Goal: Task Accomplishment & Management: Manage account settings

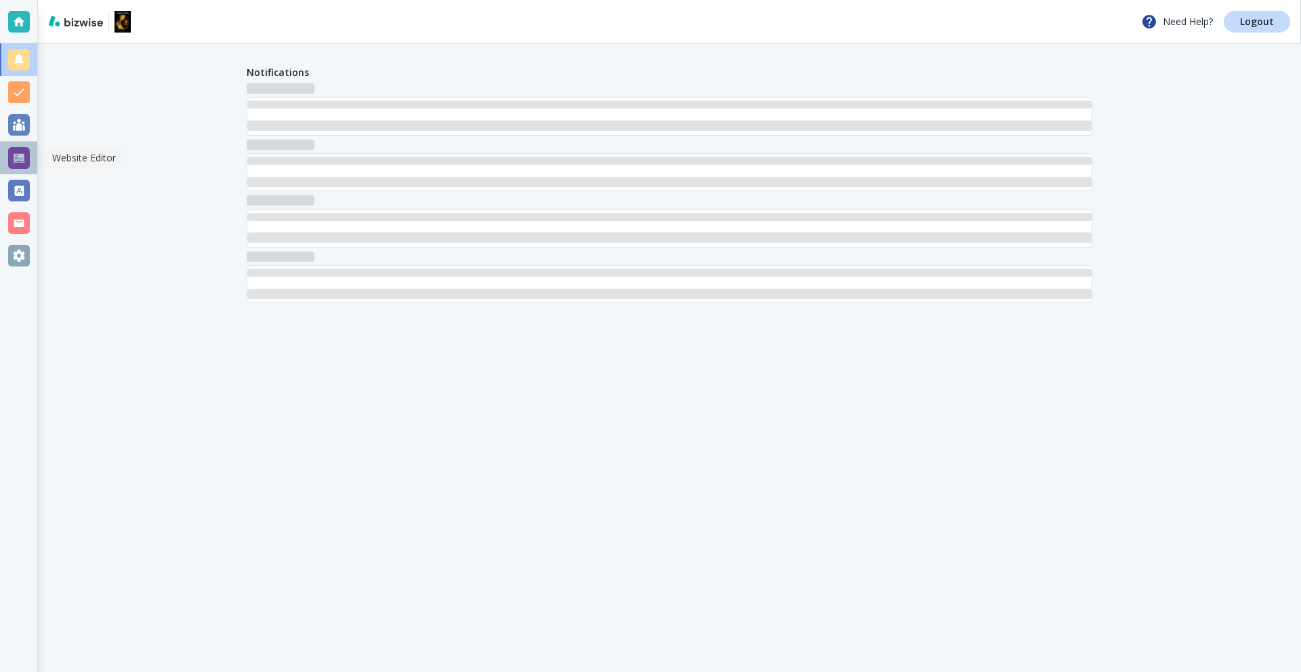
click at [22, 159] on div at bounding box center [19, 158] width 22 height 22
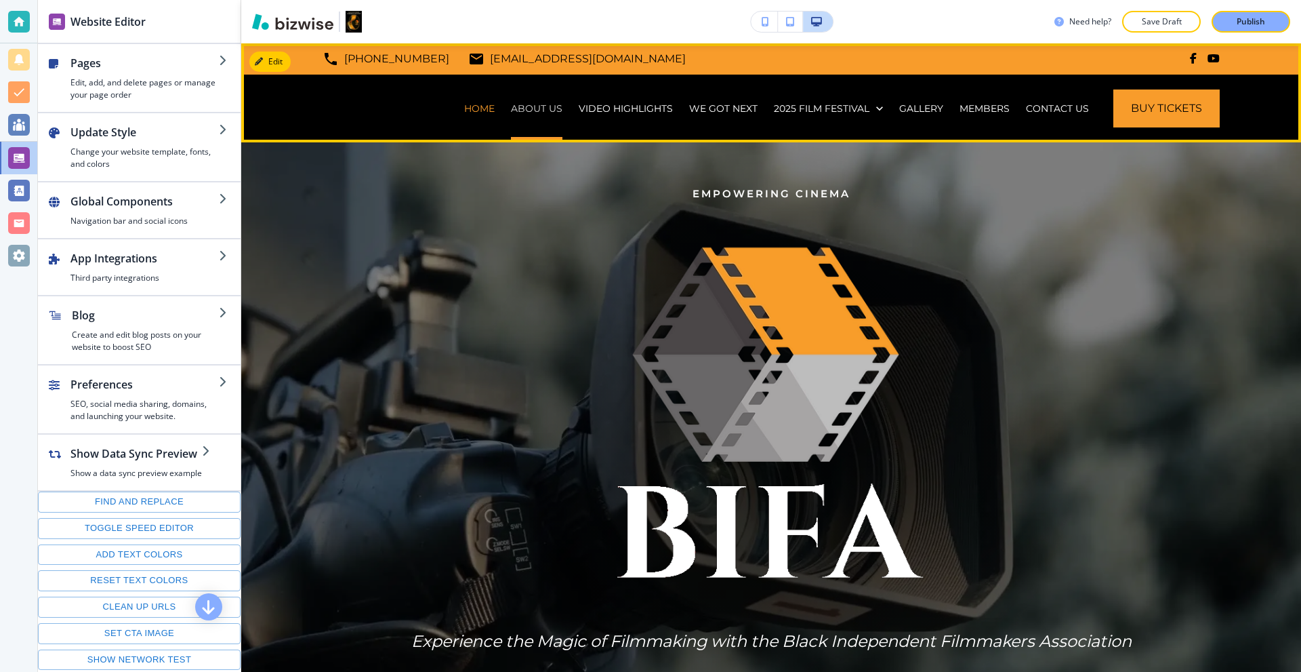
click at [524, 110] on p "ABOUT US" at bounding box center [537, 109] width 52 height 14
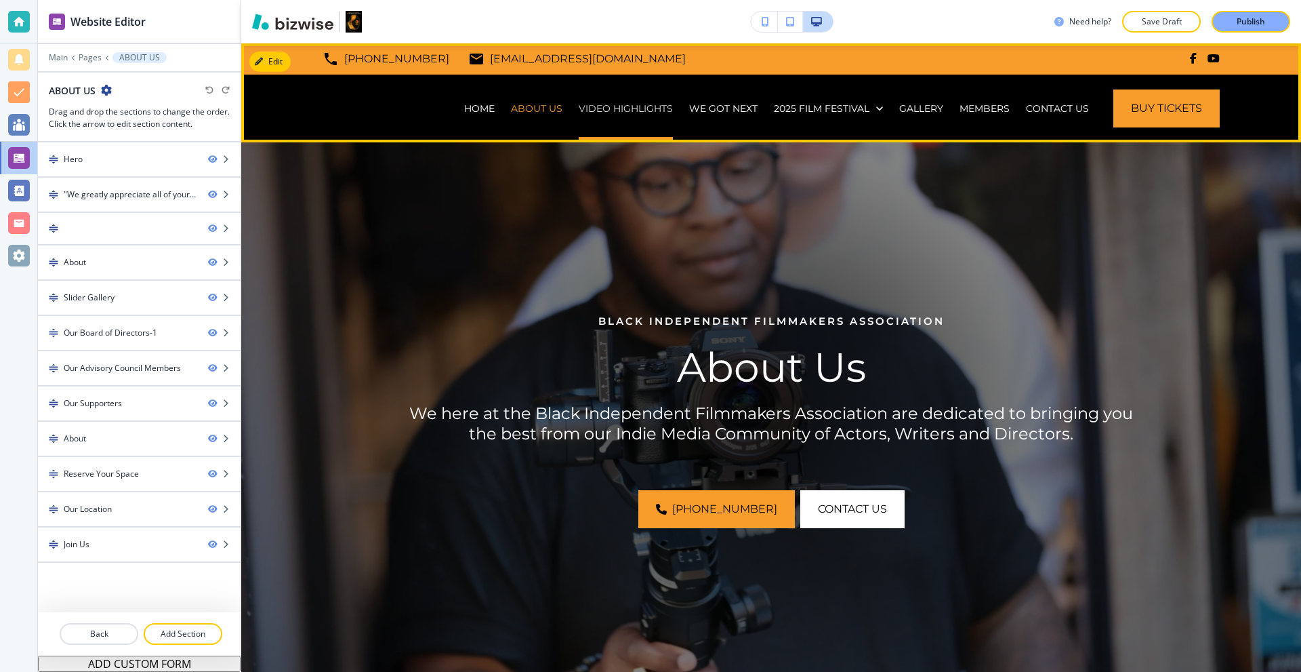
click at [608, 112] on p "VIDEO HIGHLIGHTS" at bounding box center [626, 109] width 94 height 14
click at [712, 112] on p "WE GOT NEXT" at bounding box center [723, 109] width 68 height 14
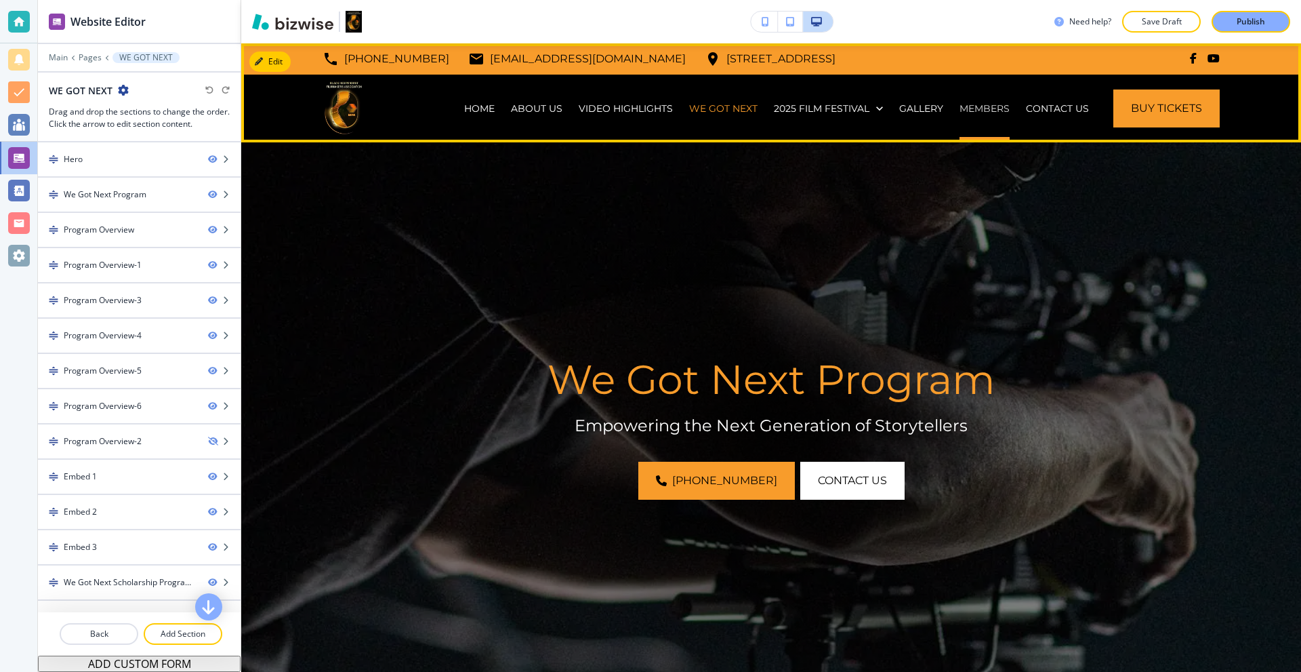
click at [966, 109] on p "MEMBERS" at bounding box center [985, 109] width 50 height 14
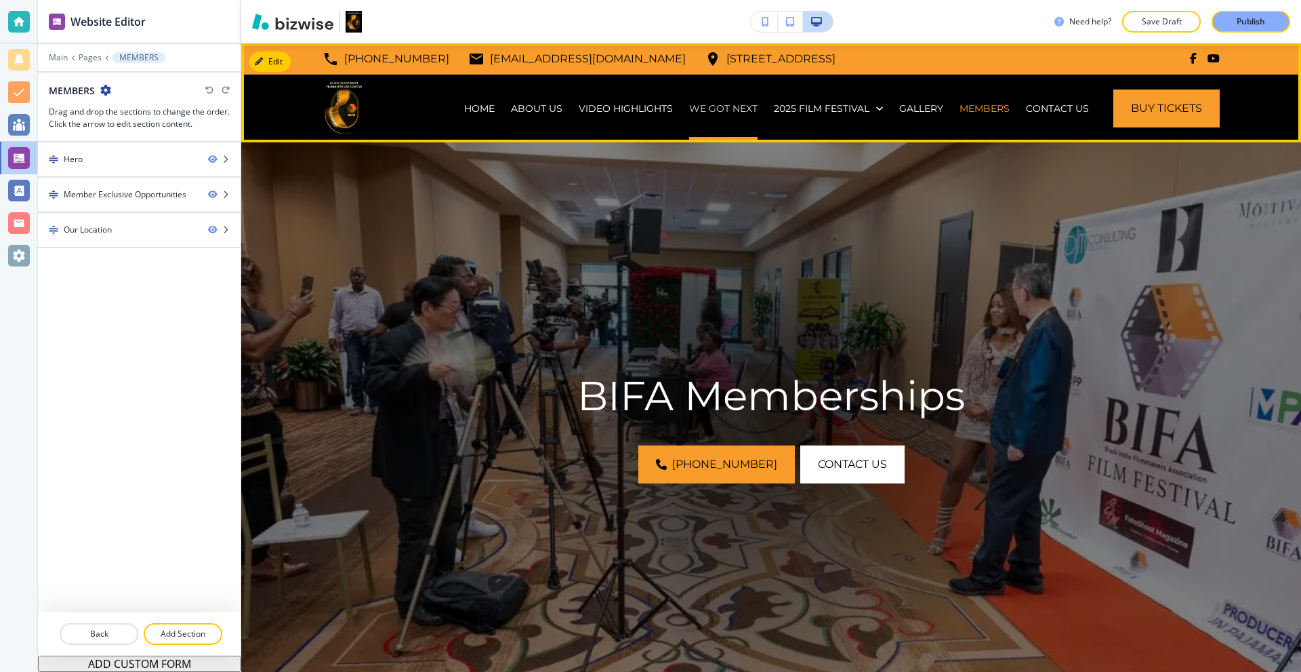
click at [712, 104] on p "WE GOT NEXT" at bounding box center [723, 109] width 68 height 14
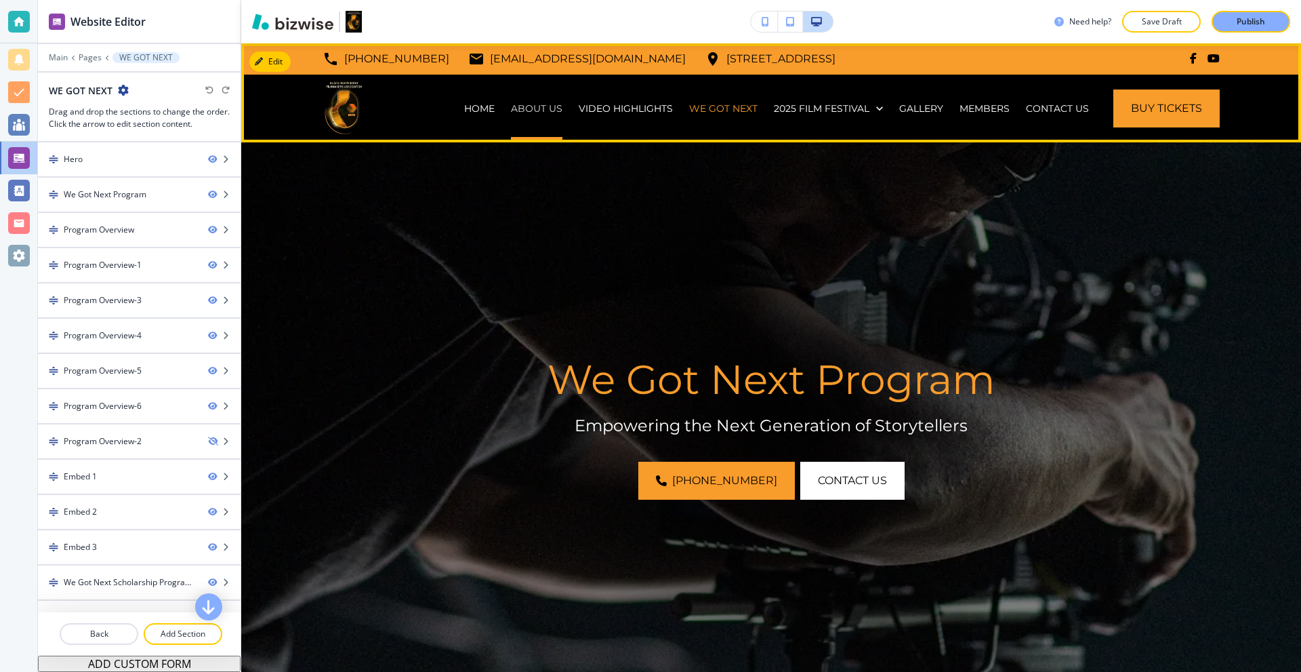
click at [541, 105] on p "ABOUT US" at bounding box center [537, 109] width 52 height 14
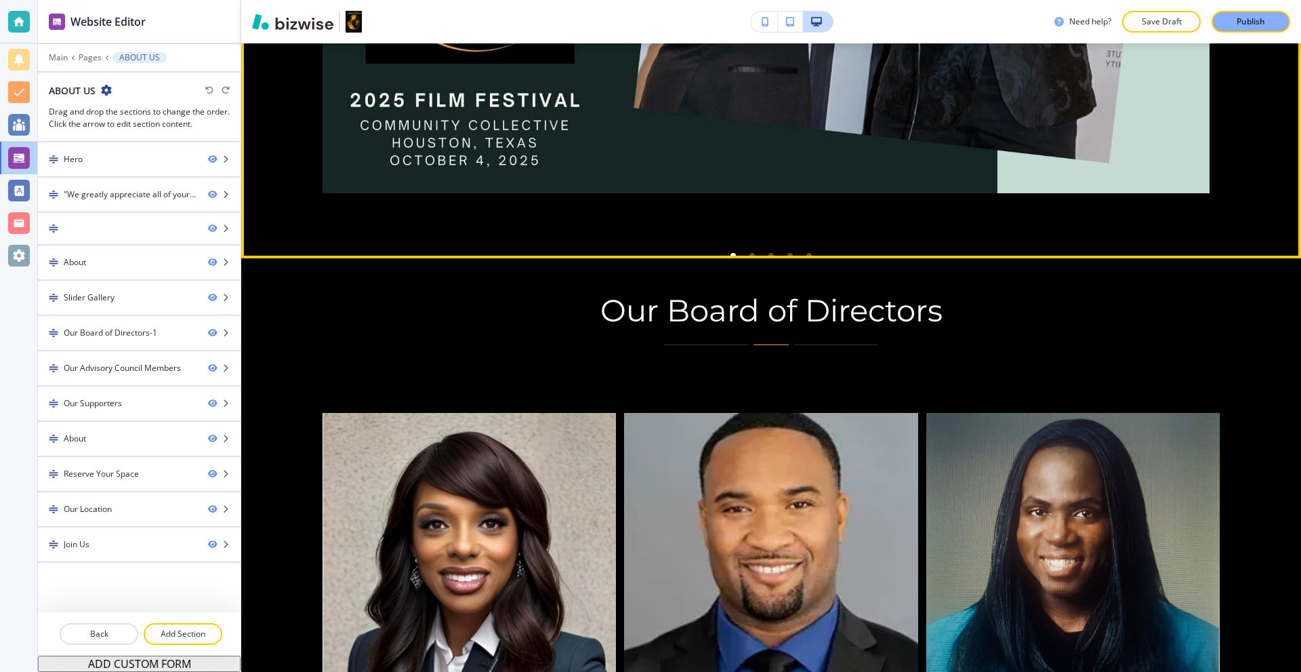
scroll to position [2779, 0]
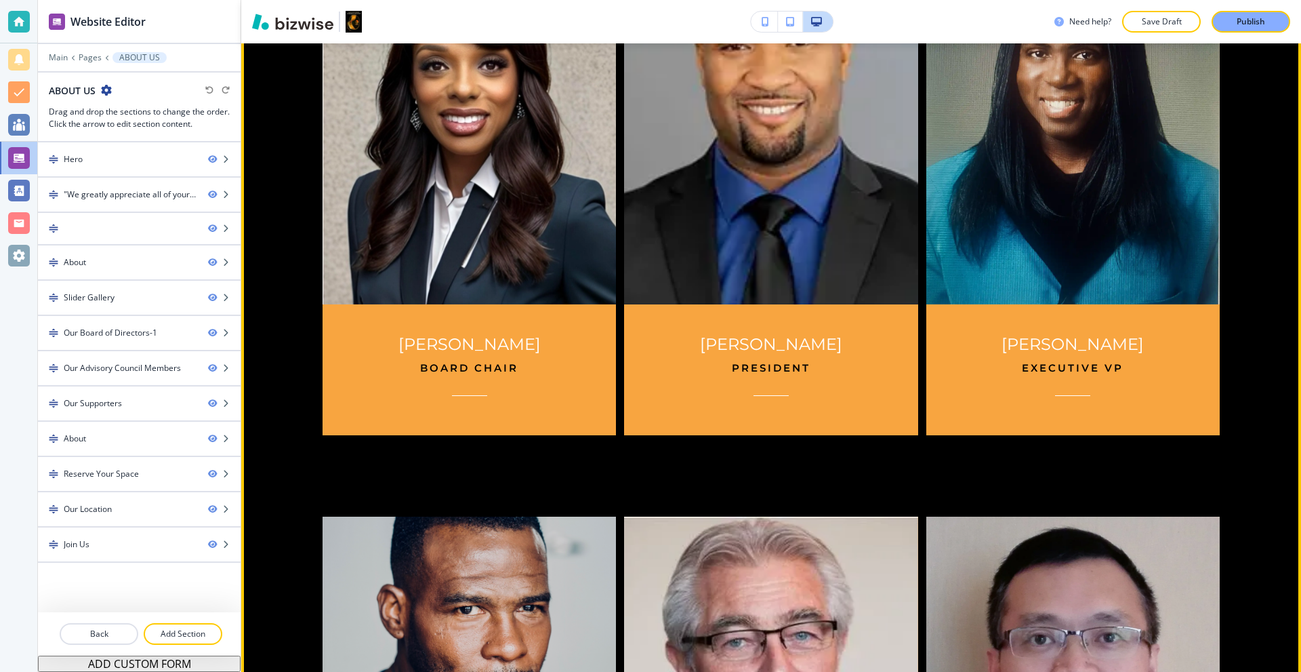
click at [715, 222] on img at bounding box center [771, 129] width 309 height 367
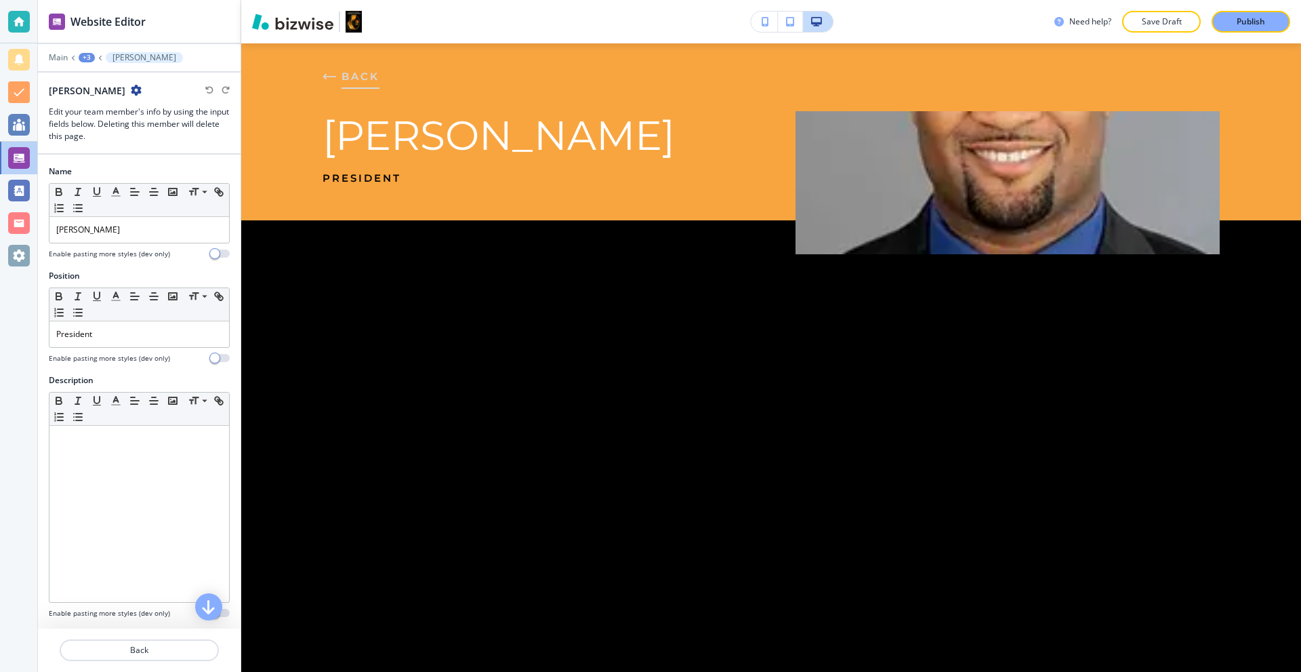
click at [331, 72] on icon "button" at bounding box center [330, 77] width 14 height 14
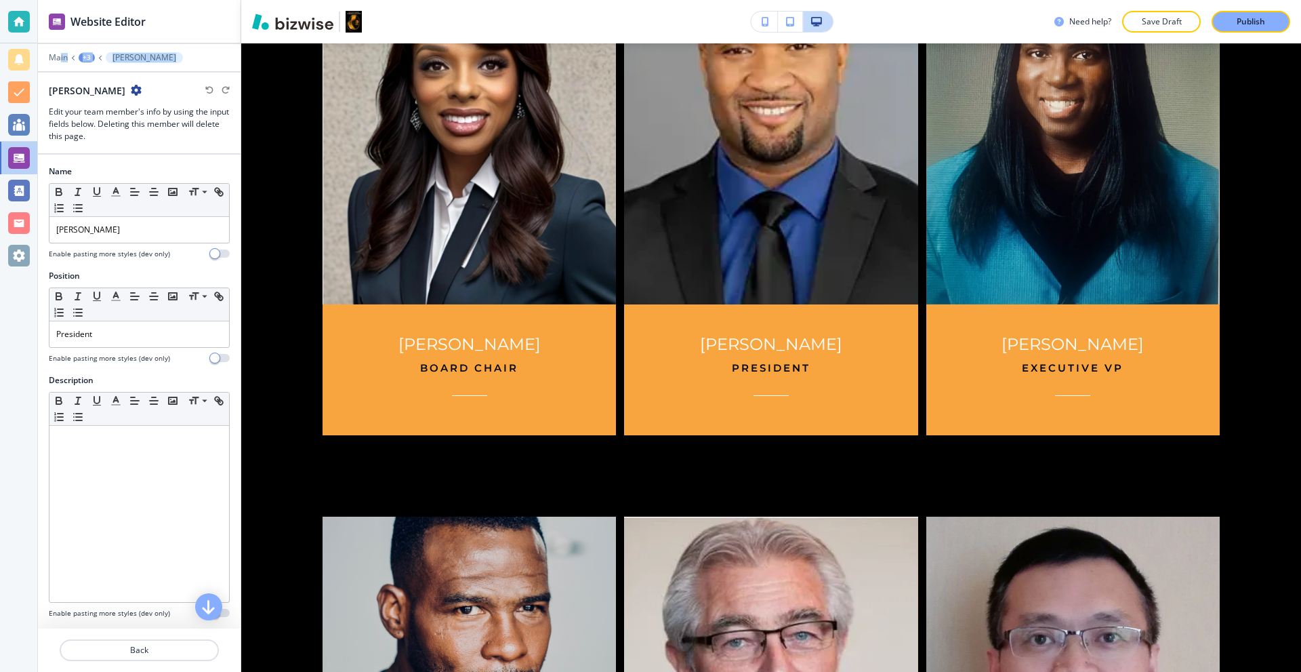
click at [59, 62] on div "Main +3 Antrone Harris Antrone Harris Edit your team member's info by using the…" at bounding box center [139, 97] width 203 height 90
click at [59, 59] on p "Main" at bounding box center [58, 57] width 19 height 9
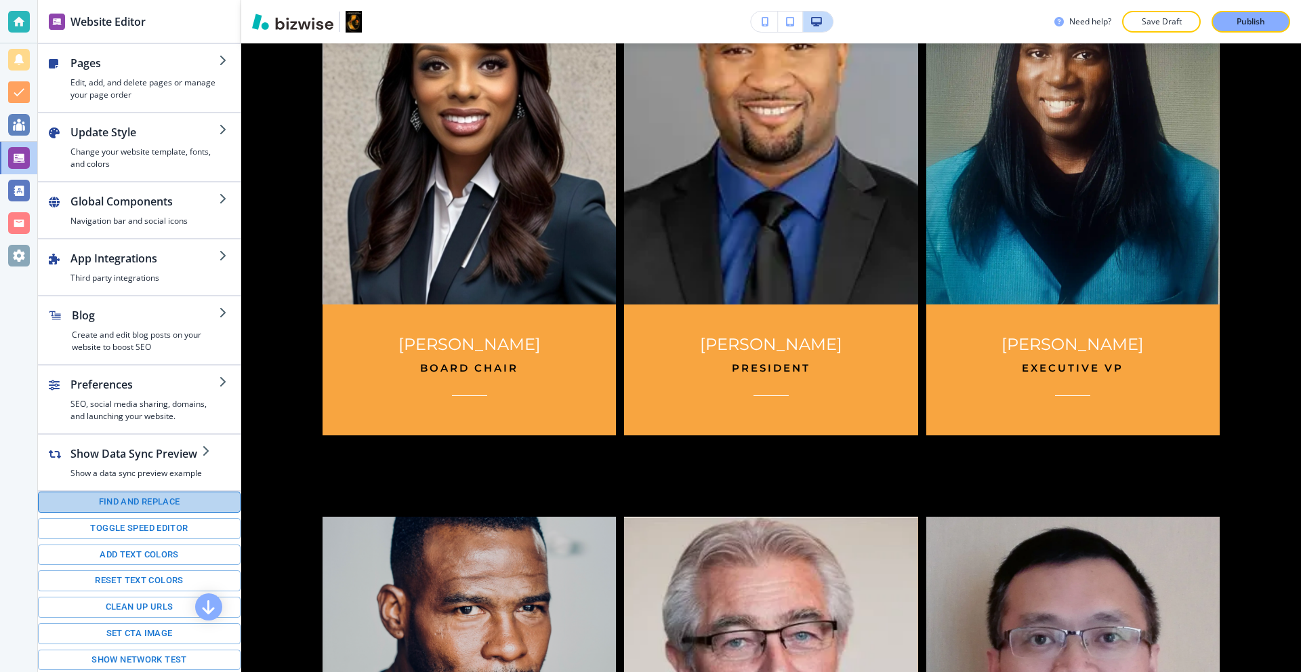
click at [173, 505] on button "Find and replace" at bounding box center [139, 501] width 203 height 21
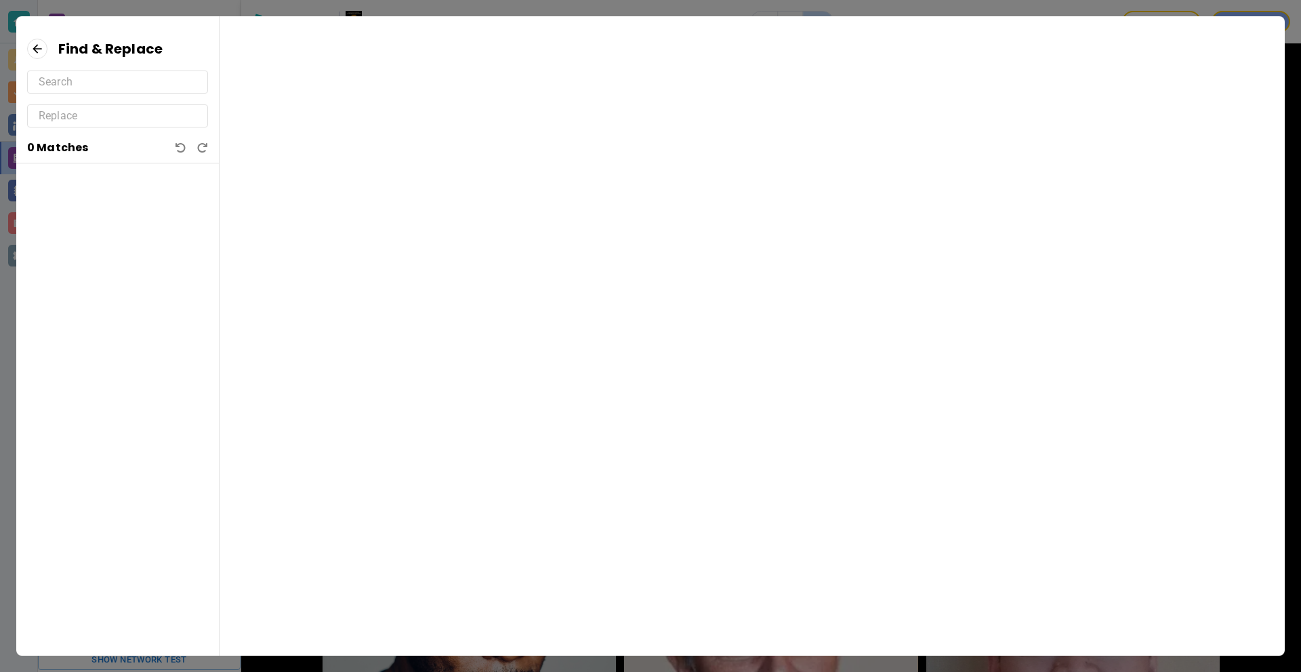
click at [129, 86] on input "text" at bounding box center [118, 82] width 158 height 22
type input "Antrone"
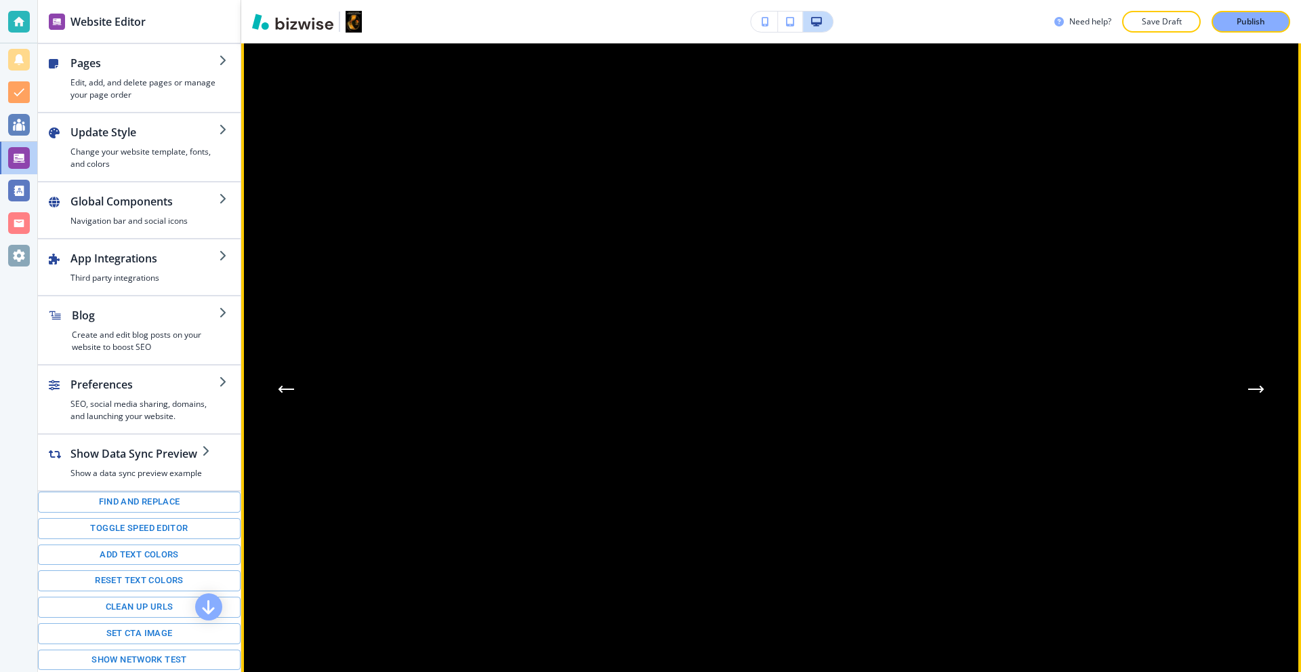
scroll to position [1898, 0]
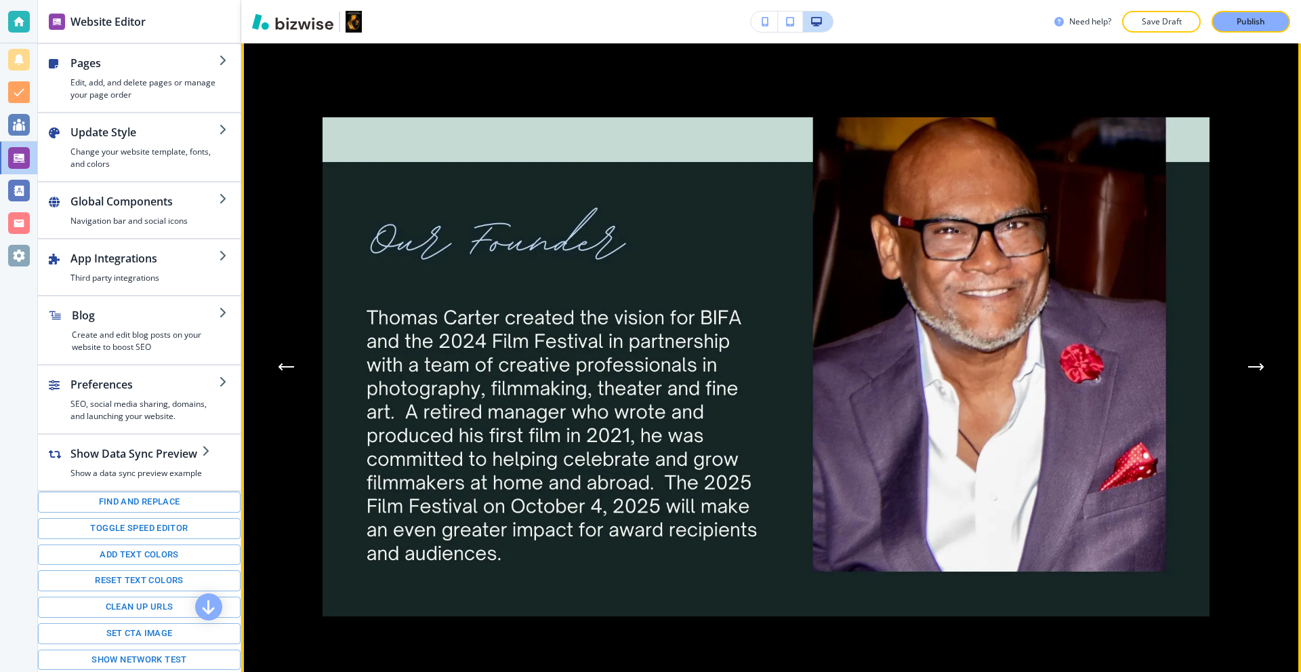
click at [1247, 363] on button "Next Gallery Image" at bounding box center [1256, 366] width 27 height 27
click at [1249, 363] on icon "Next Gallery Image" at bounding box center [1257, 367] width 16 height 8
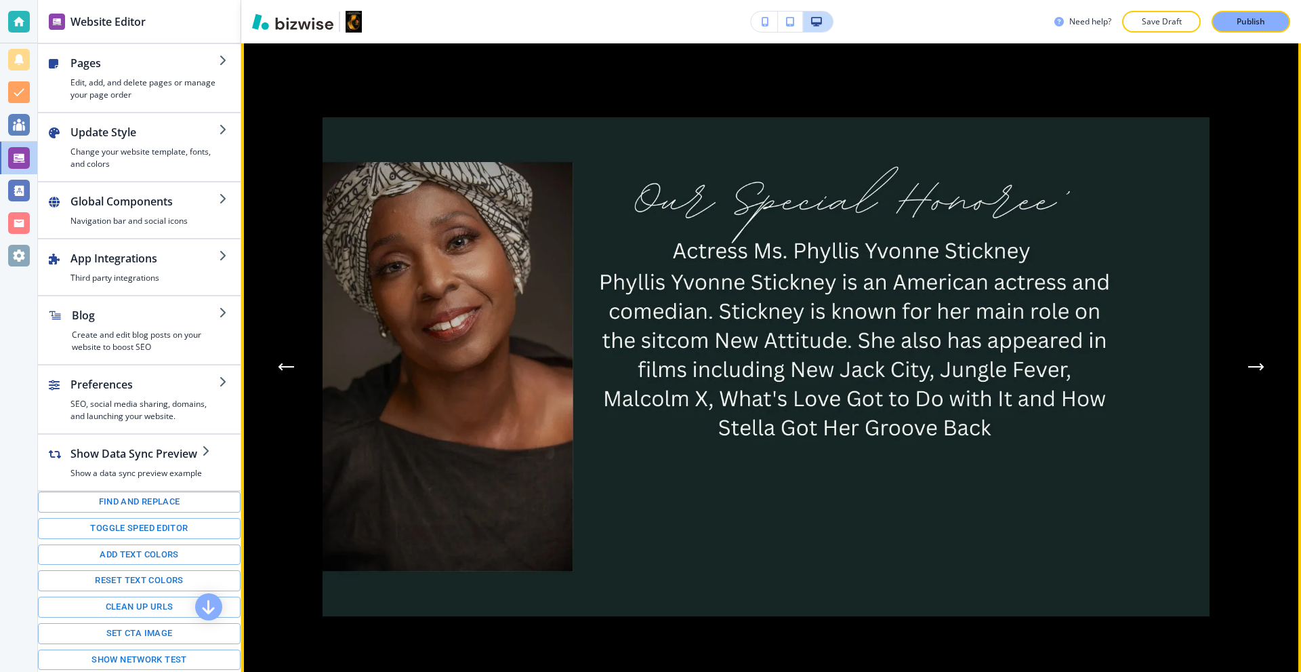
click at [1249, 363] on icon "Next Gallery Image" at bounding box center [1257, 367] width 16 height 8
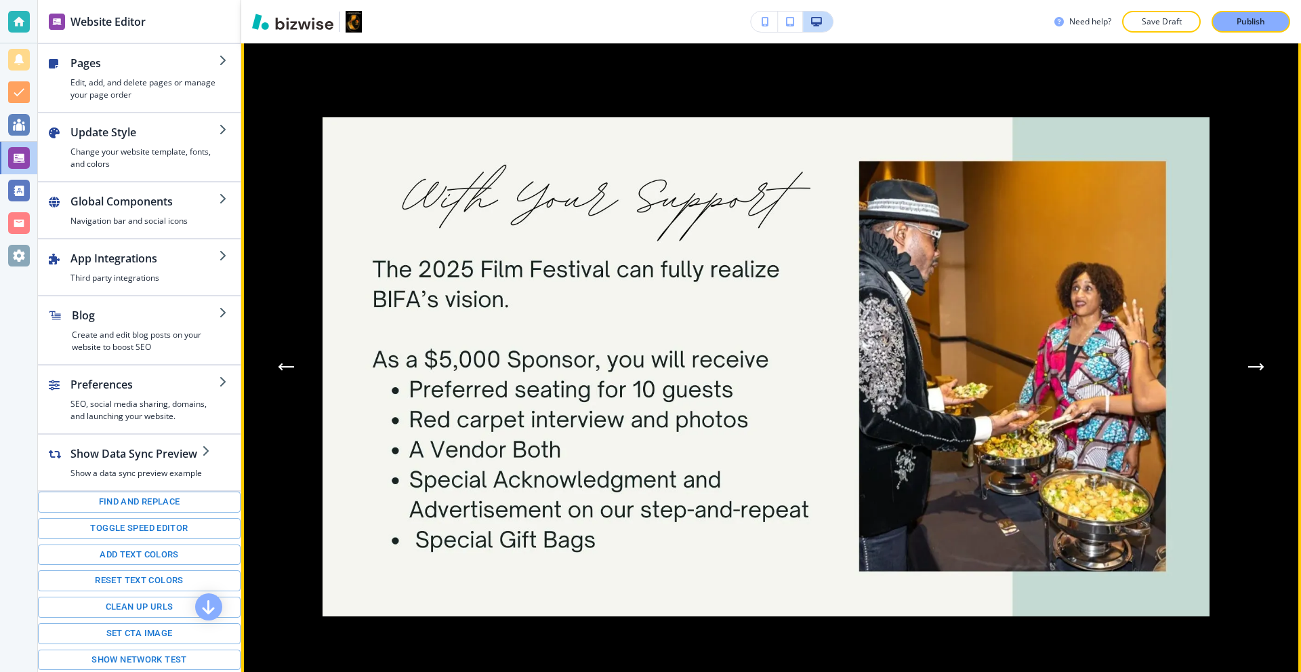
click at [1249, 363] on icon "Next Gallery Image" at bounding box center [1257, 367] width 16 height 8
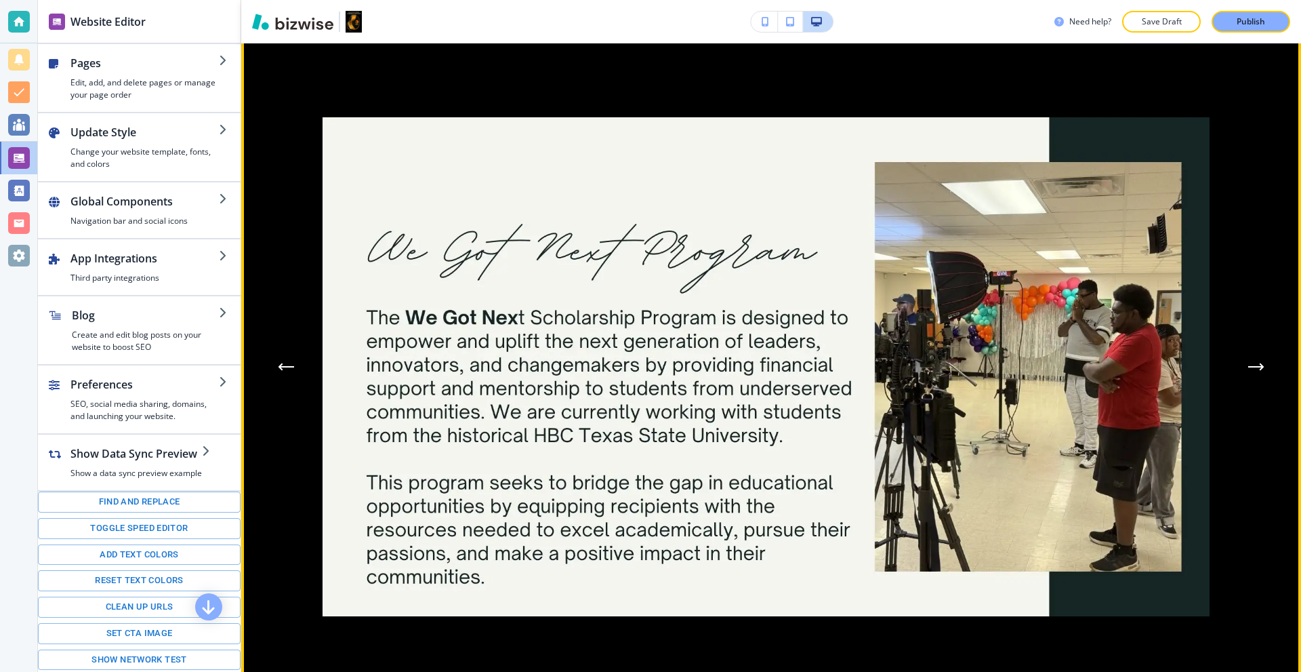
click at [1249, 363] on icon "Next Gallery Image" at bounding box center [1257, 367] width 16 height 8
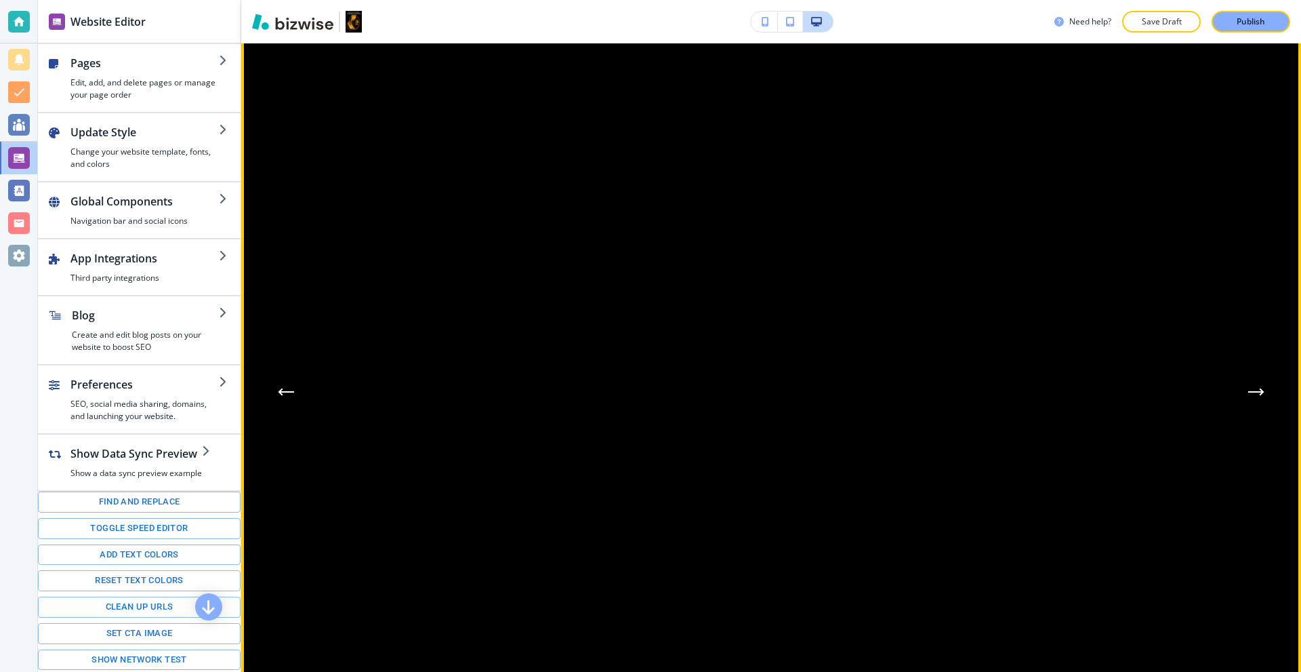
scroll to position [1830, 0]
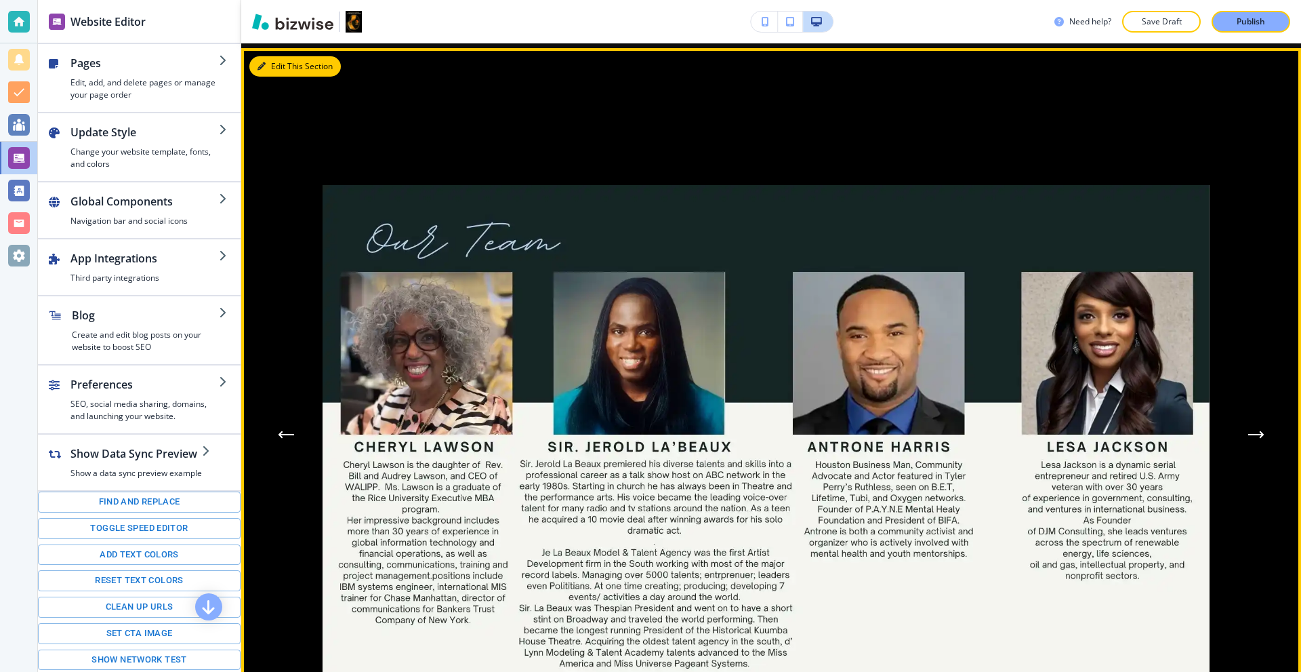
click at [283, 60] on div "Edit This Section" at bounding box center [771, 398] width 1060 height 701
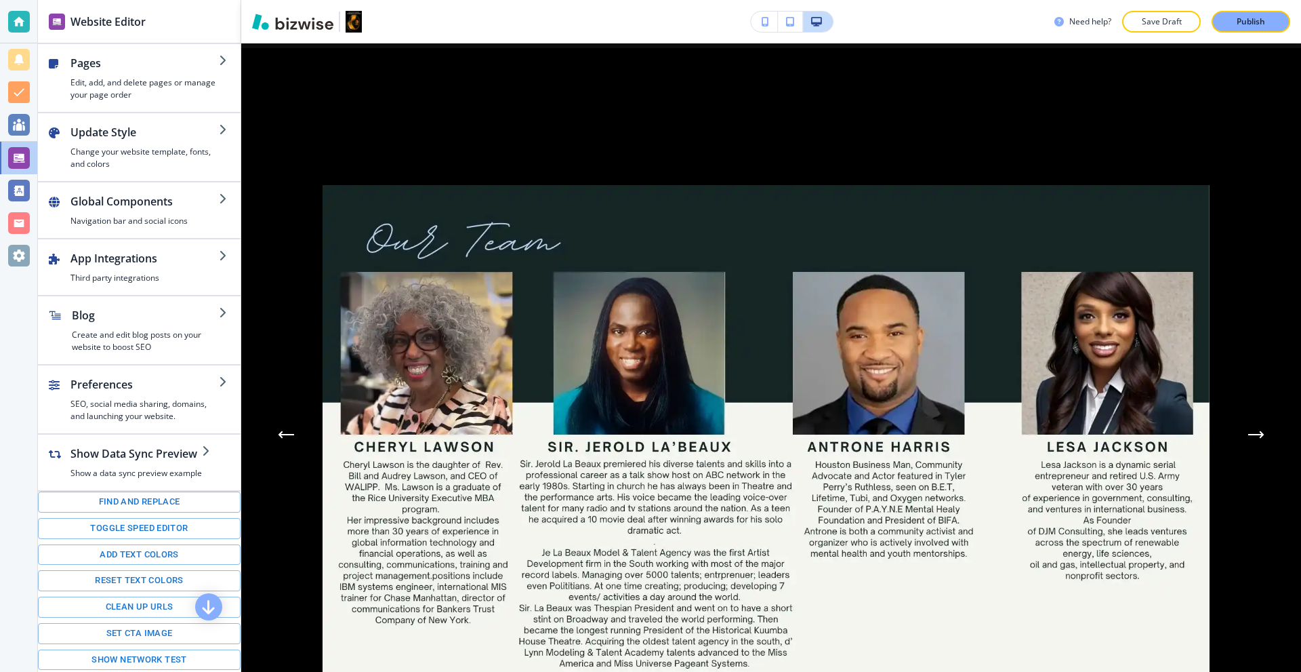
click at [291, 129] on div at bounding box center [771, 398] width 1060 height 701
click at [383, 108] on div at bounding box center [771, 398] width 1060 height 701
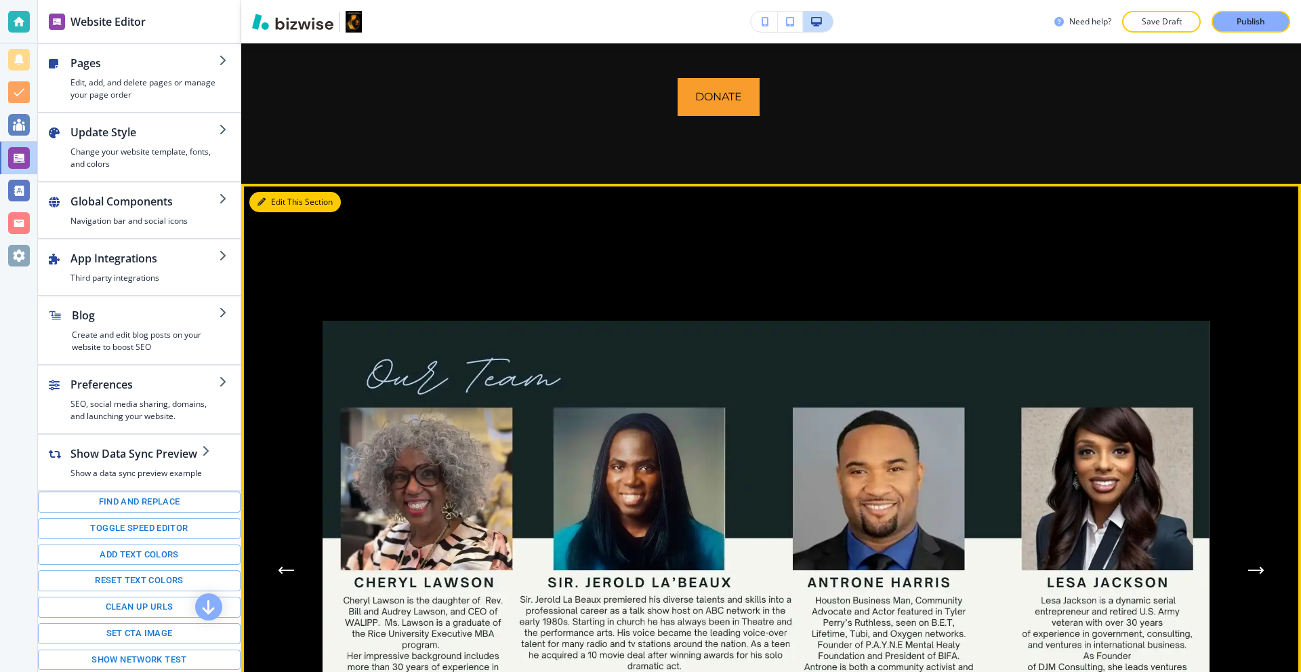
click at [271, 201] on button "Edit This Section" at bounding box center [295, 202] width 92 height 20
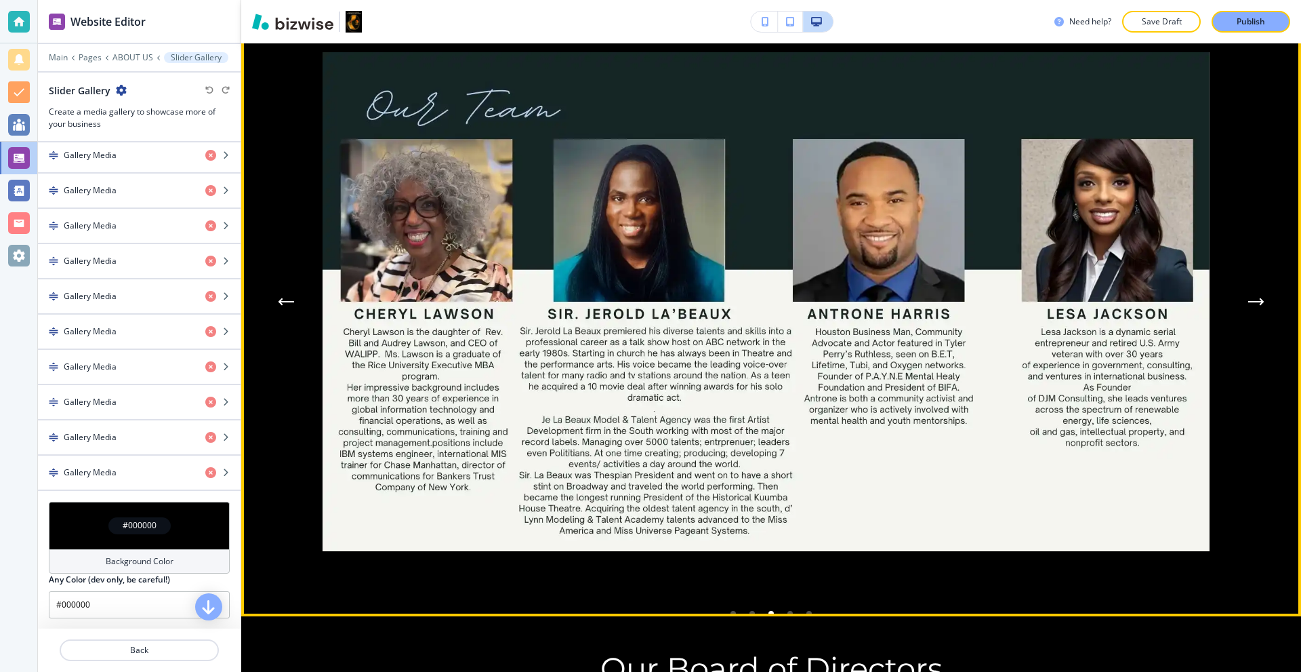
scroll to position [1972, 0]
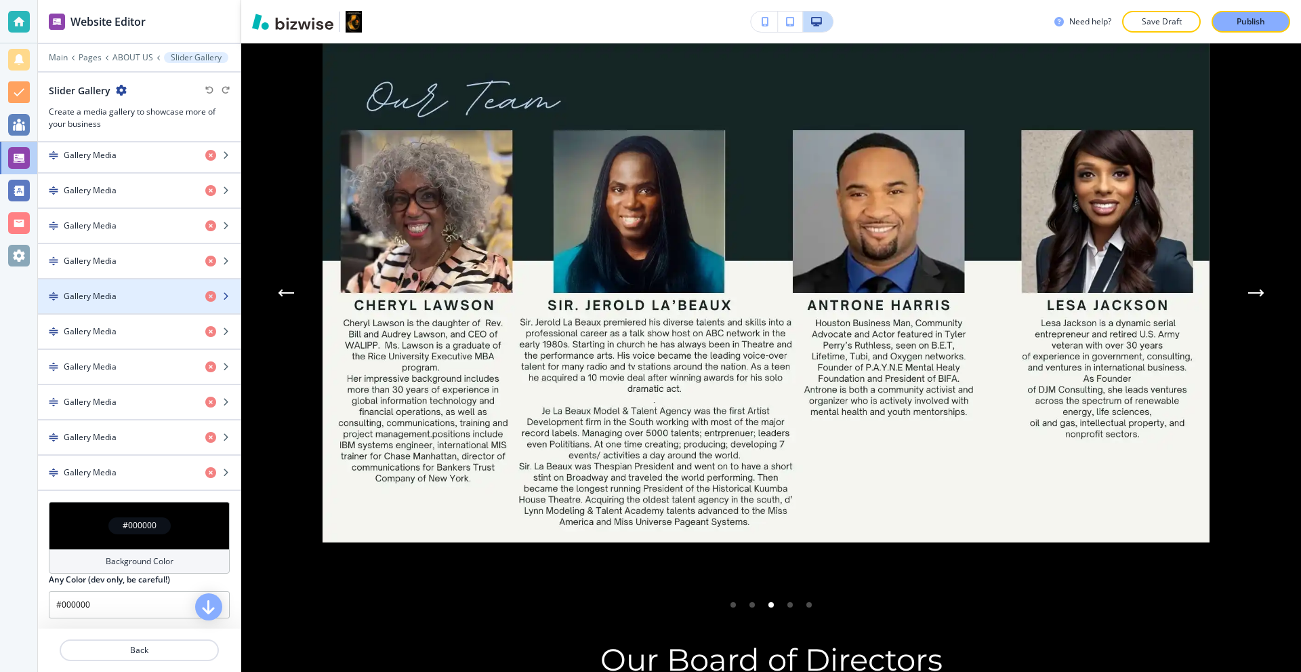
click at [115, 285] on div "button" at bounding box center [139, 284] width 203 height 11
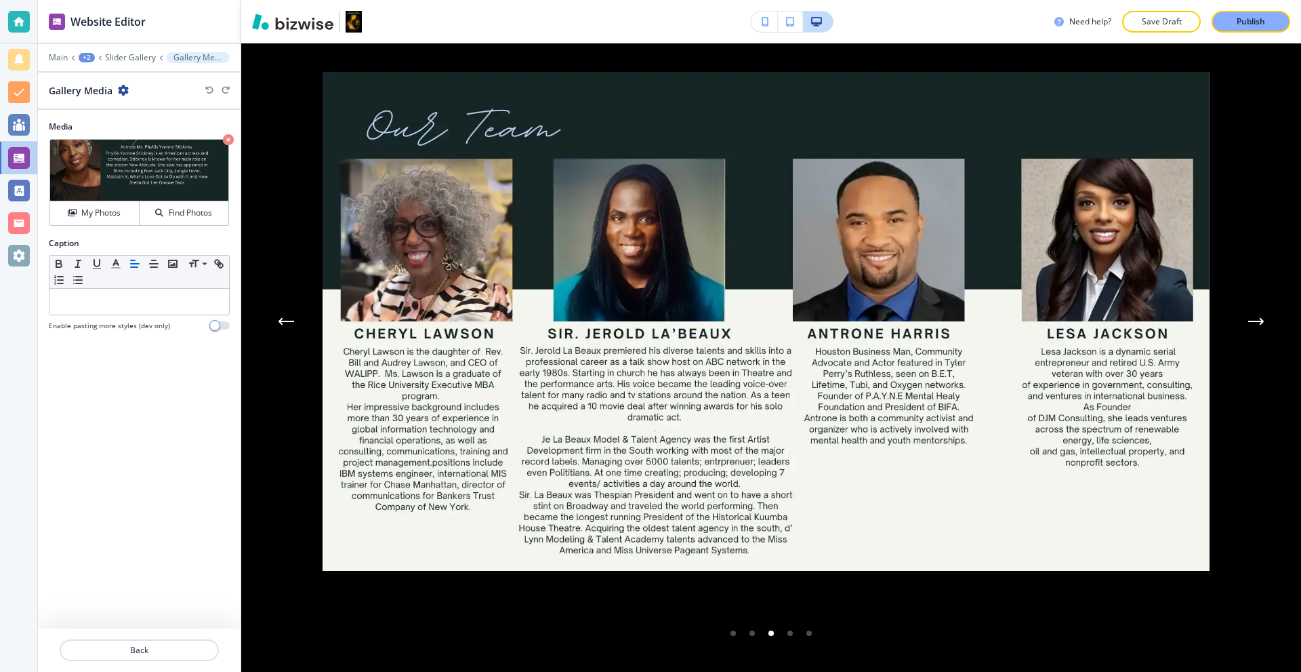
scroll to position [1942, 0]
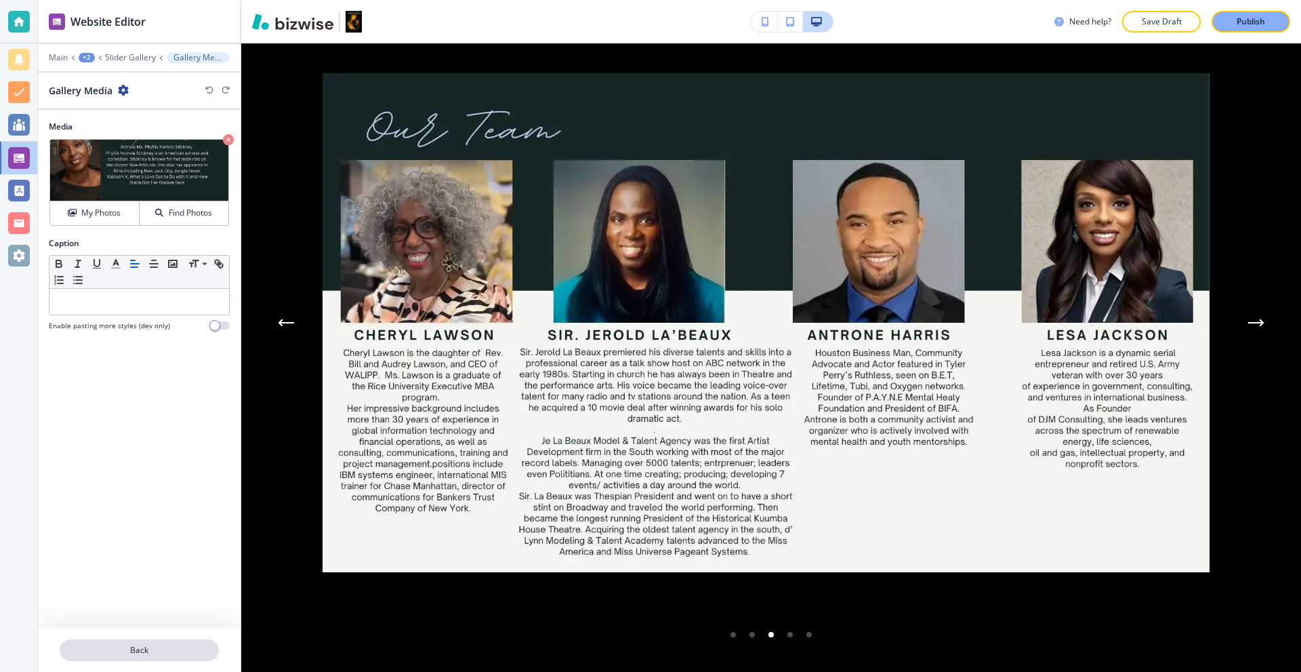
click at [131, 657] on button "Back" at bounding box center [139, 650] width 159 height 22
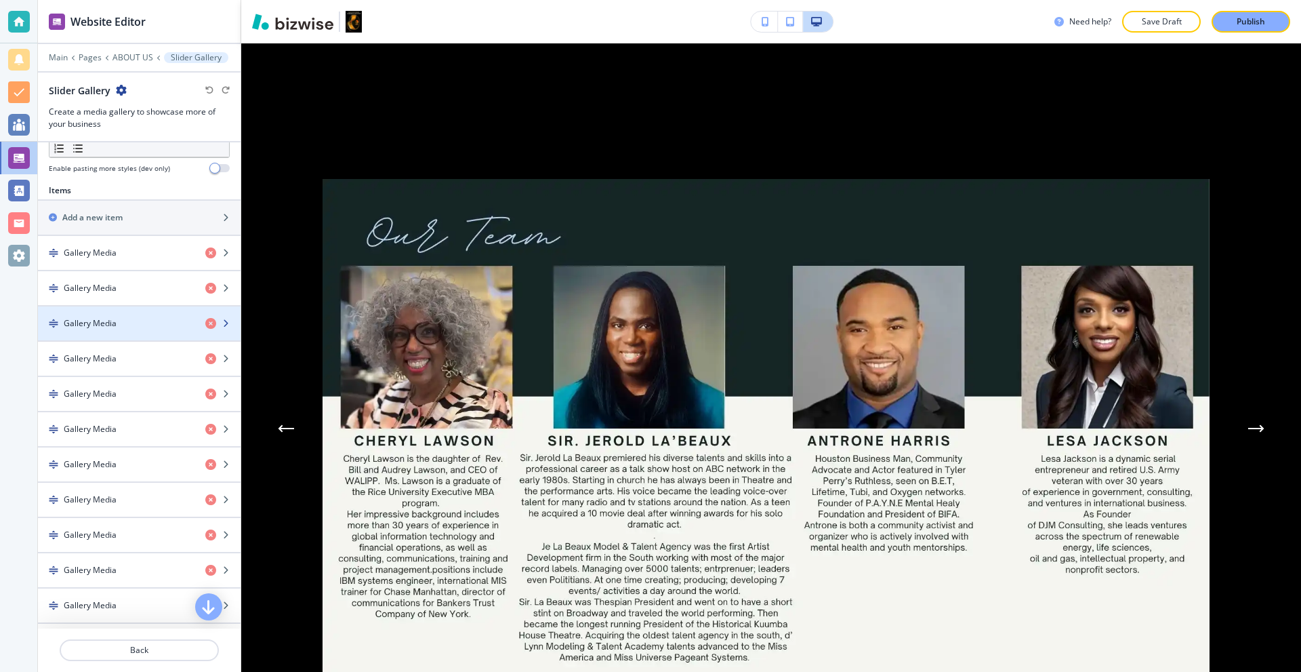
scroll to position [474, 0]
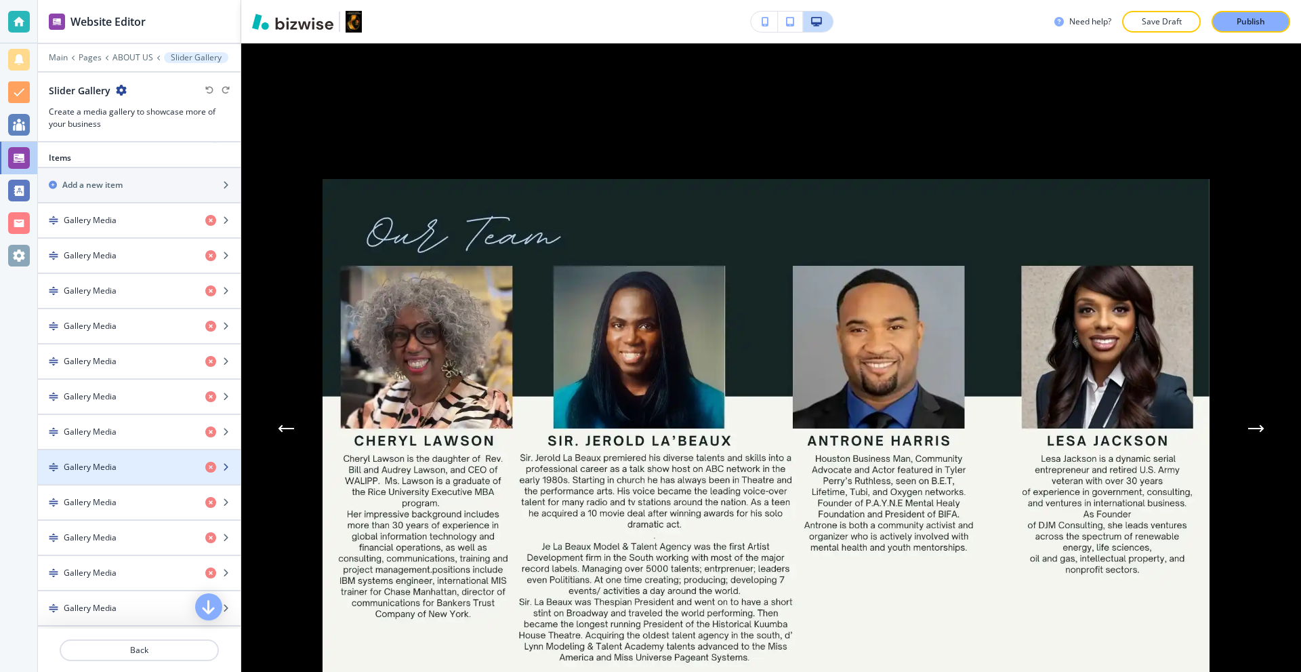
click at [134, 468] on div "Gallery Media" at bounding box center [116, 467] width 157 height 12
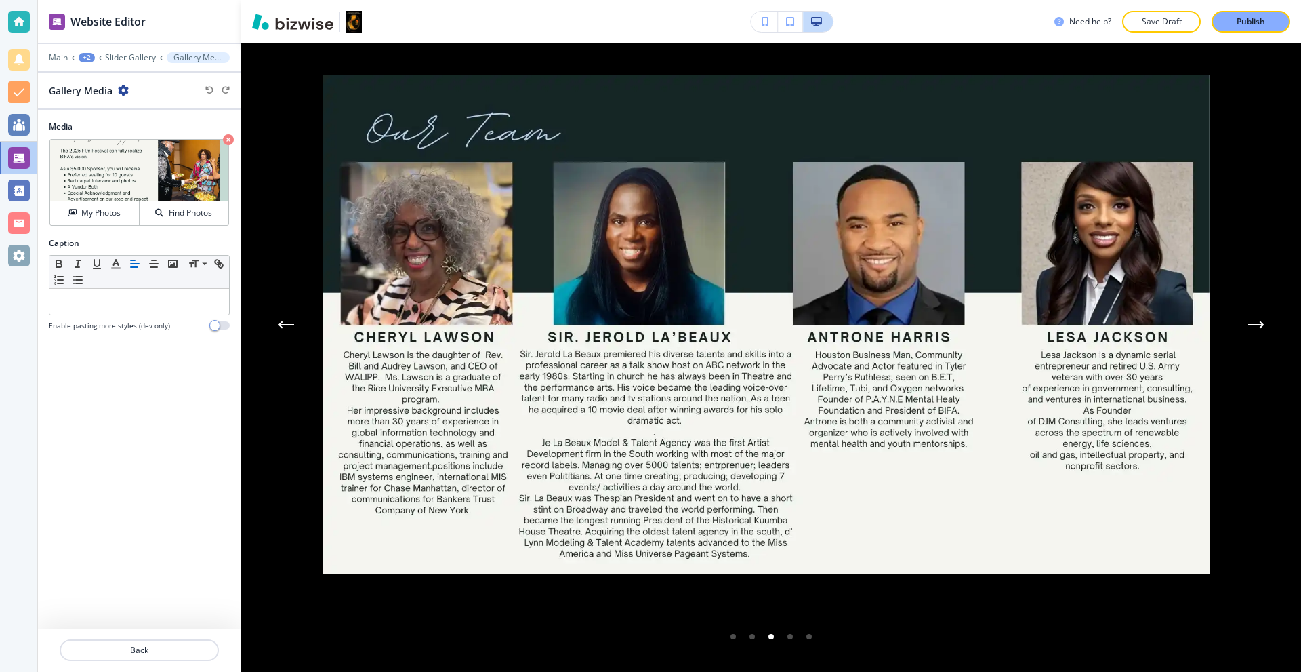
scroll to position [1942, 0]
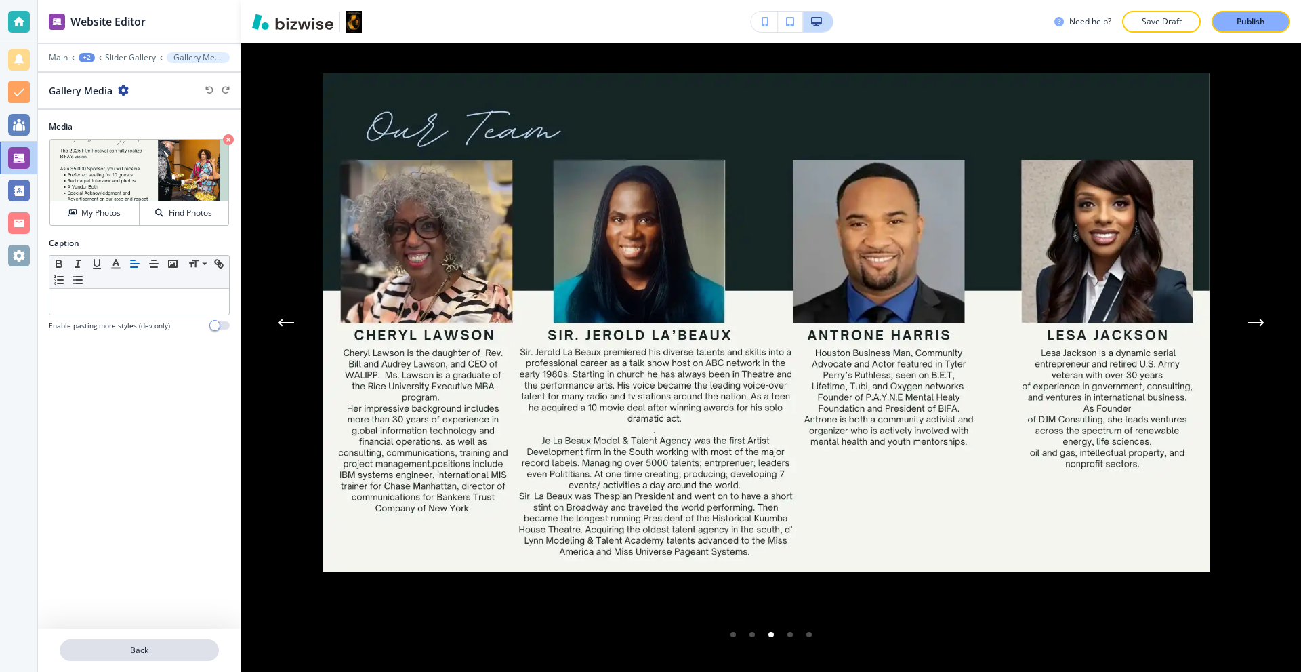
click at [115, 654] on p "Back" at bounding box center [139, 650] width 157 height 12
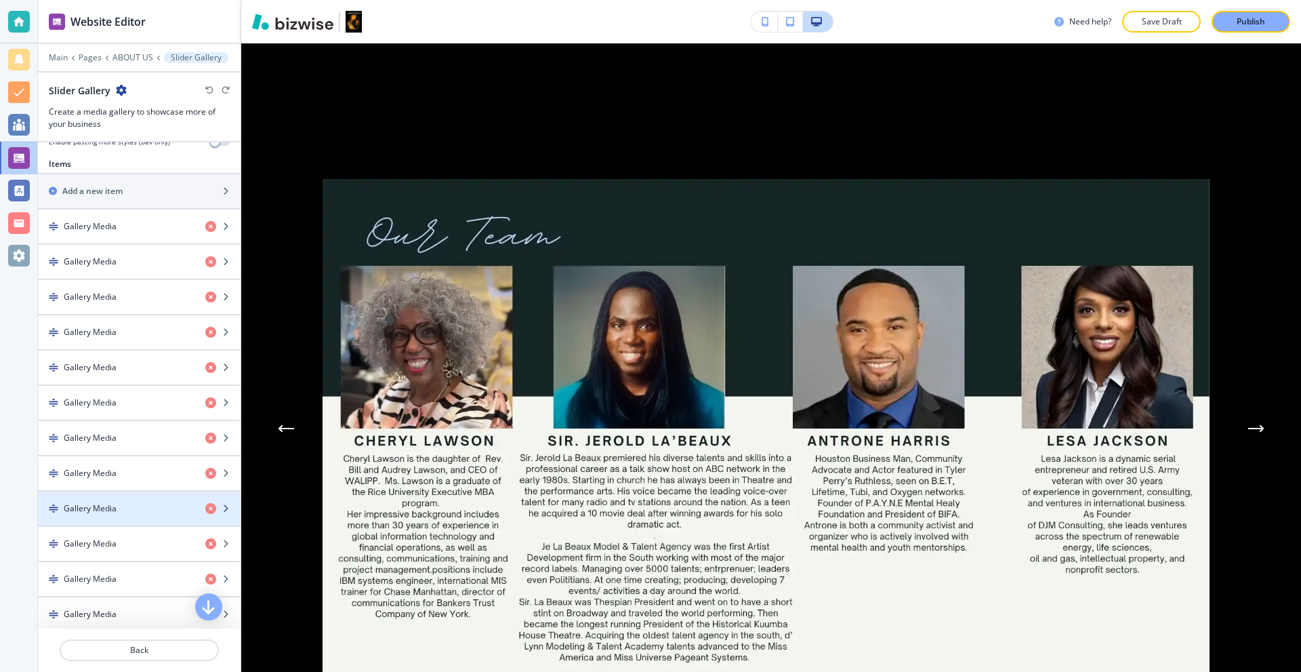
scroll to position [474, 0]
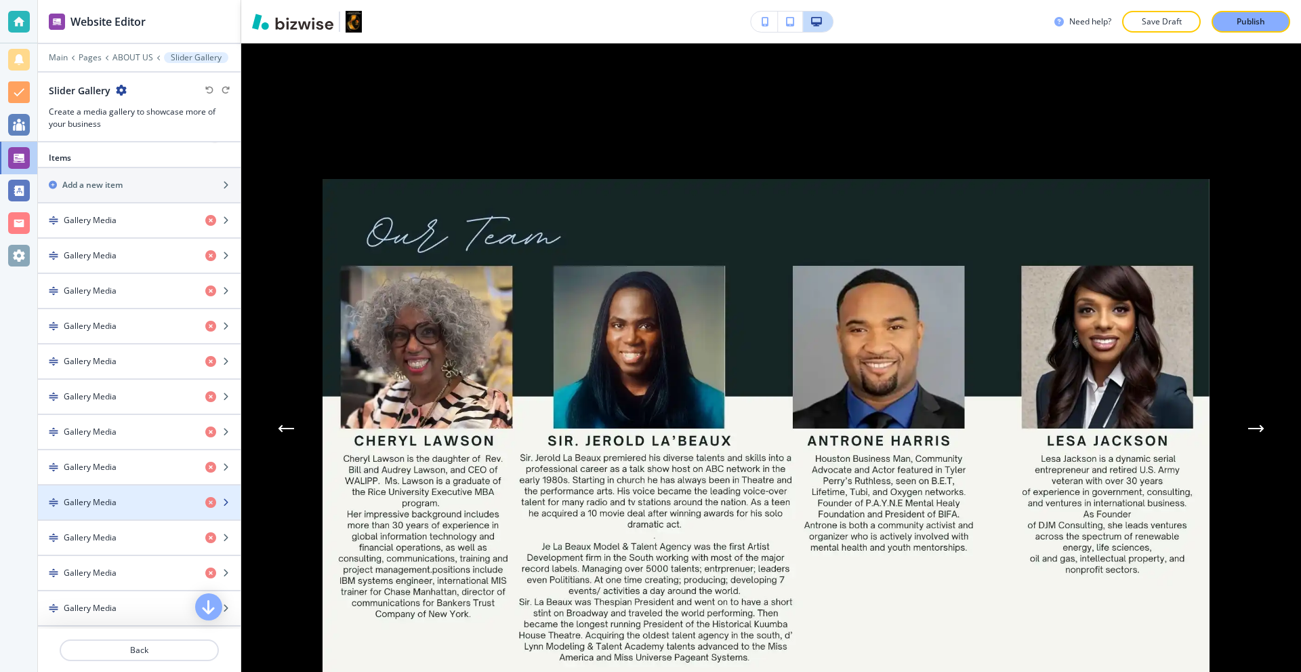
click at [127, 495] on div "button" at bounding box center [139, 490] width 203 height 11
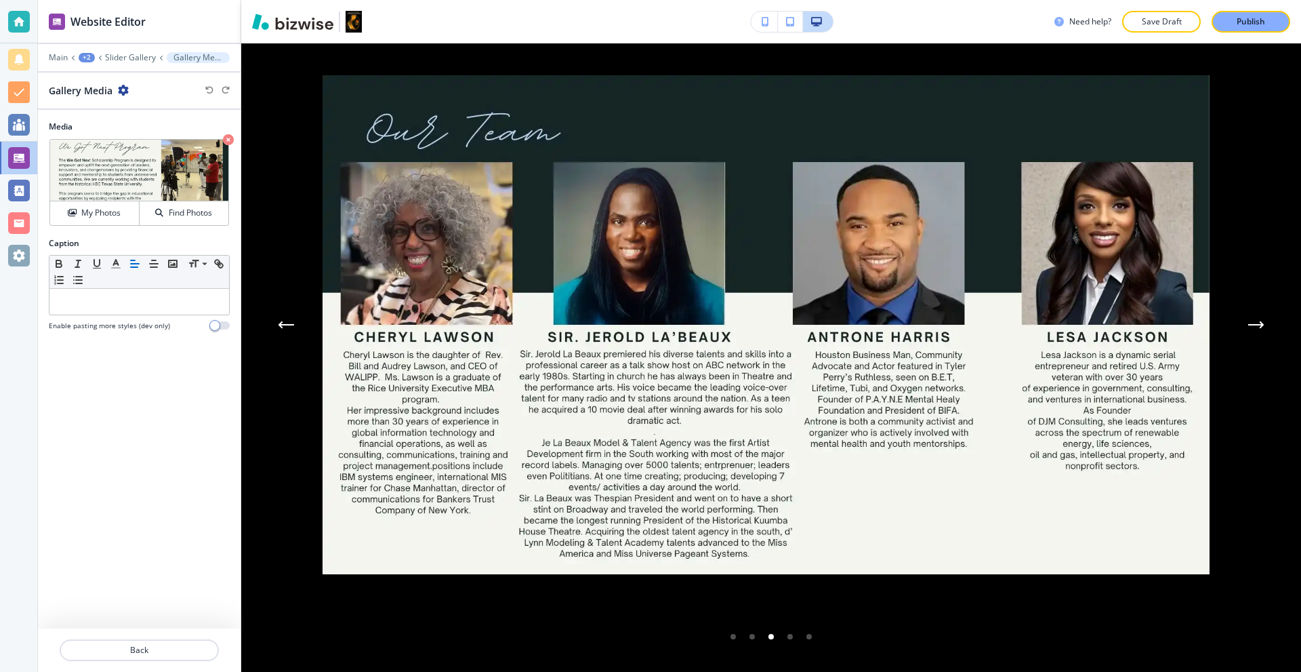
scroll to position [1942, 0]
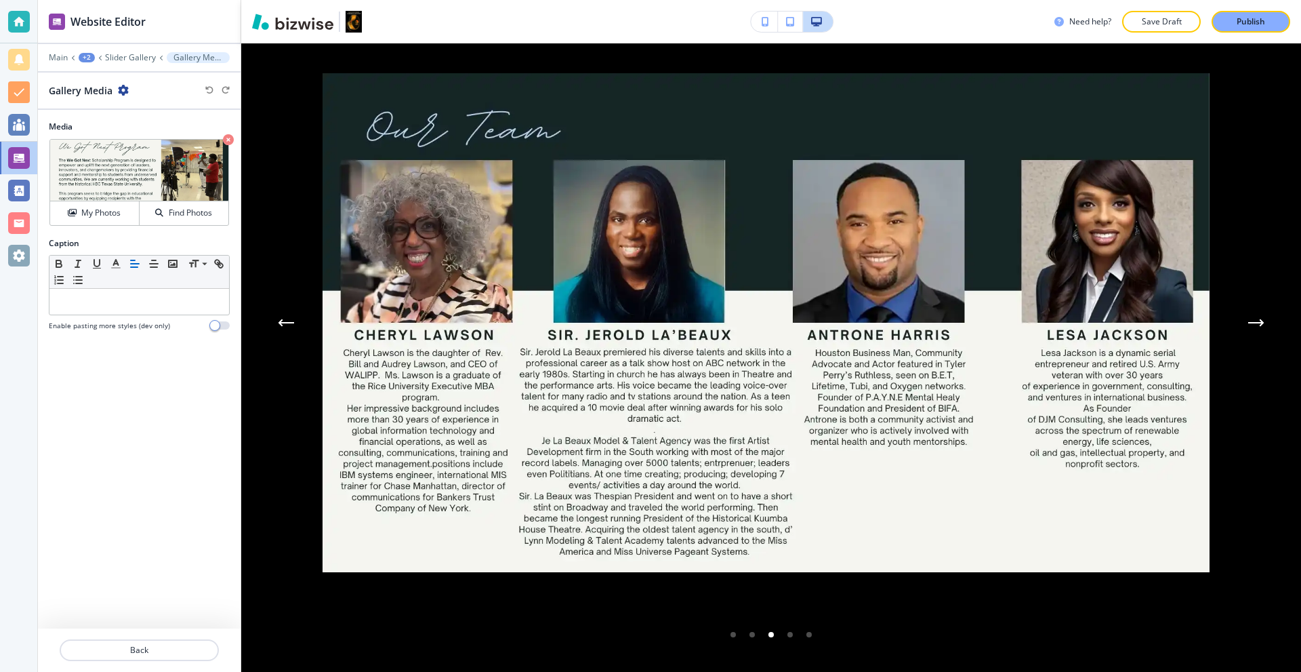
click at [137, 663] on div at bounding box center [139, 666] width 203 height 11
click at [137, 653] on p "Back" at bounding box center [139, 650] width 157 height 12
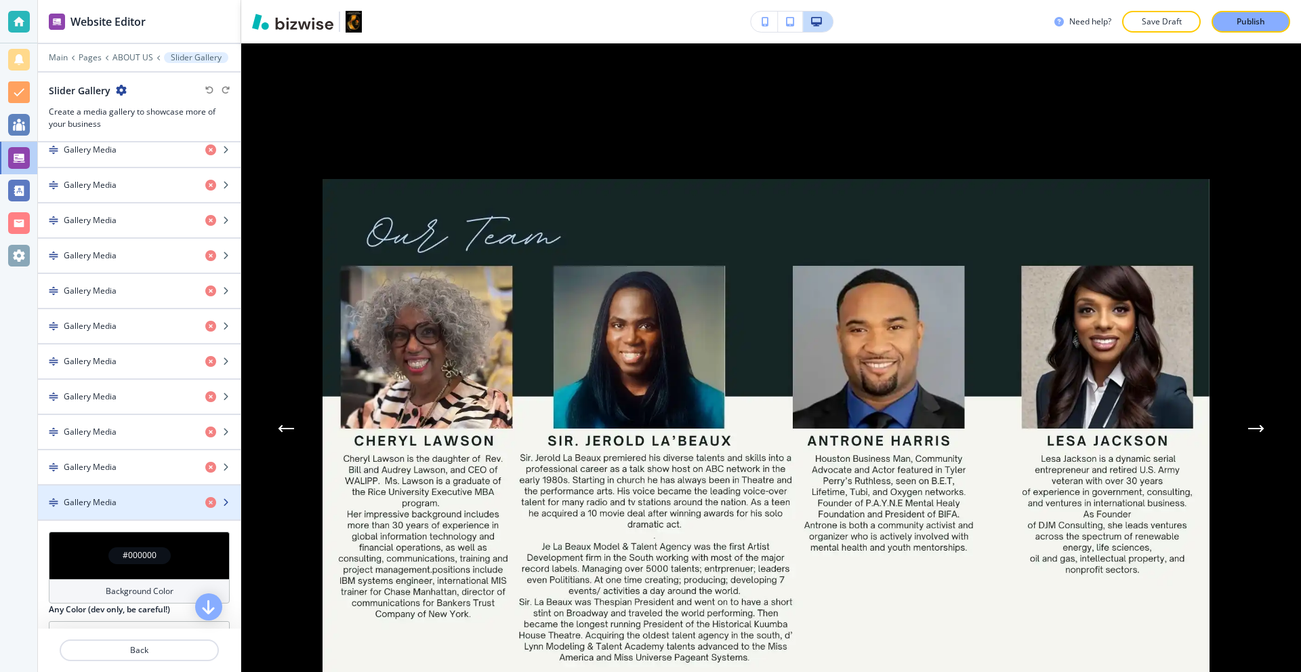
scroll to position [610, 0]
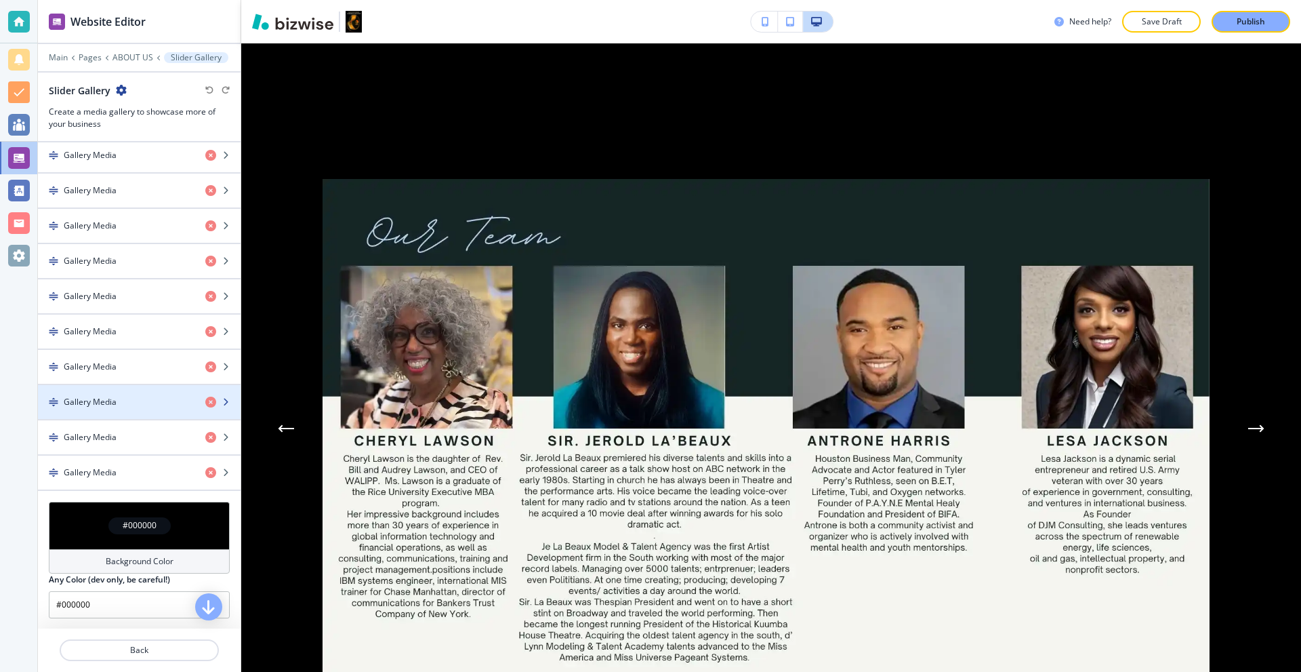
click at [144, 407] on div "Gallery Media" at bounding box center [116, 402] width 157 height 12
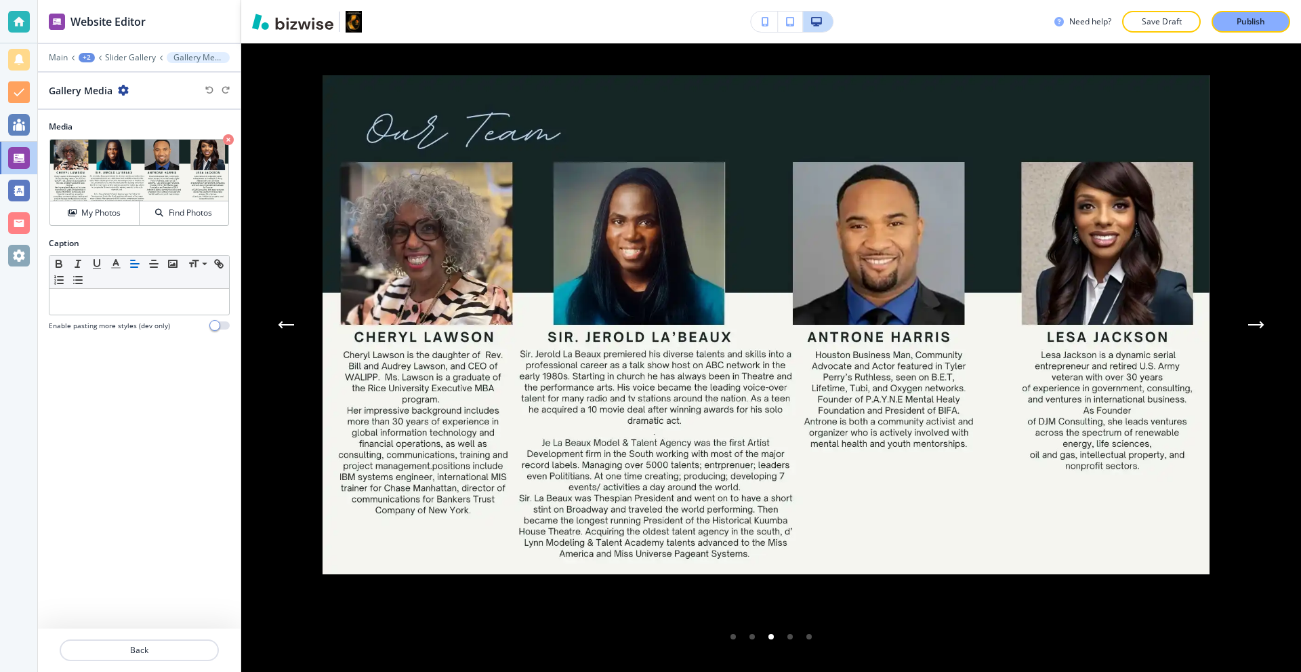
scroll to position [1942, 0]
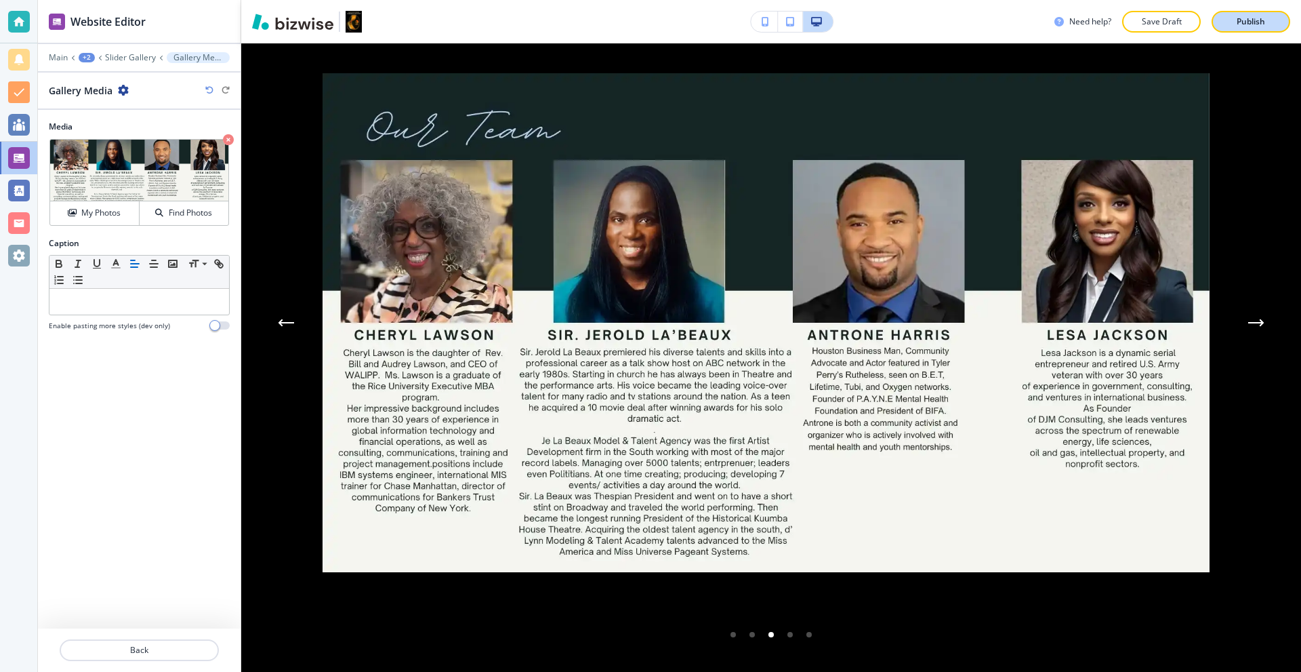
click at [1250, 18] on p "Publish" at bounding box center [1251, 22] width 28 height 12
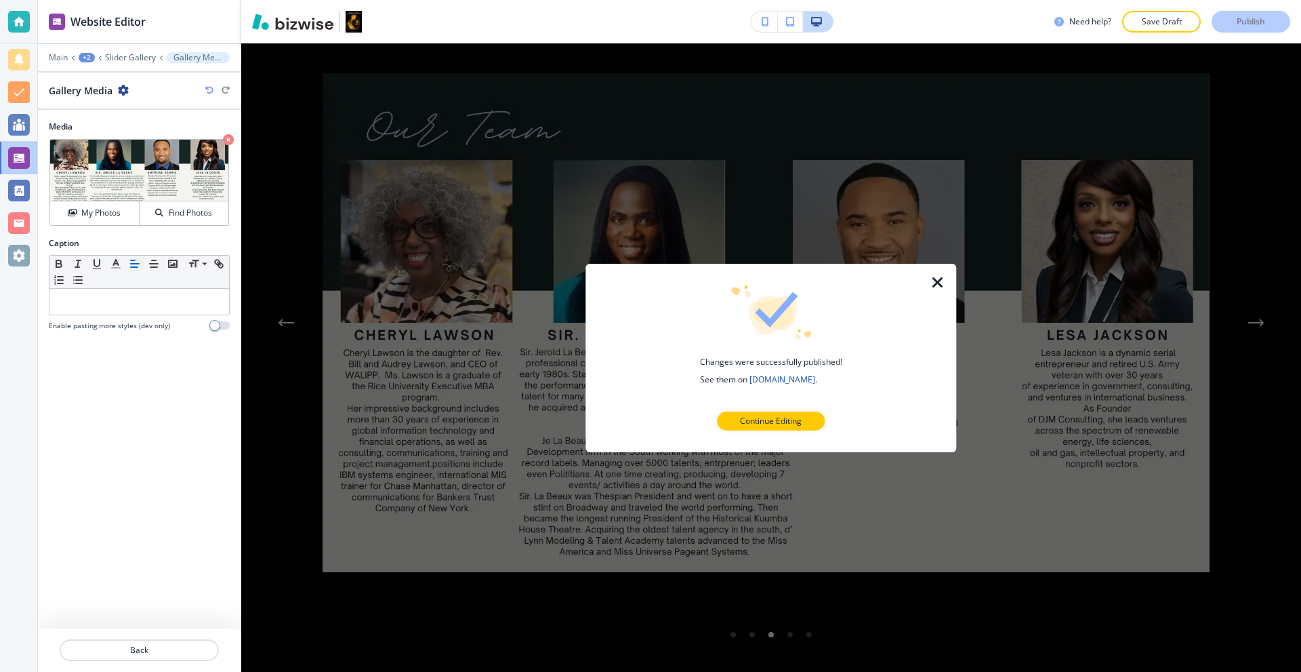
click at [937, 279] on icon "button" at bounding box center [938, 282] width 16 height 16
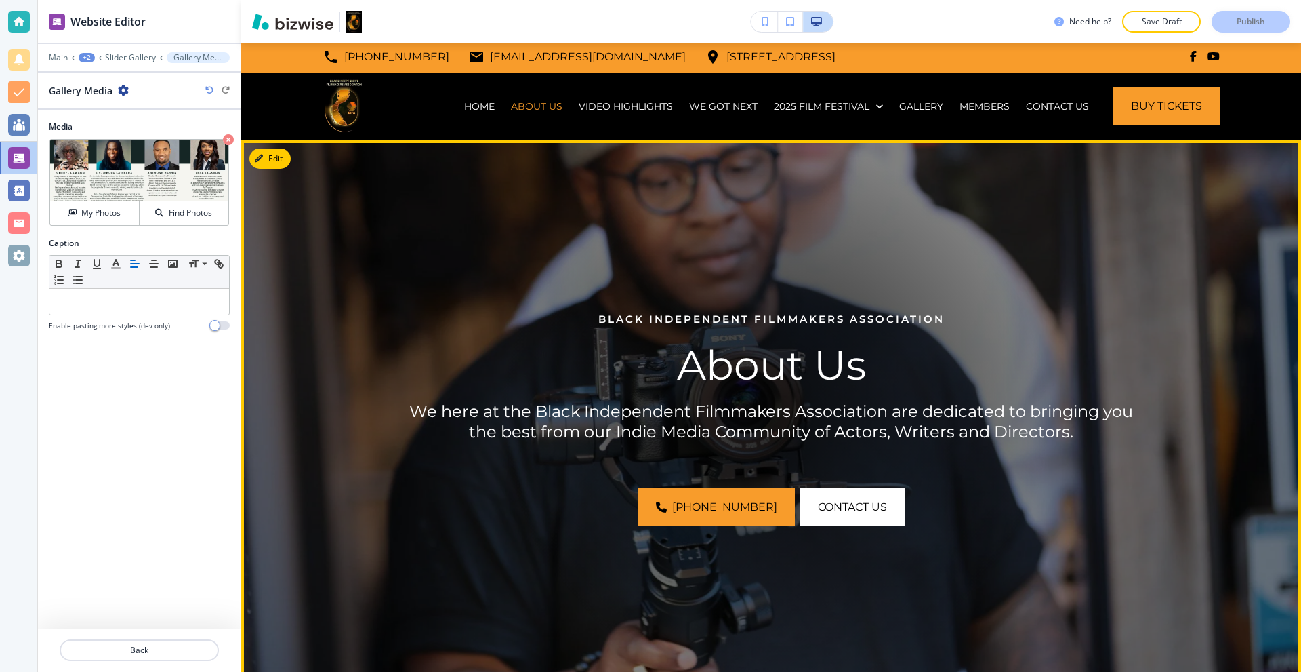
scroll to position [0, 0]
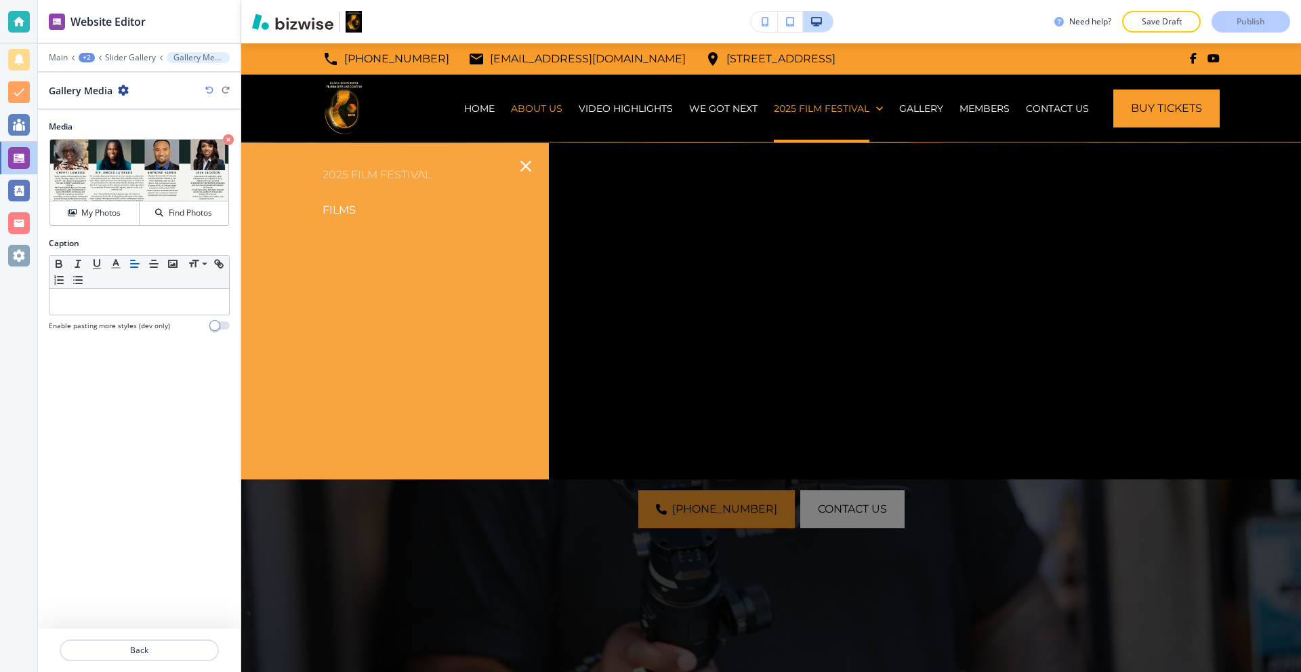
drag, startPoint x: 356, startPoint y: 176, endPoint x: 419, endPoint y: 11, distance: 177.0
click at [356, 176] on p "2025 Film Festival" at bounding box center [395, 175] width 308 height 20
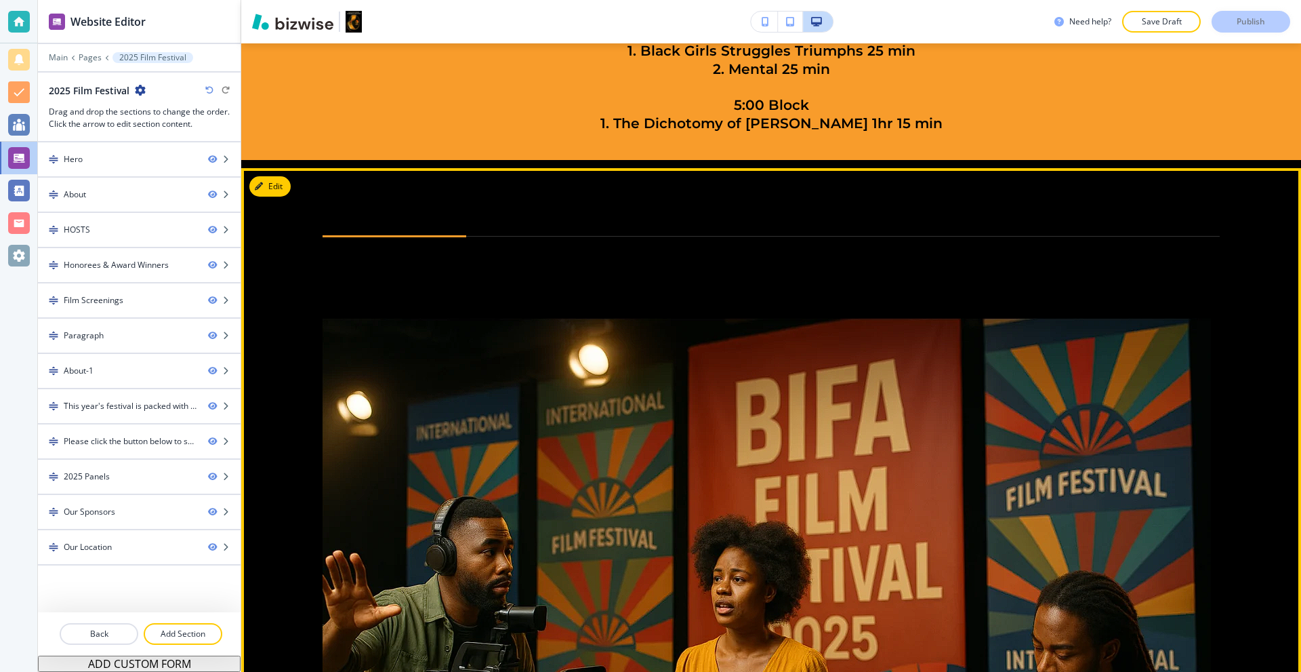
scroll to position [3457, 0]
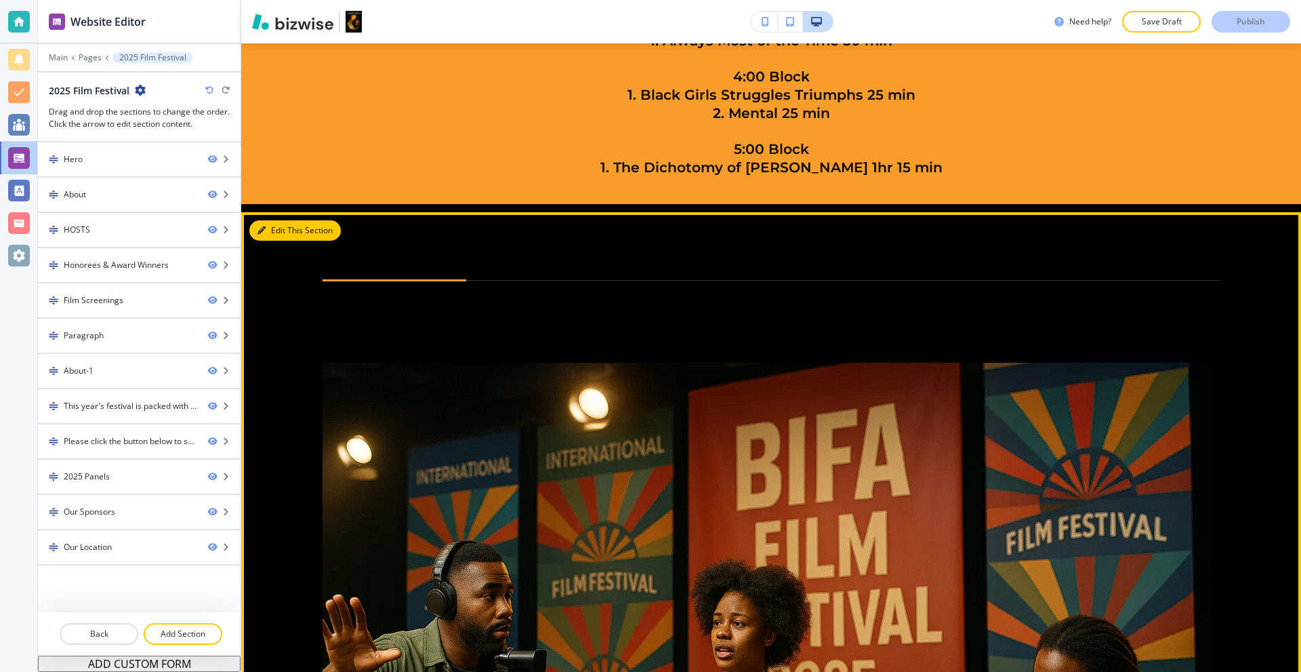
click at [275, 220] on button "Edit This Section" at bounding box center [295, 230] width 92 height 20
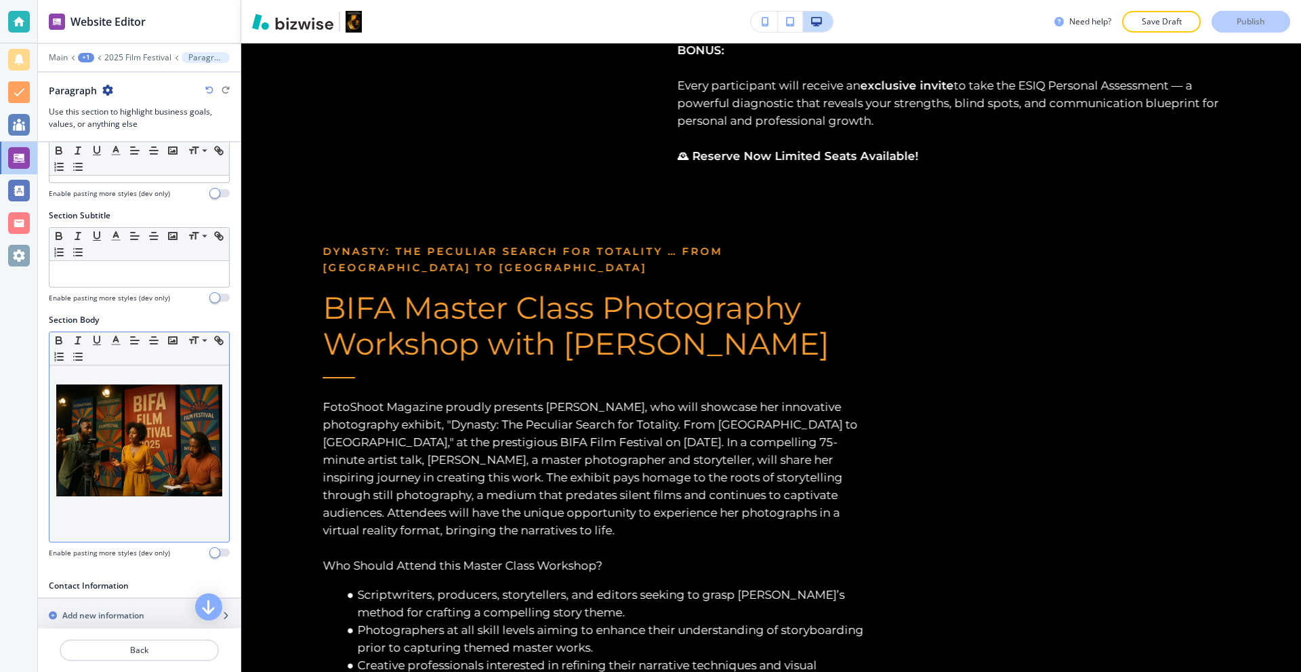
scroll to position [0, 0]
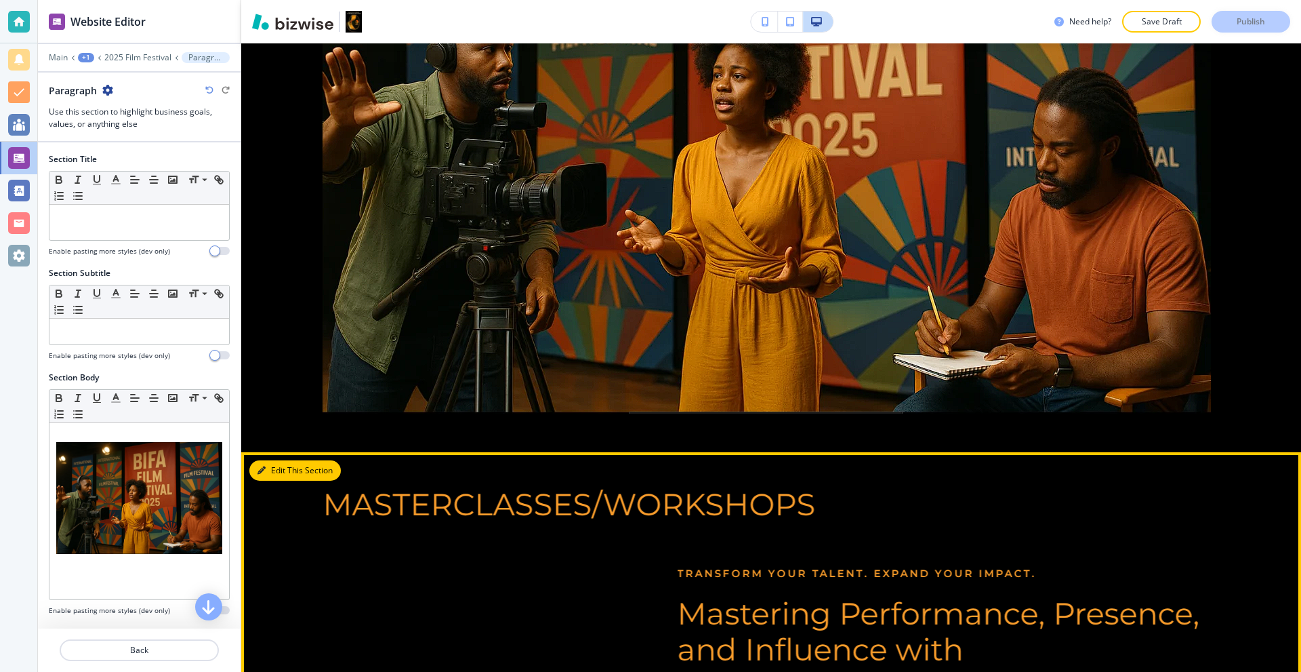
click at [262, 466] on icon "button" at bounding box center [262, 470] width 8 height 8
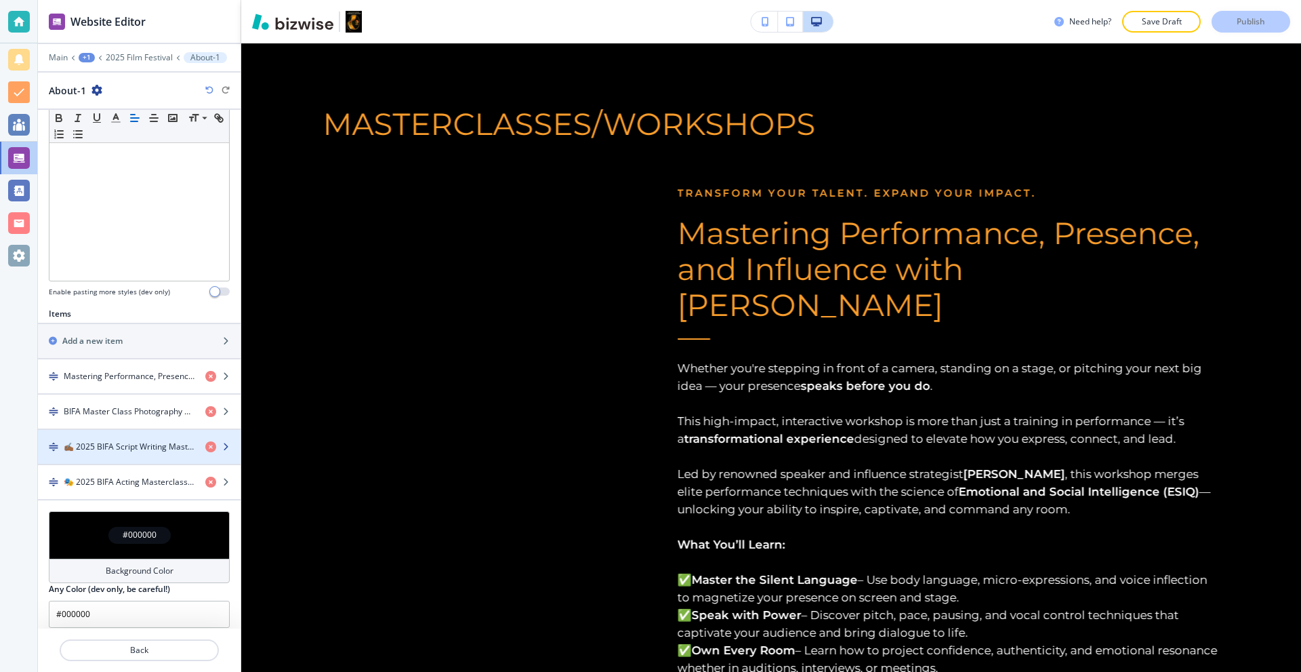
scroll to position [365, 0]
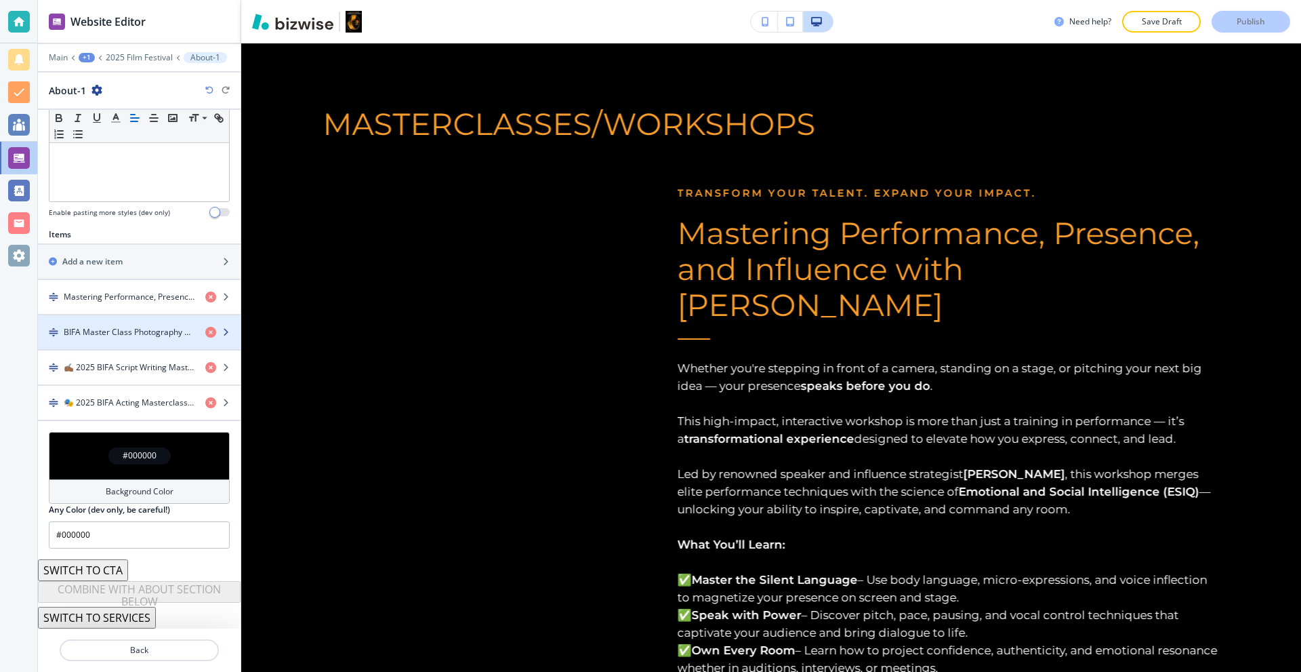
click at [150, 331] on h4 "BIFA Master Class Photography Workshop with Missy Burton" at bounding box center [129, 332] width 131 height 12
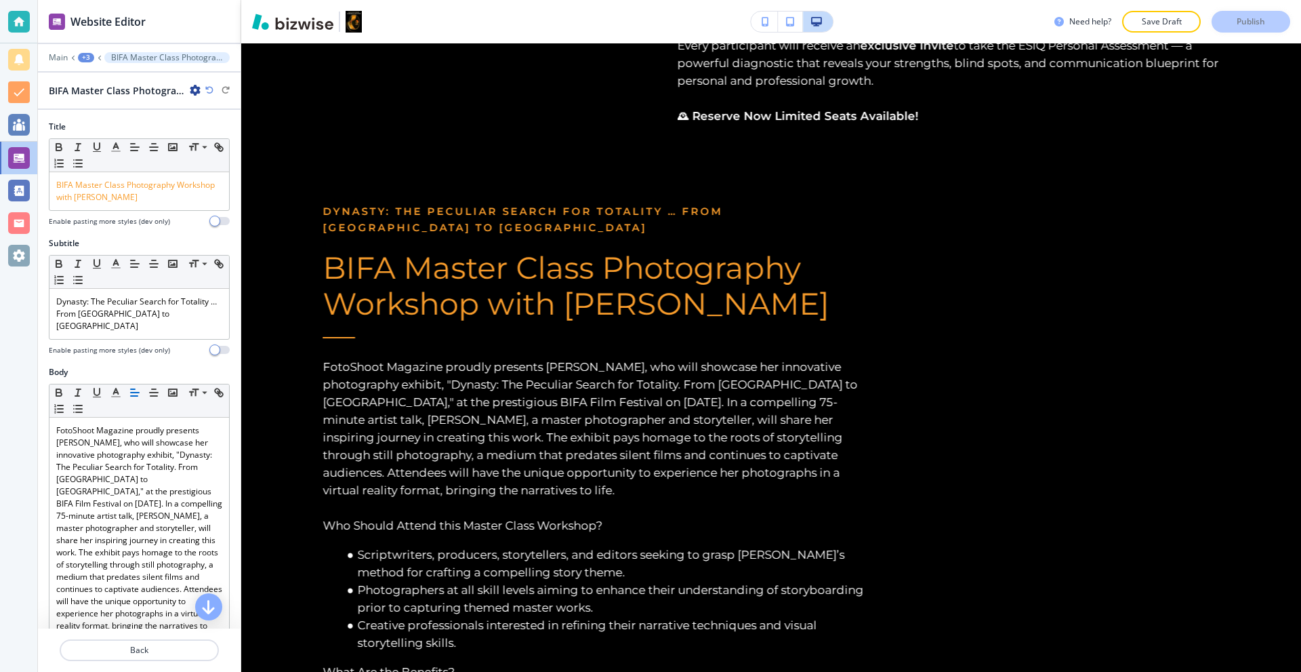
scroll to position [5563, 0]
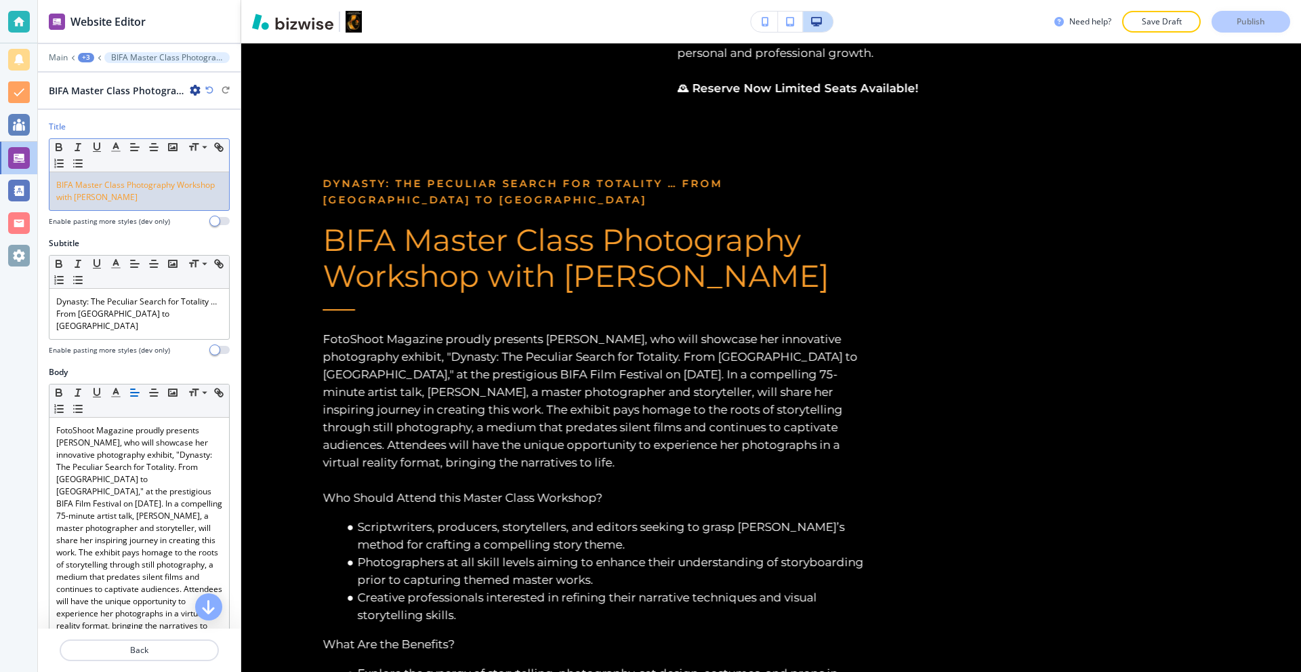
click at [107, 184] on span "BIFA Master Class Photography Workshop with Missy Burton" at bounding box center [136, 191] width 161 height 24
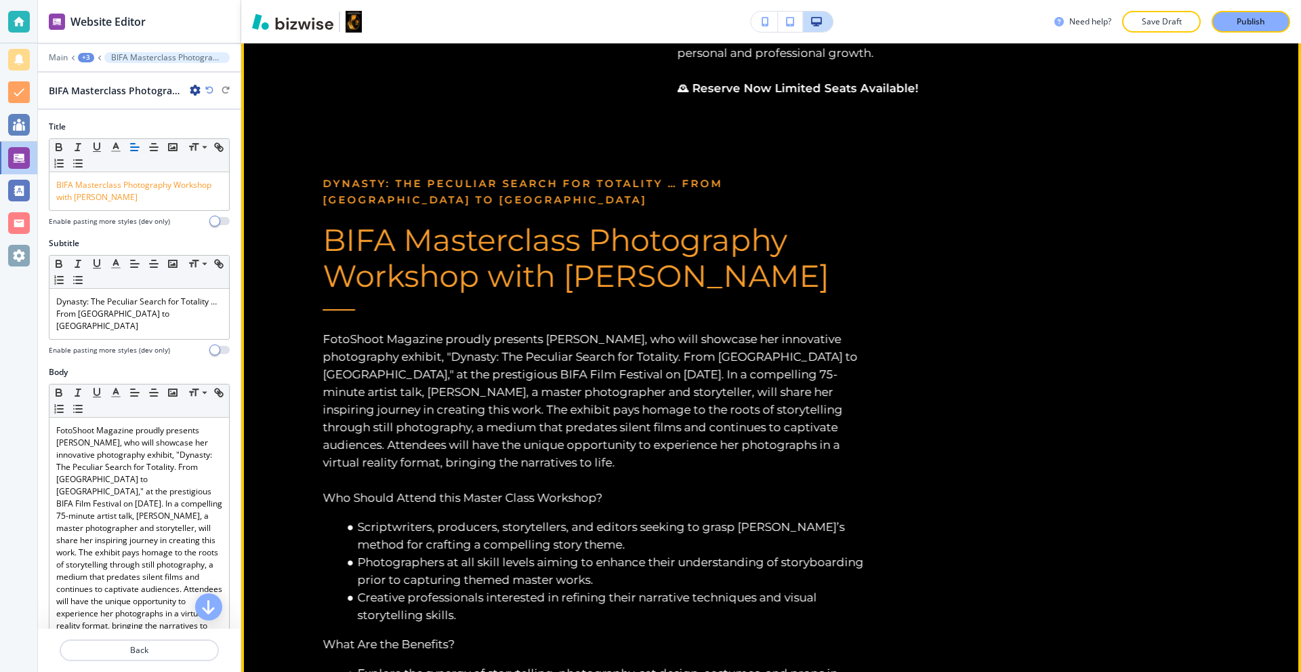
click at [323, 241] on div "Dynasty: The Peculiar Search for Totality … From Africa to America BIFA Masterc…" at bounding box center [594, 567] width 543 height 782
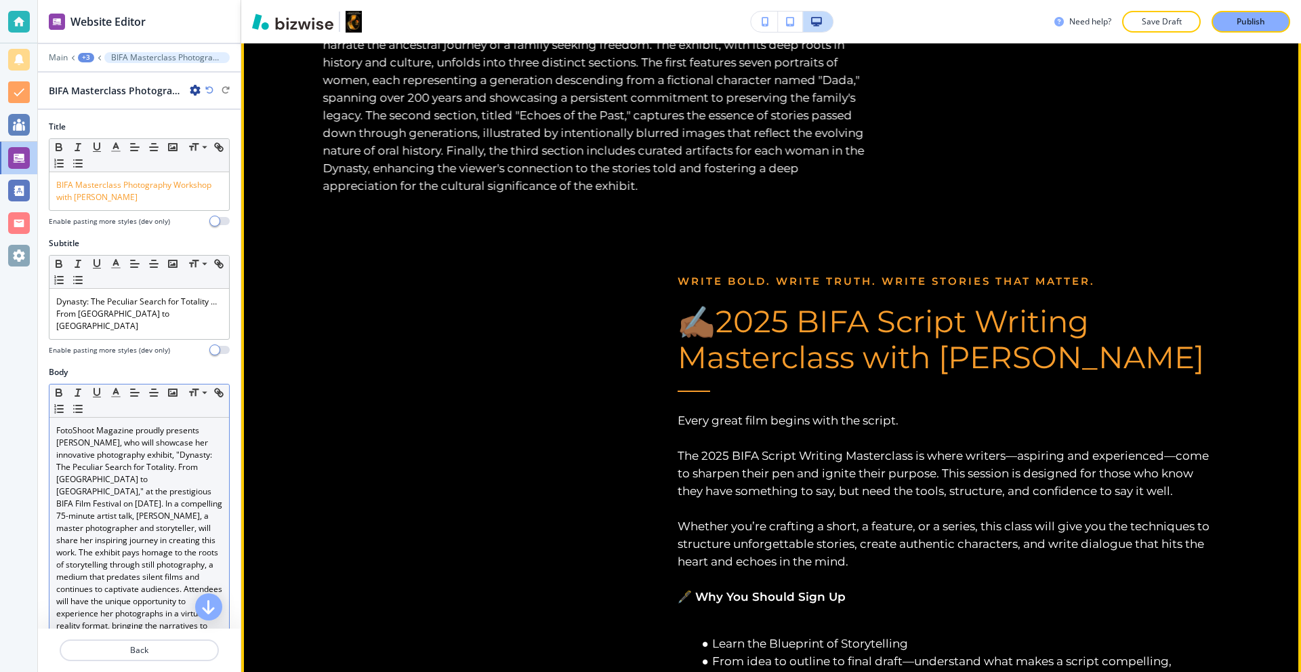
scroll to position [6308, 0]
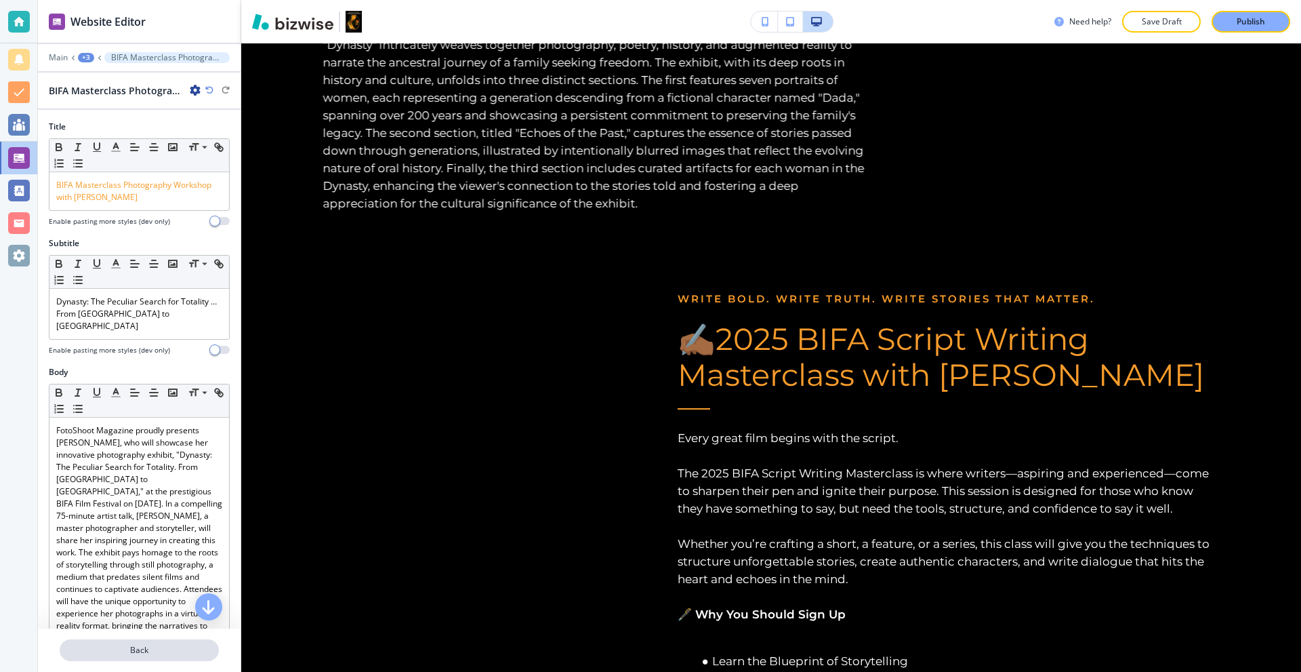
click at [110, 649] on p "Back" at bounding box center [139, 650] width 157 height 12
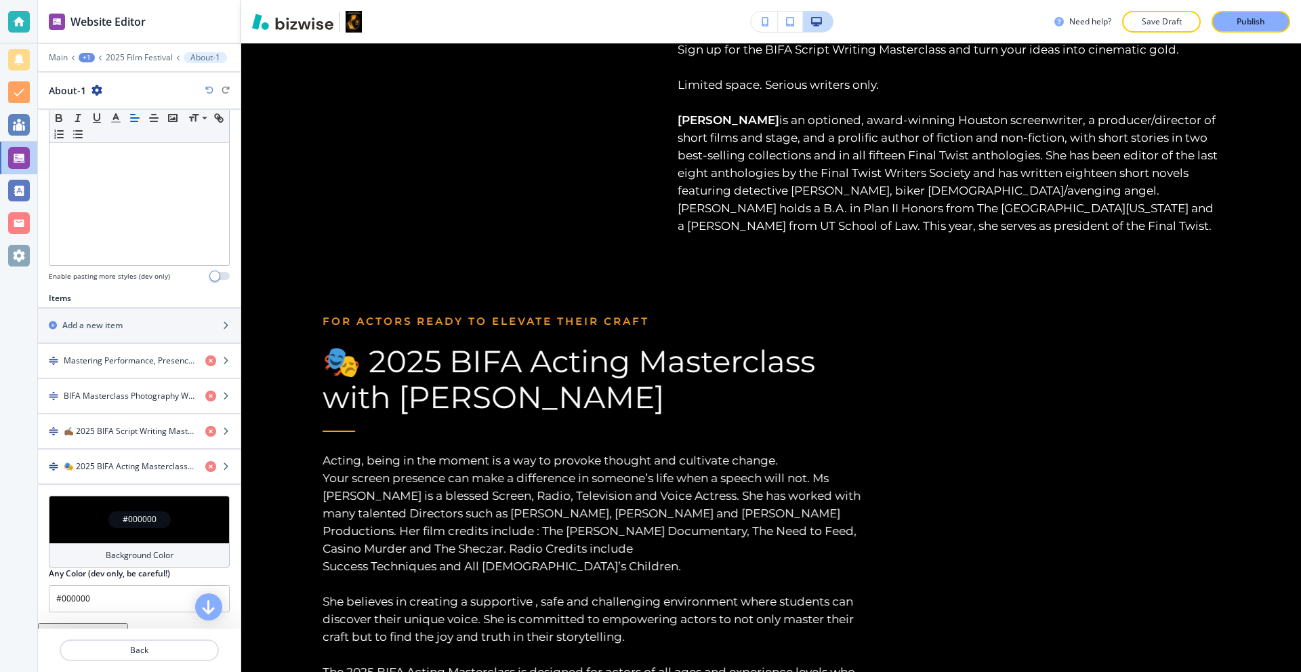
scroll to position [339, 0]
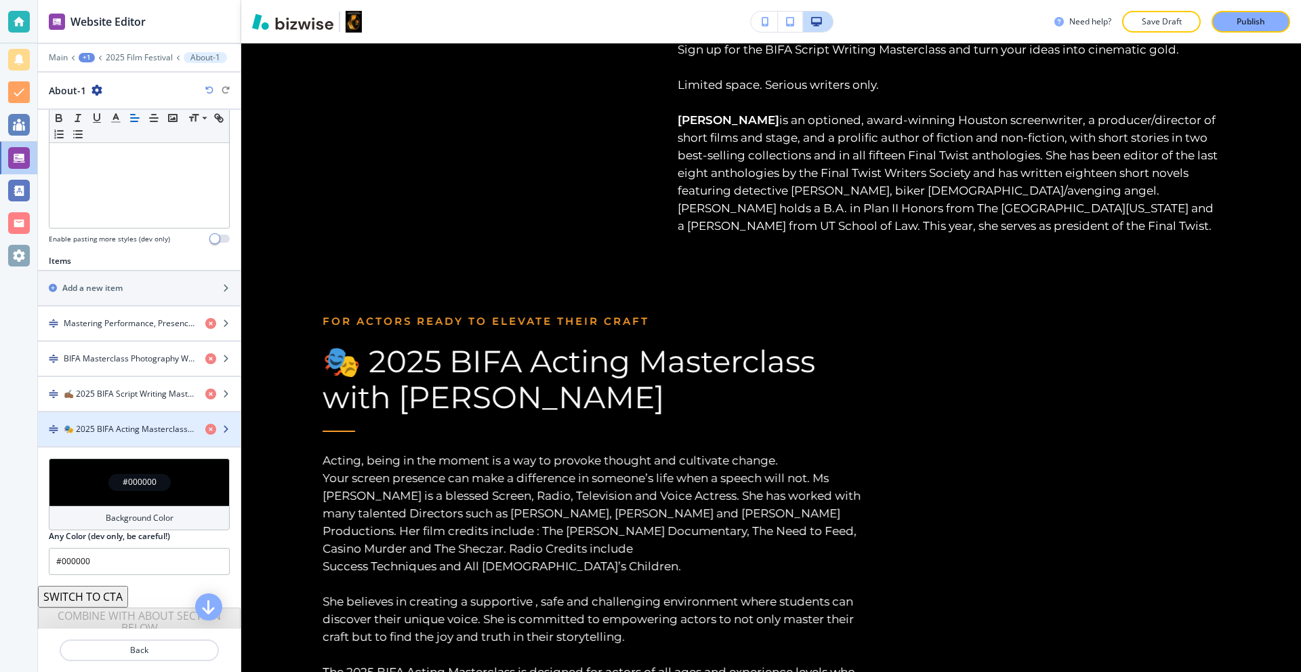
click at [110, 439] on div "button" at bounding box center [139, 440] width 203 height 11
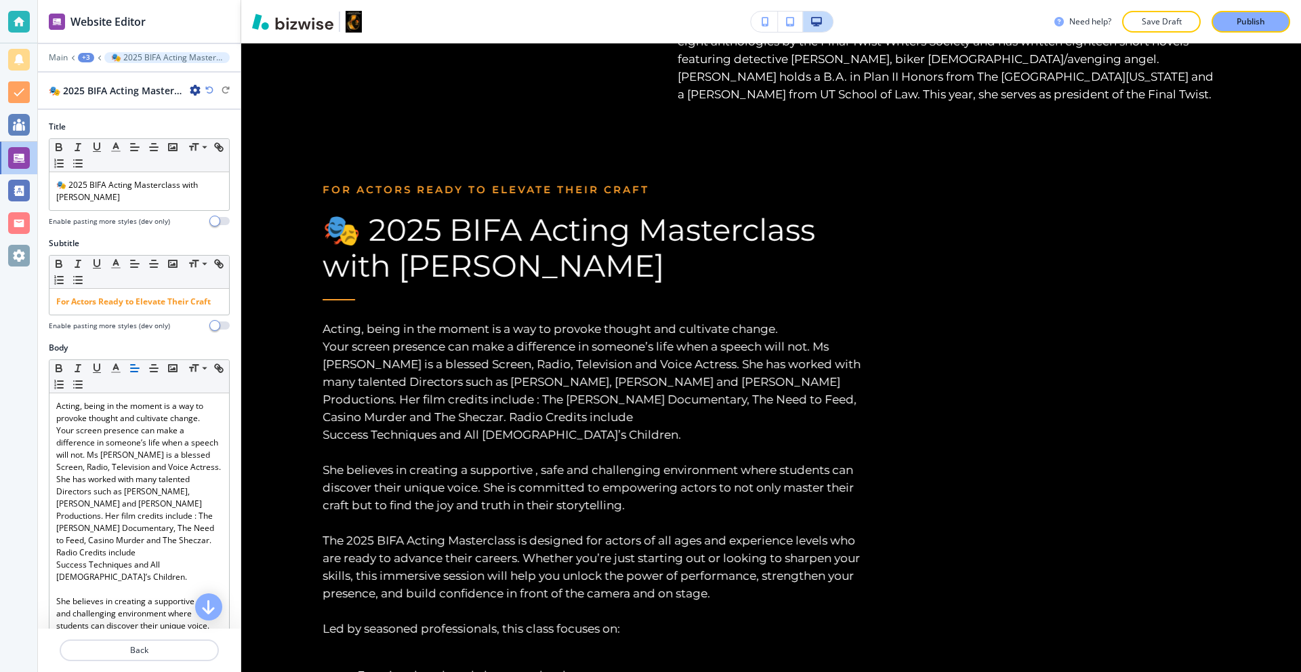
scroll to position [7369, 0]
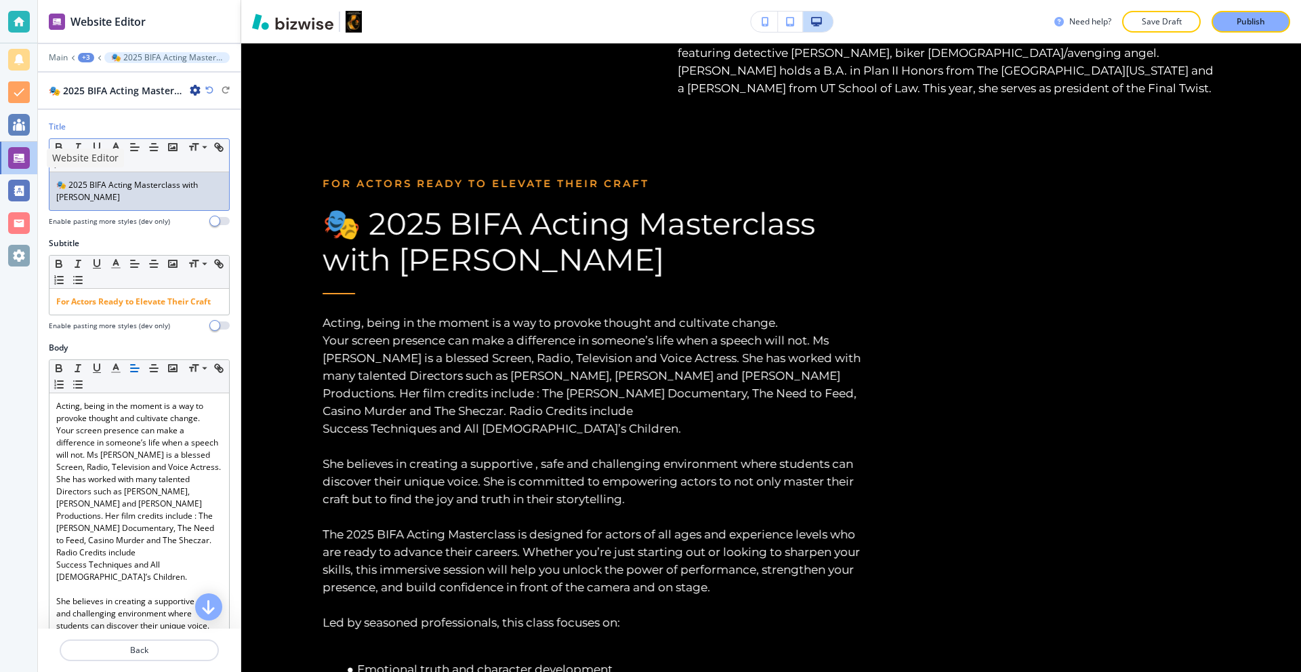
drag, startPoint x: 138, startPoint y: 201, endPoint x: 7, endPoint y: 163, distance: 136.2
click at [7, 163] on div "Website Editor Main +3 🎭 2025 BIFA Acting Masterclass with Cynthia Savoie 🎭 202…" at bounding box center [650, 336] width 1301 height 672
click at [121, 147] on icon "button" at bounding box center [116, 147] width 12 height 12
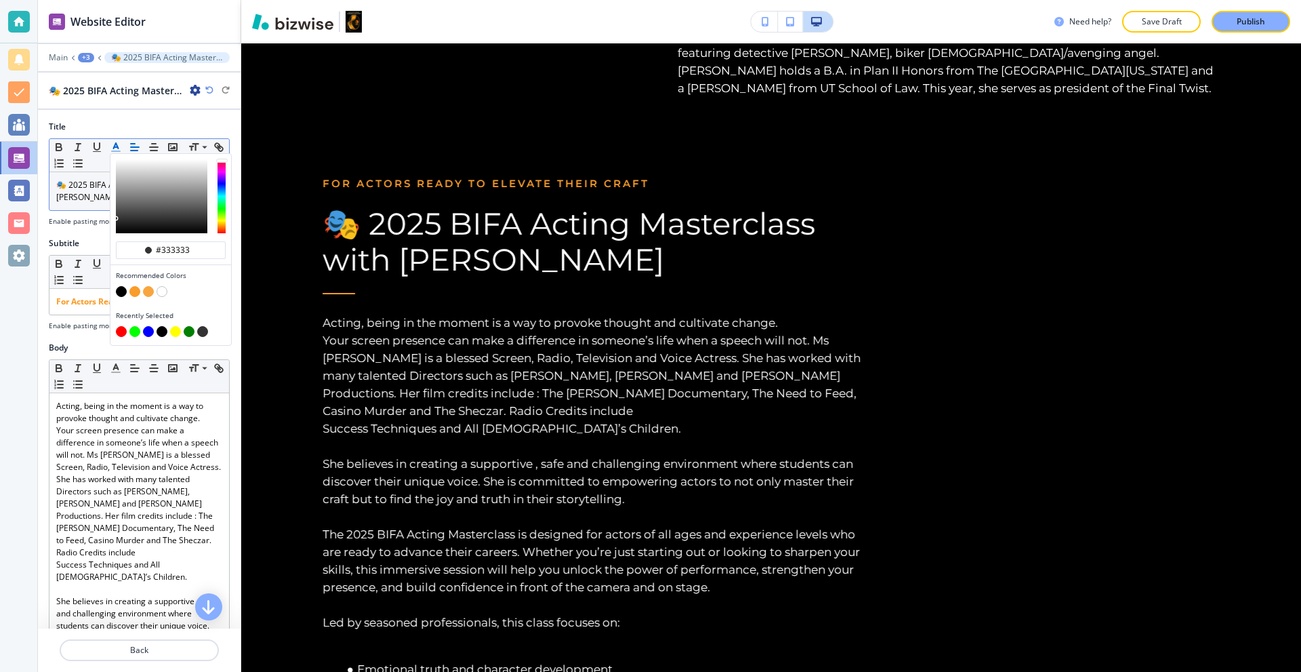
click at [133, 294] on button "button" at bounding box center [134, 291] width 11 height 11
type input "#f89c2b"
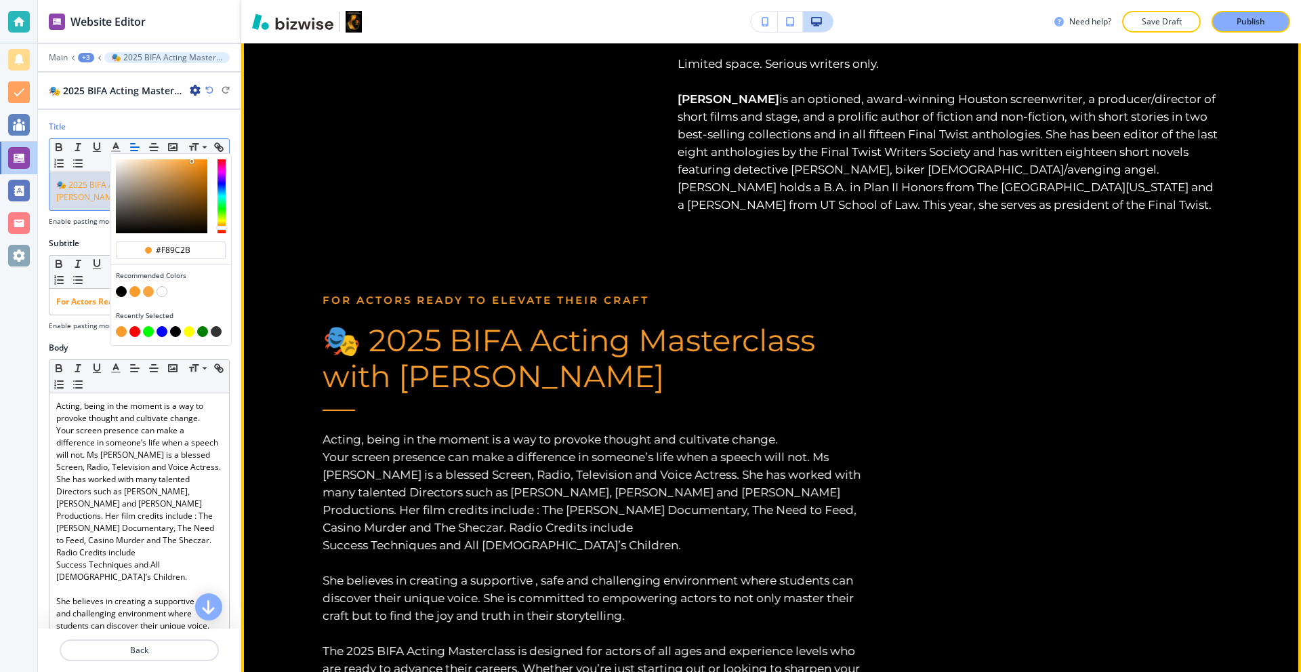
scroll to position [7233, 0]
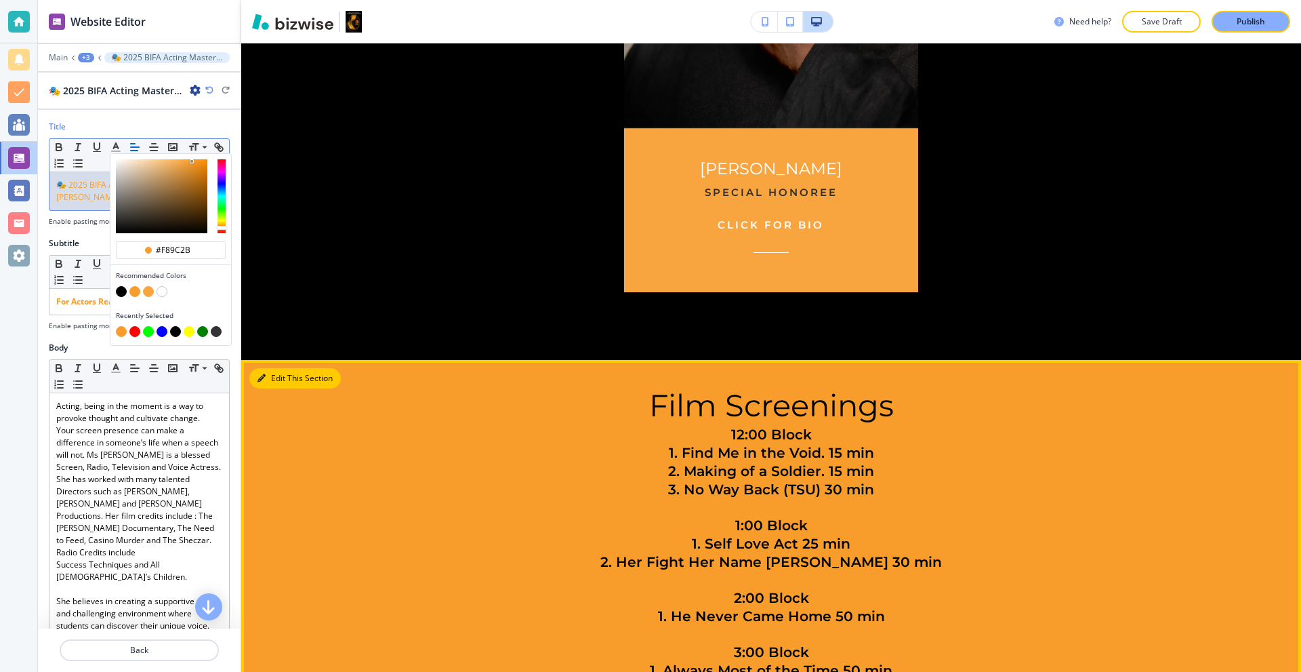
click at [267, 368] on button "Edit This Section" at bounding box center [295, 378] width 92 height 20
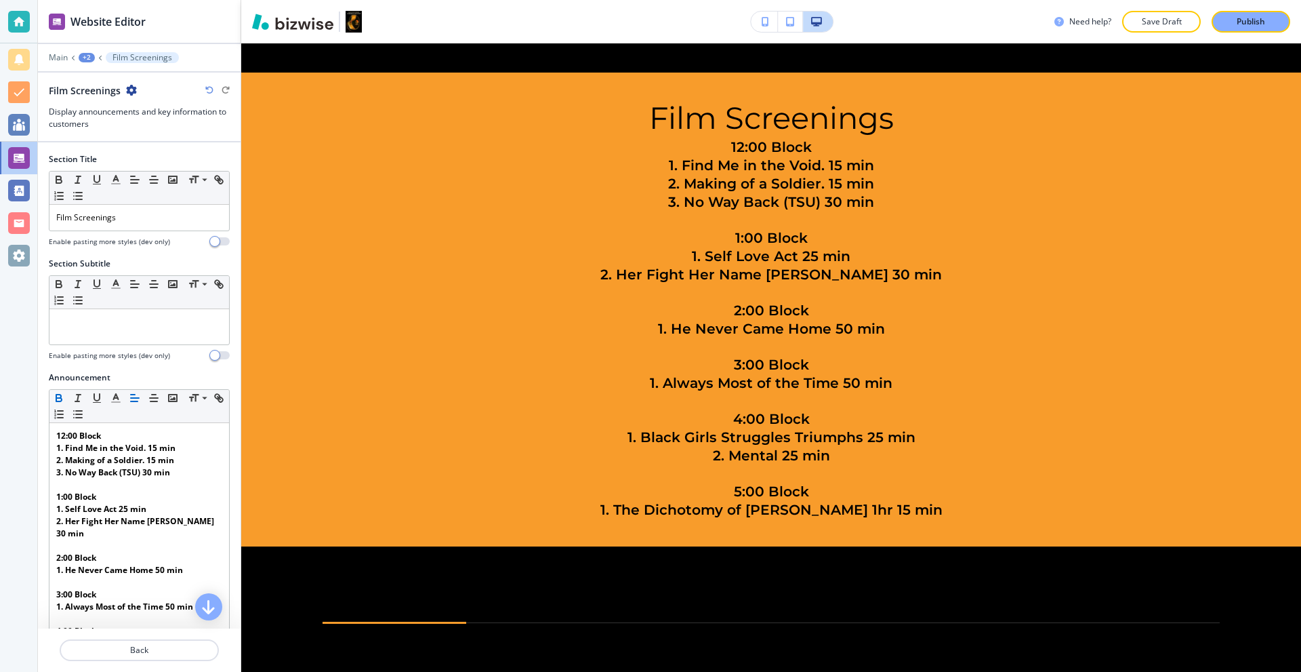
scroll to position [3115, 0]
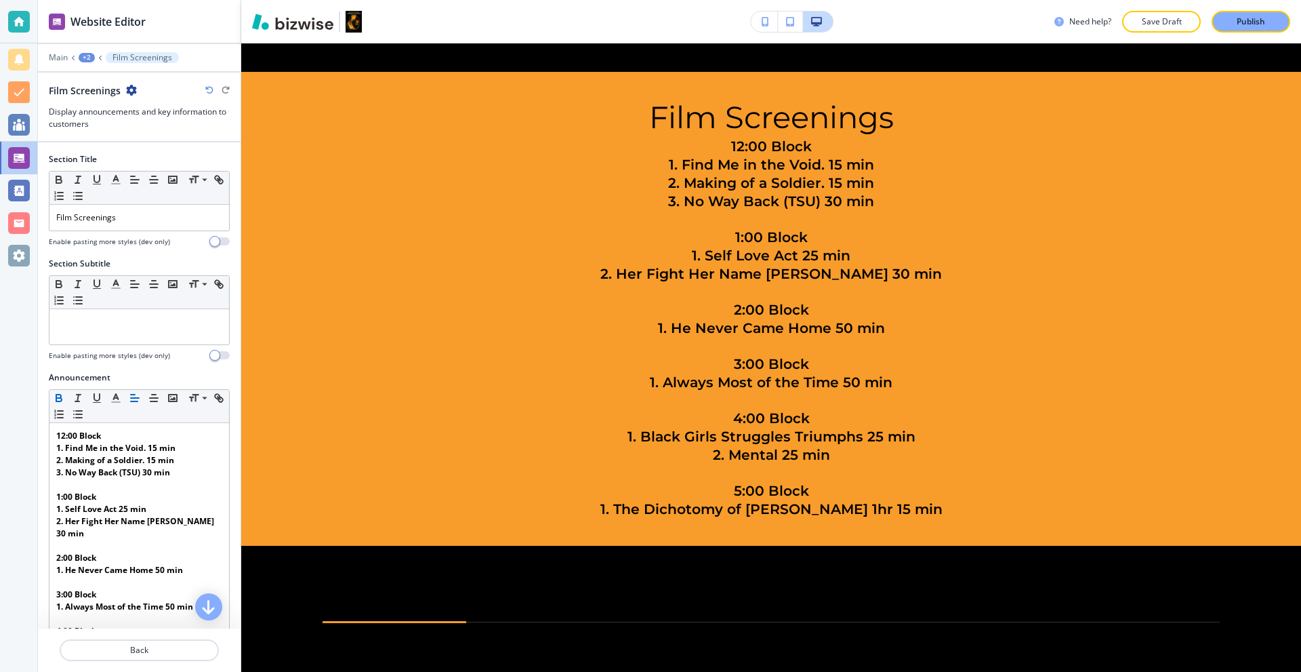
drag, startPoint x: 136, startPoint y: 81, endPoint x: 129, endPoint y: 87, distance: 9.2
click at [135, 83] on div "Main +2 Film Screenings Film Screenings Display announcements and key informati…" at bounding box center [139, 91] width 203 height 78
click at [129, 87] on icon "button" at bounding box center [131, 90] width 11 height 11
click at [169, 138] on p "Duplicate Section" at bounding box center [168, 137] width 69 height 12
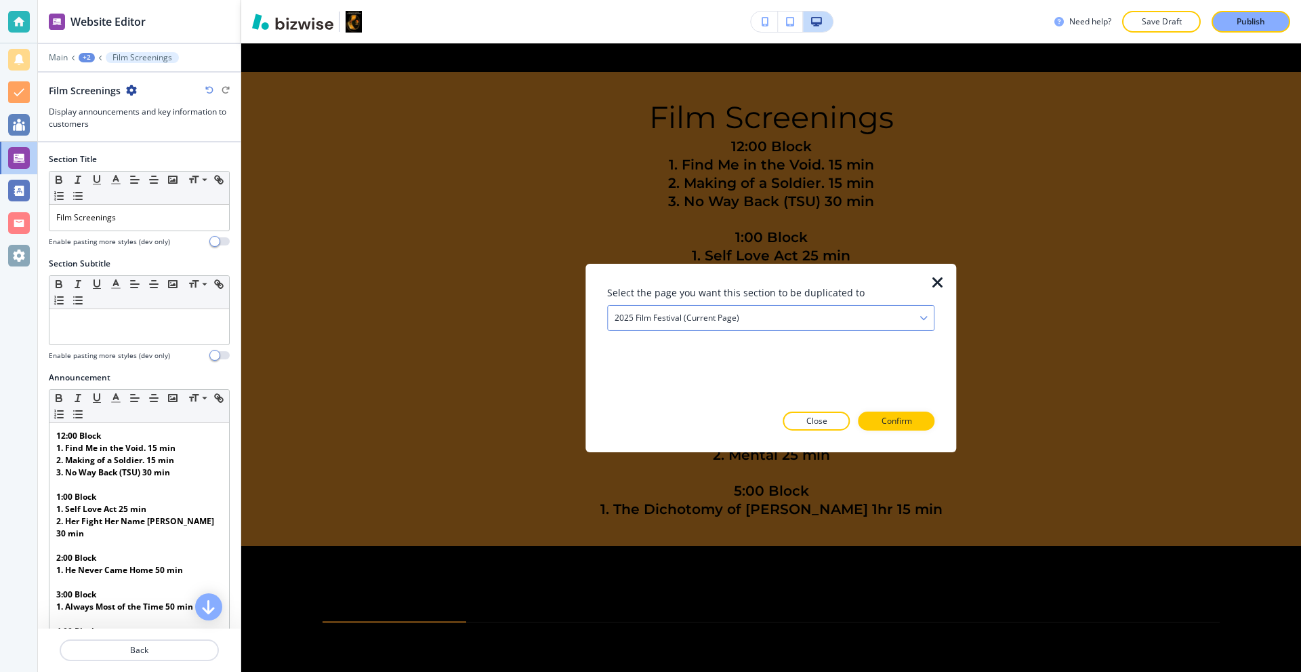
click at [700, 326] on div "2025 Film Festival (current page)" at bounding box center [771, 317] width 326 height 24
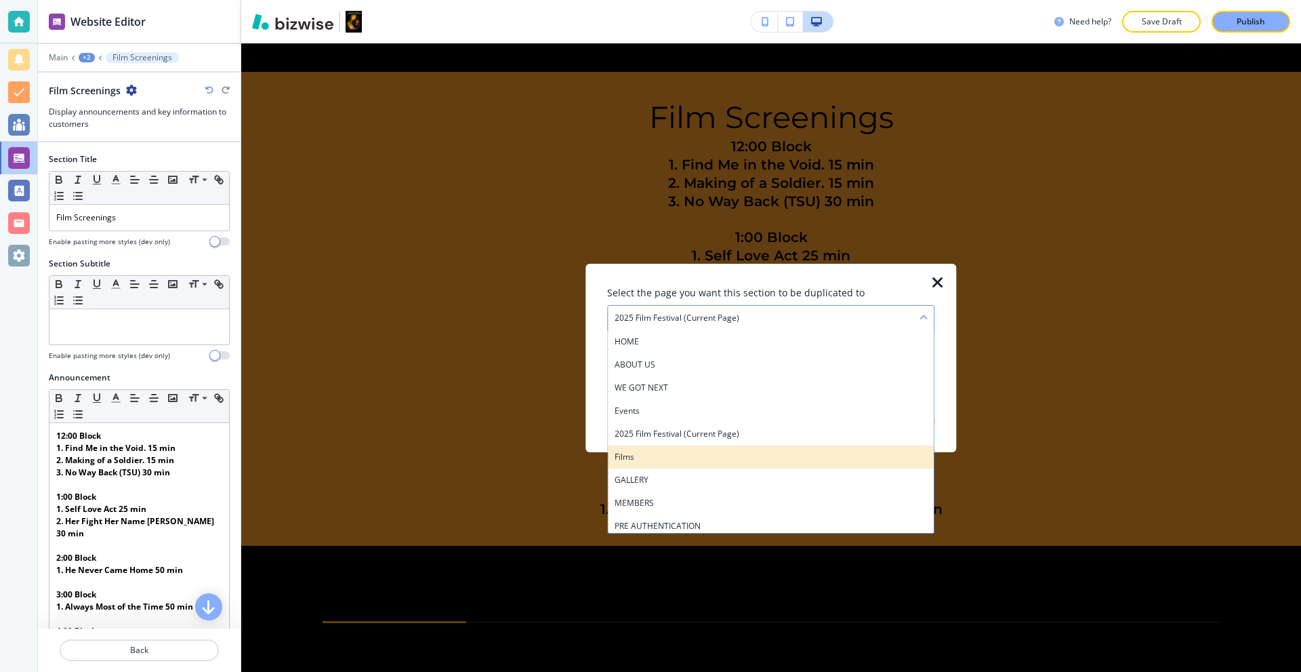
click at [672, 455] on h4 "Films" at bounding box center [771, 456] width 312 height 12
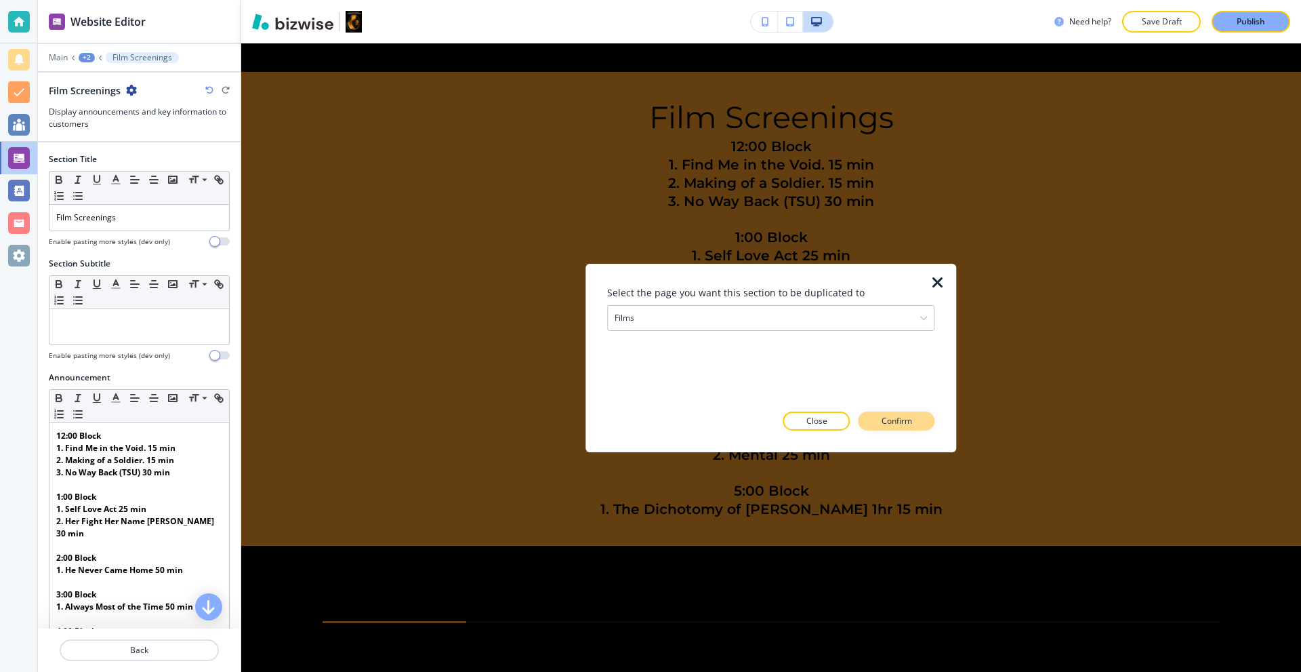
click at [902, 426] on p "Confirm" at bounding box center [897, 421] width 31 height 12
click at [871, 422] on p "Take me there" at bounding box center [884, 421] width 55 height 12
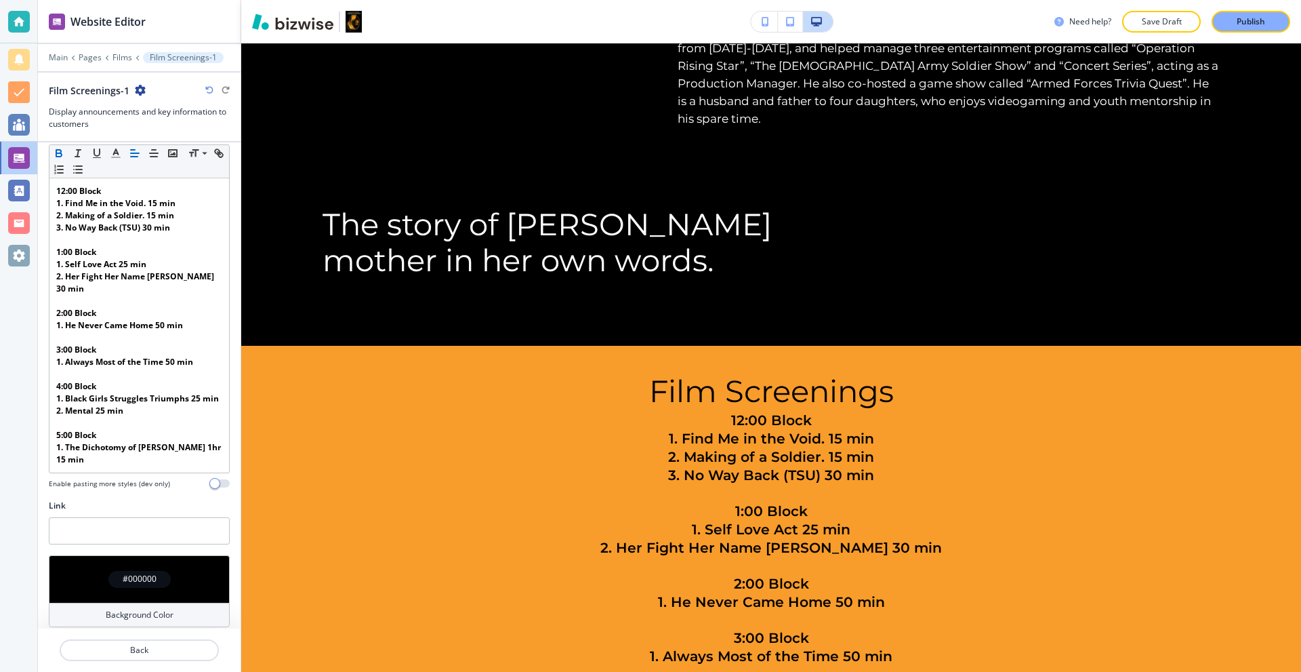
scroll to position [311, 0]
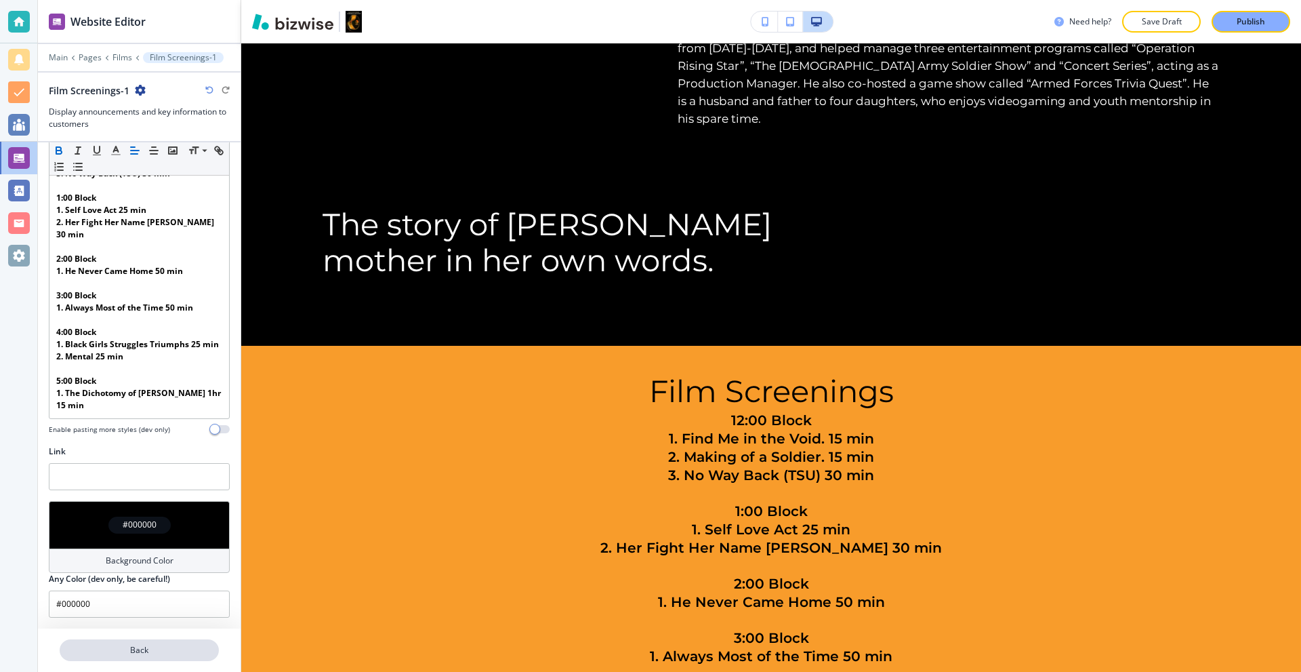
click at [164, 648] on p "Back" at bounding box center [139, 650] width 157 height 12
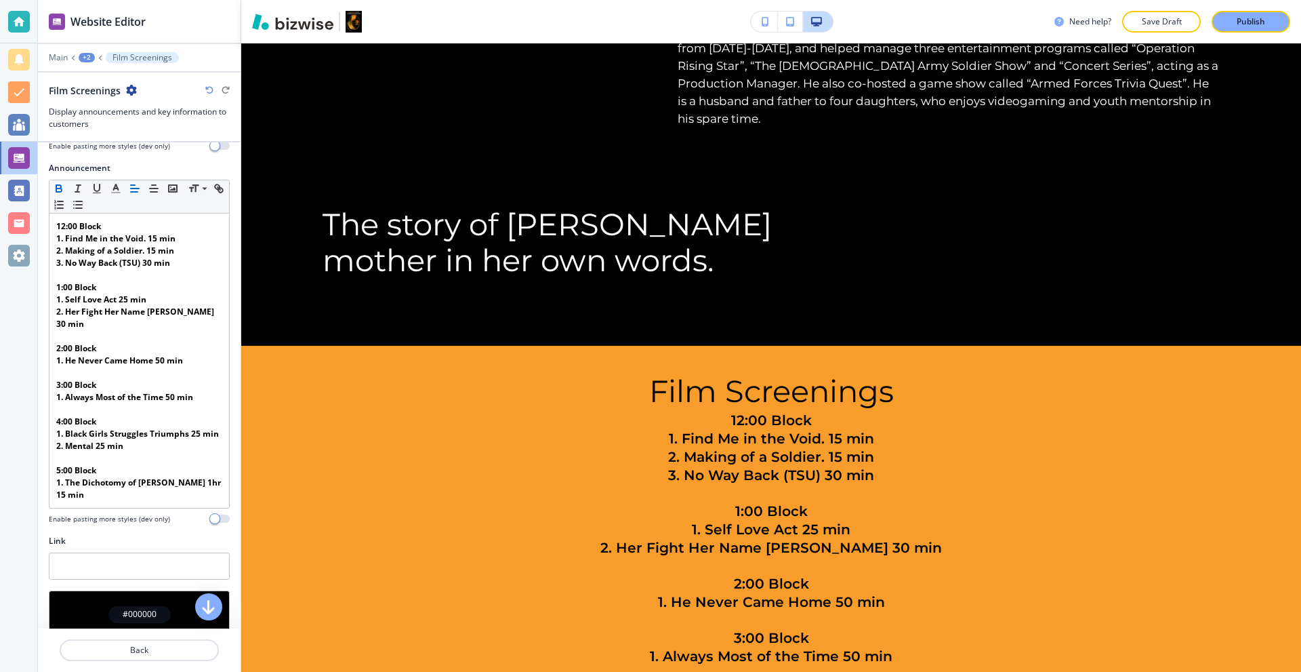
scroll to position [0, 0]
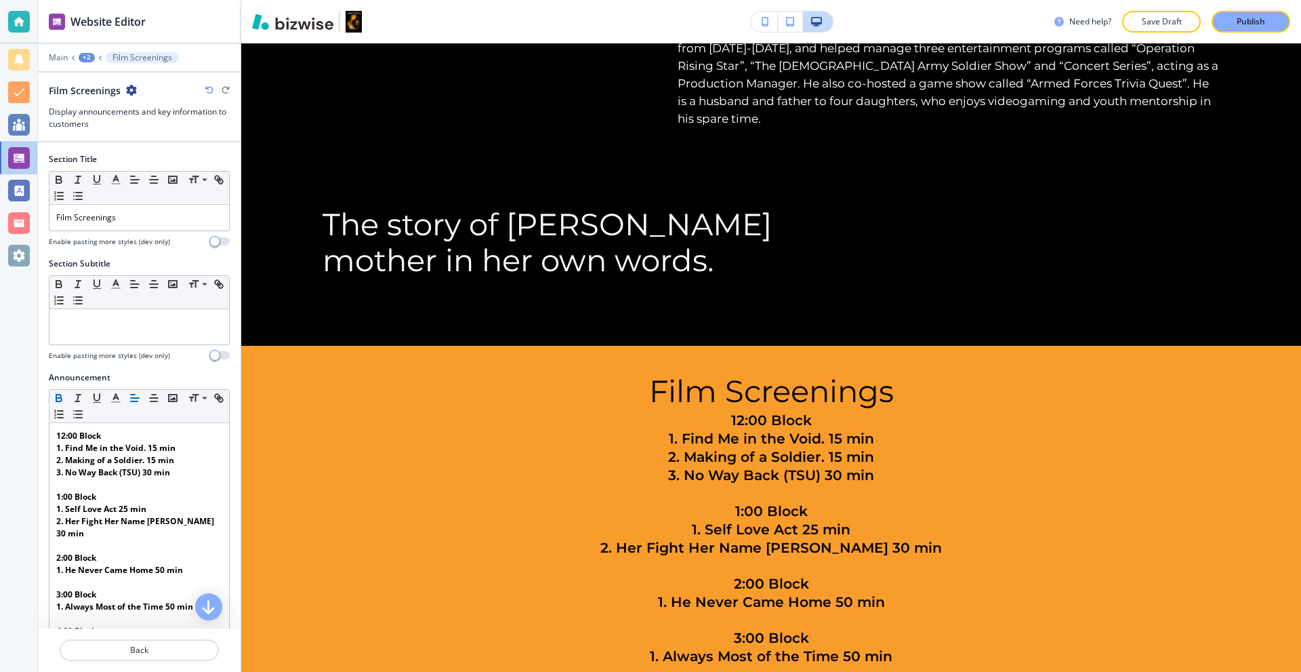
click at [93, 54] on div "+2" at bounding box center [87, 57] width 16 height 9
click at [108, 78] on p "Pages" at bounding box center [121, 80] width 69 height 12
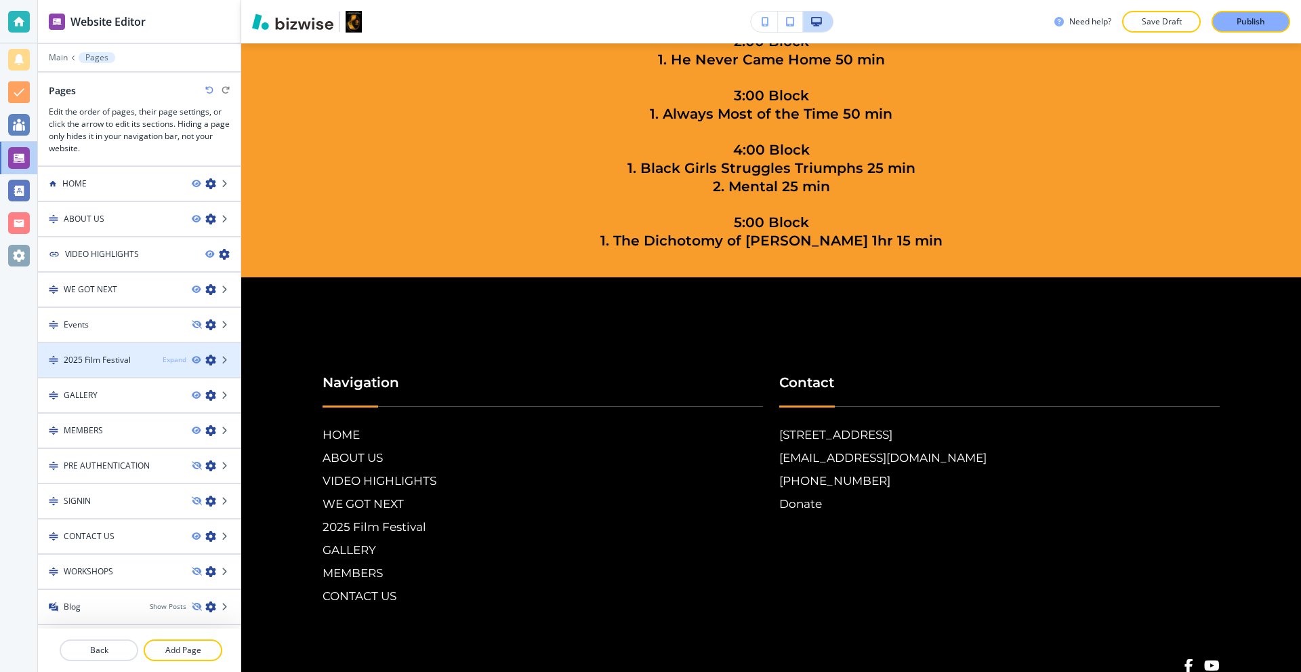
click at [169, 358] on div "Expand" at bounding box center [175, 360] width 24 height 10
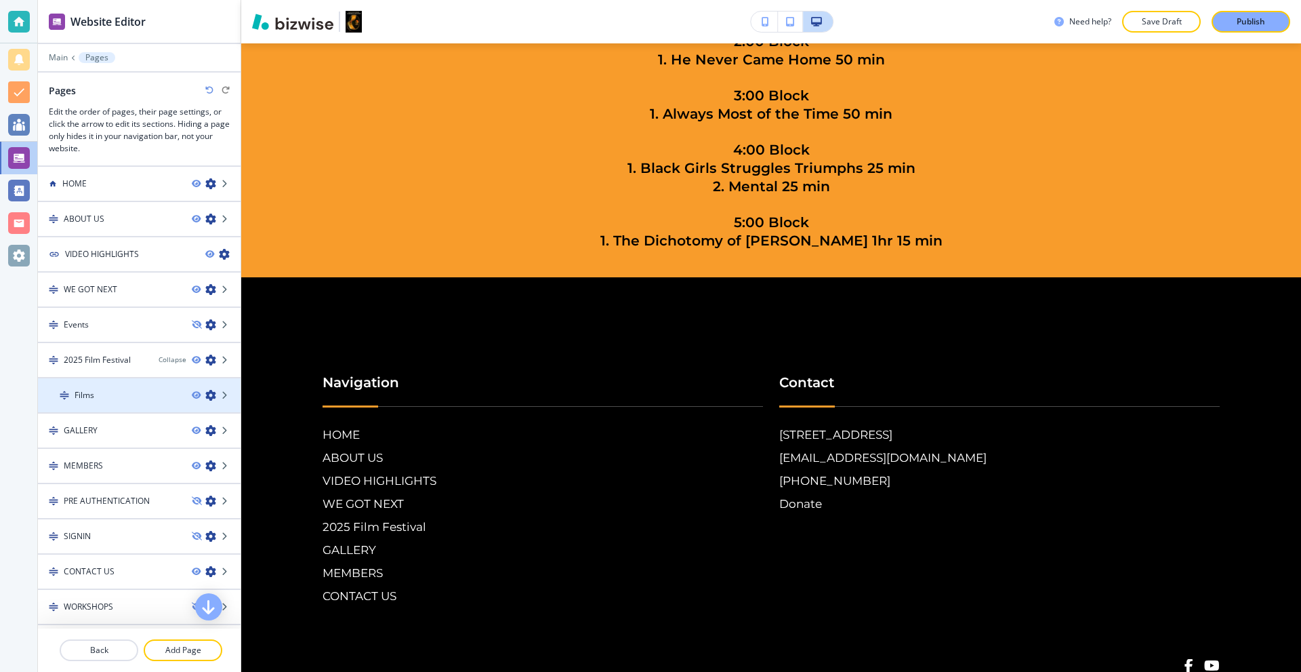
click at [113, 395] on div "Films" at bounding box center [109, 395] width 143 height 12
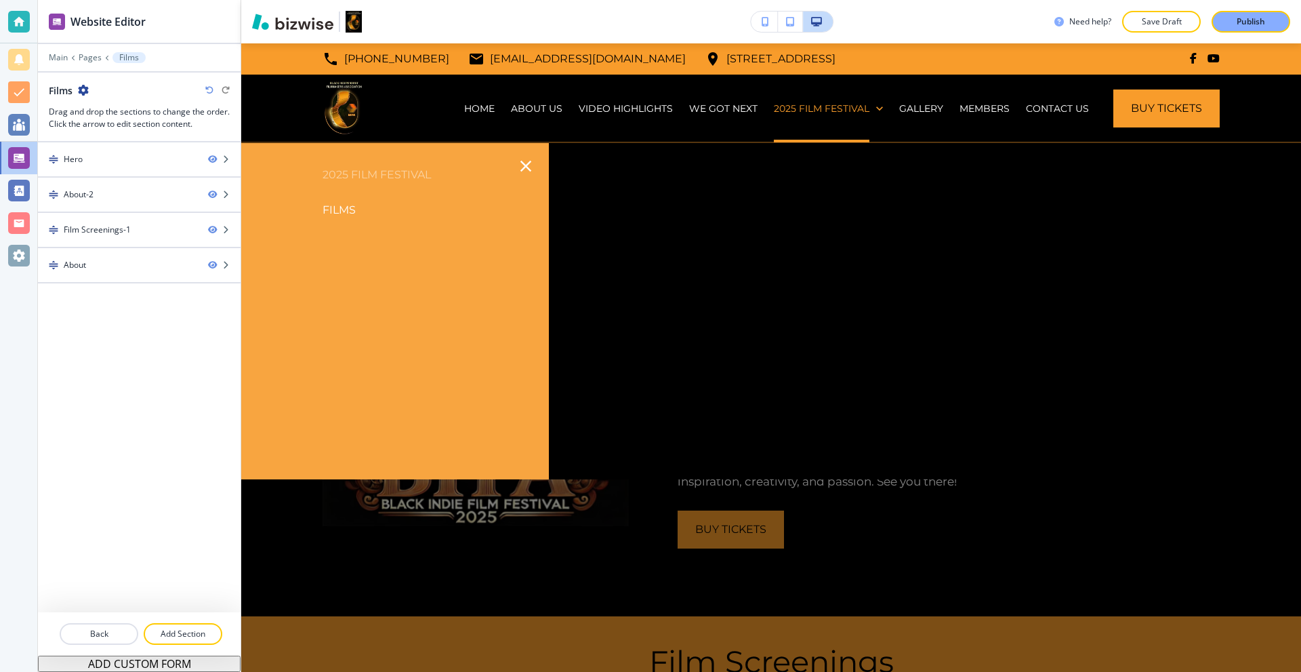
click at [376, 170] on p "2025 Film Festival" at bounding box center [395, 175] width 308 height 20
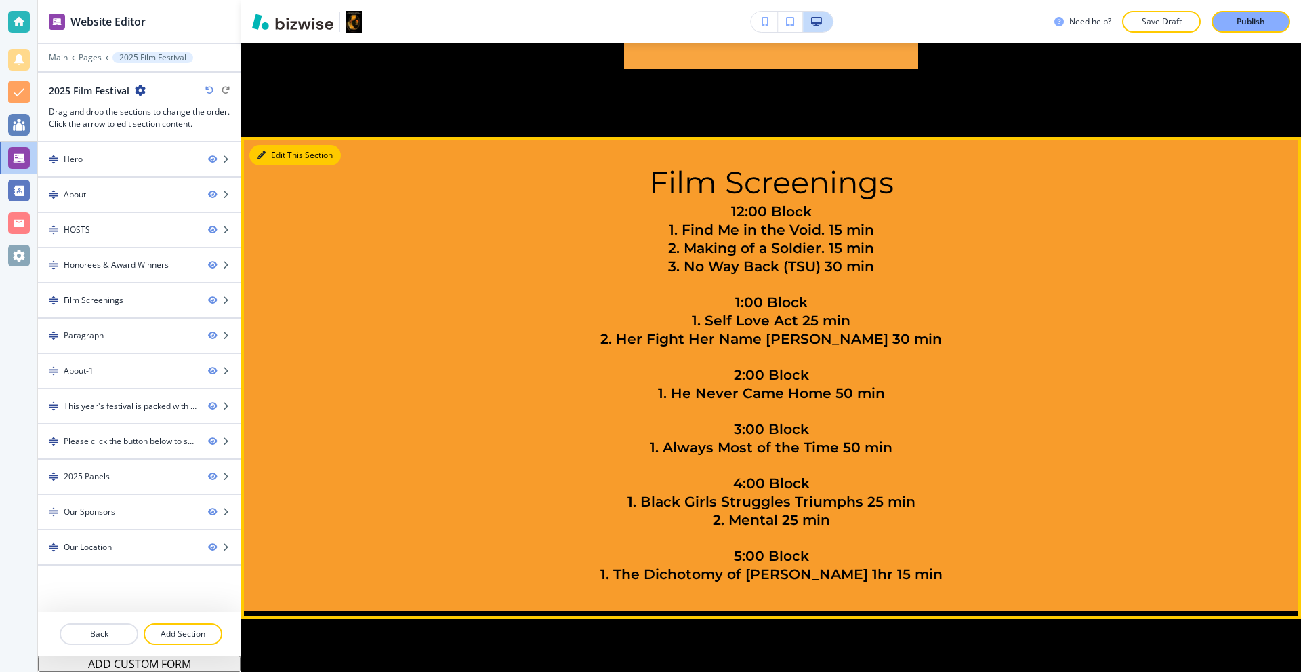
click at [276, 145] on button "Edit This Section" at bounding box center [295, 155] width 92 height 20
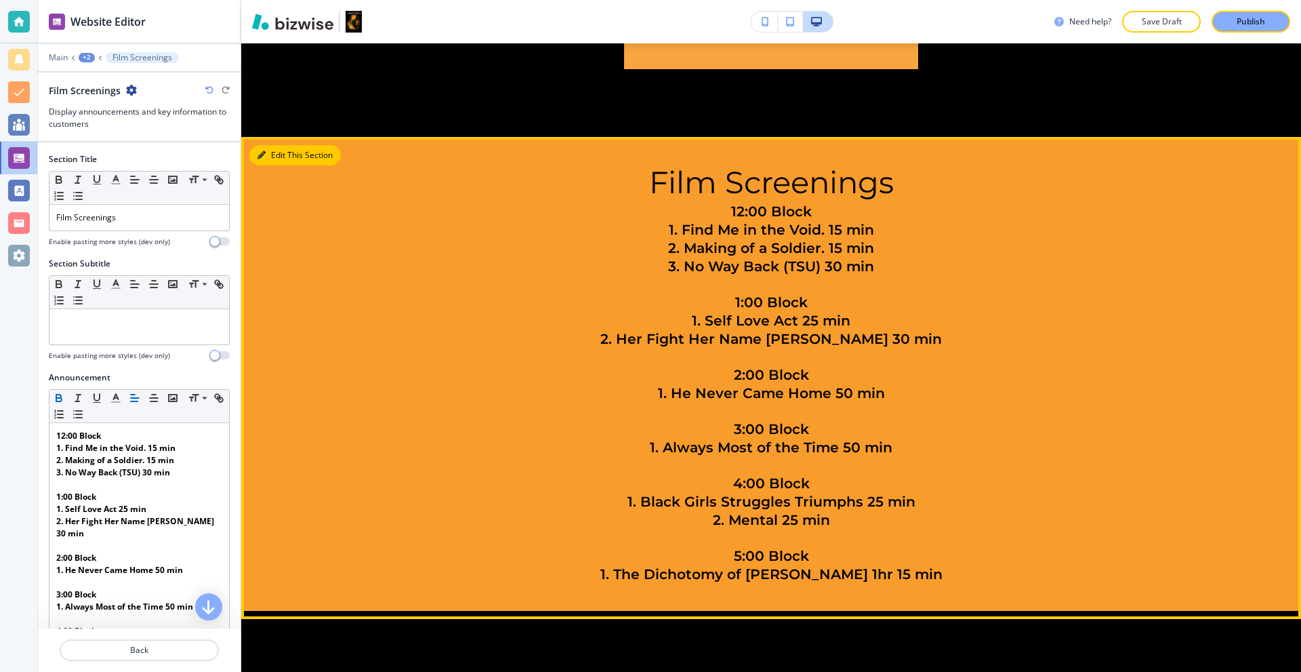
scroll to position [3115, 0]
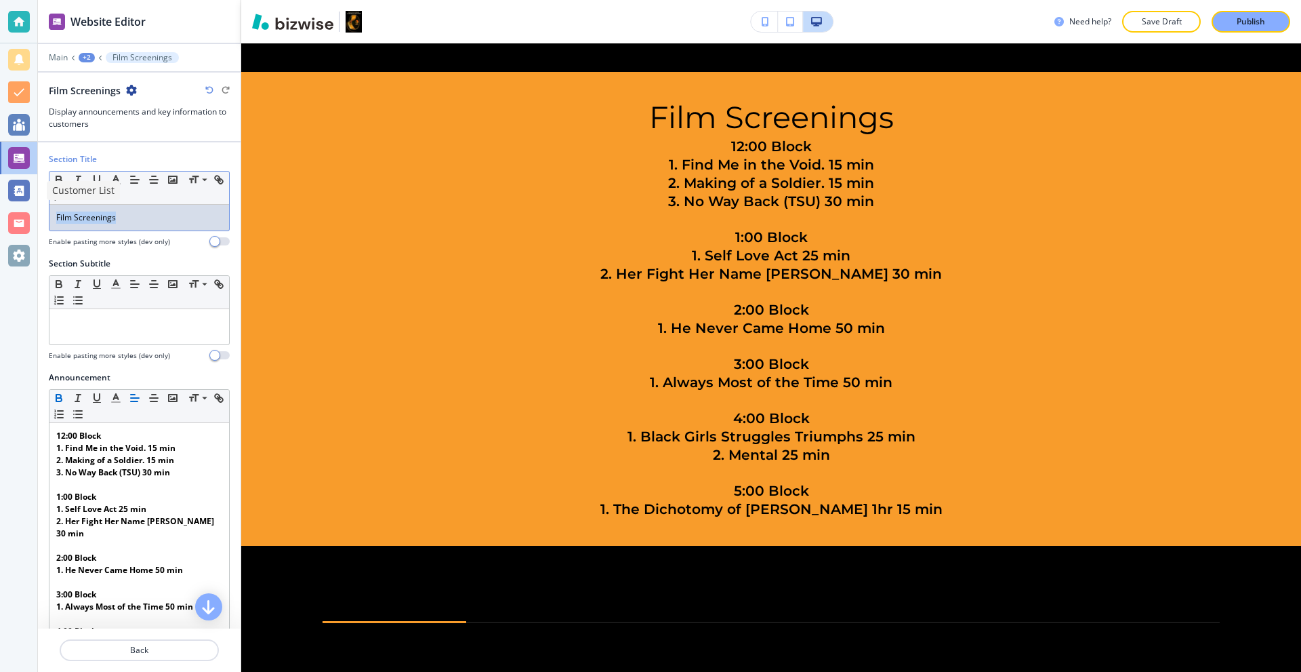
drag, startPoint x: 154, startPoint y: 209, endPoint x: 14, endPoint y: 206, distance: 139.7
click at [14, 206] on div "Website Editor Main +2 Film Screenings Film Screenings Display announcements an…" at bounding box center [650, 336] width 1301 height 672
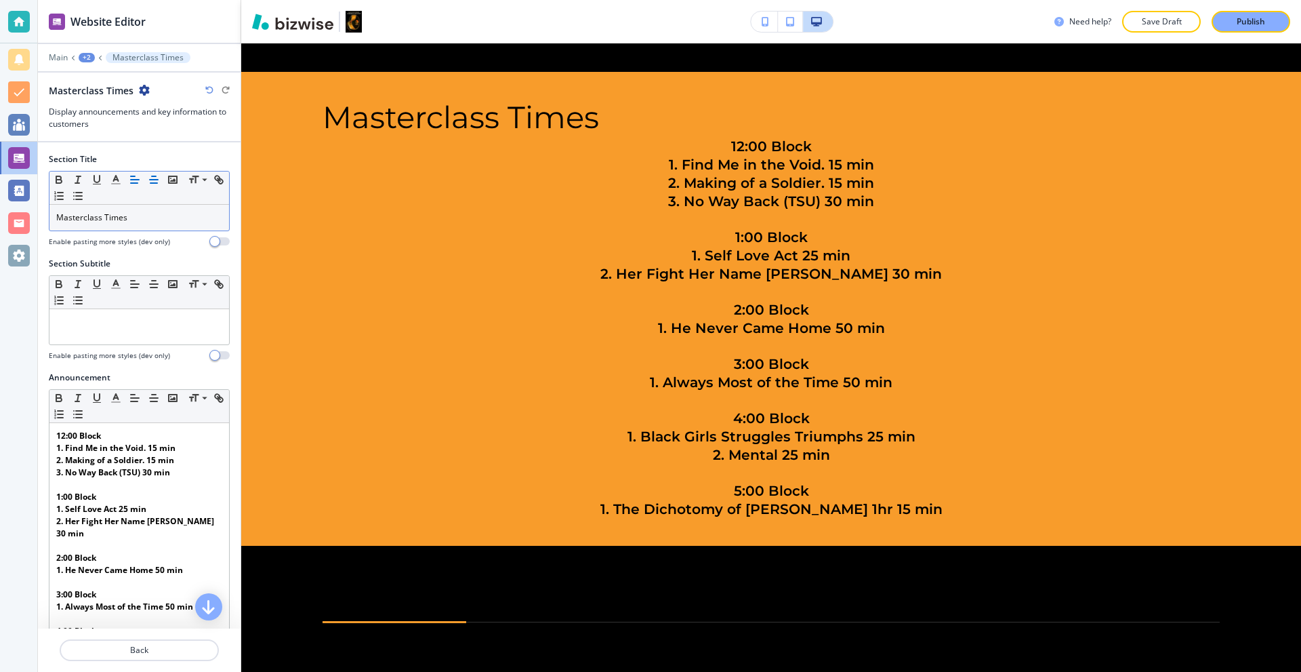
click at [155, 184] on icon "button" at bounding box center [154, 180] width 12 height 12
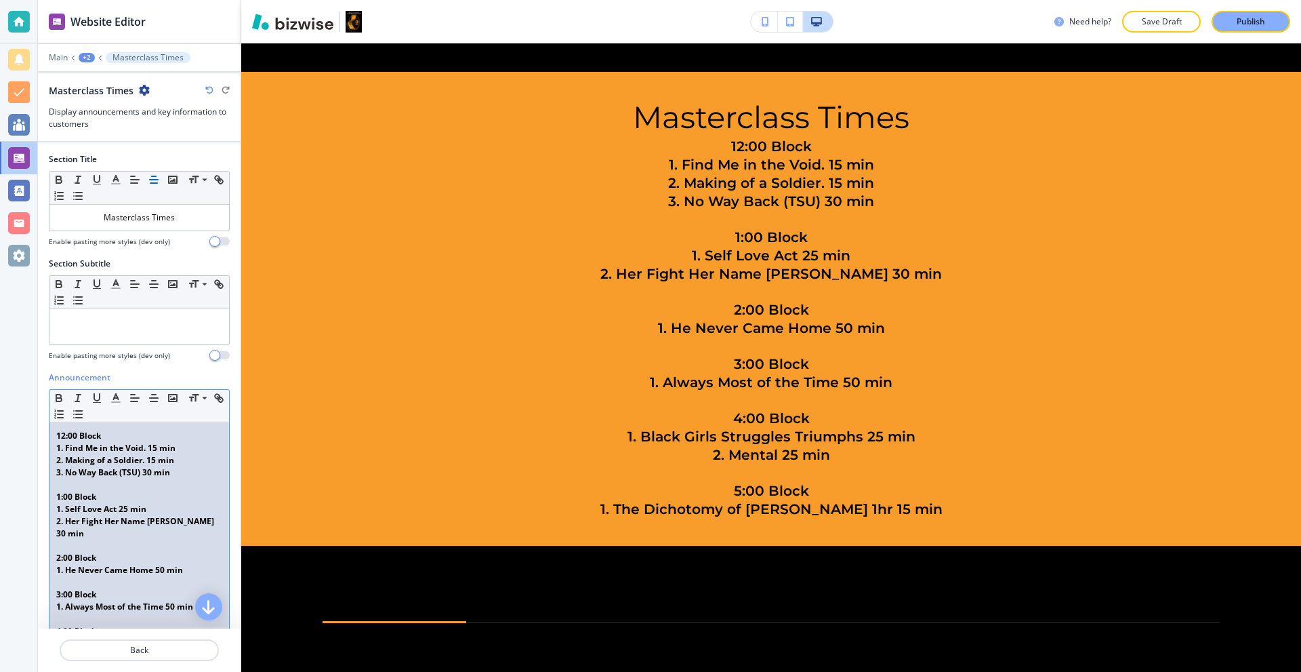
click at [154, 461] on strong "2. Making of a Soldier. 15 min" at bounding box center [115, 460] width 118 height 12
click at [85, 506] on strong "1. Self Love Act 25 min" at bounding box center [101, 509] width 90 height 12
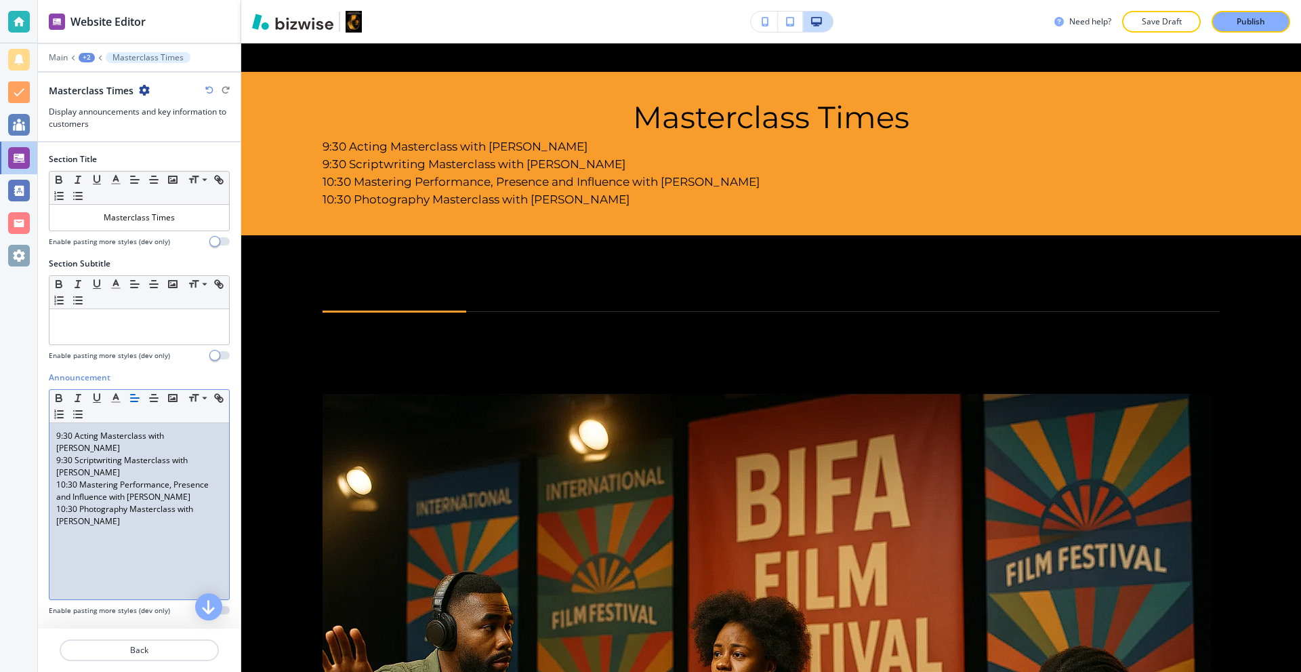
scroll to position [0, 0]
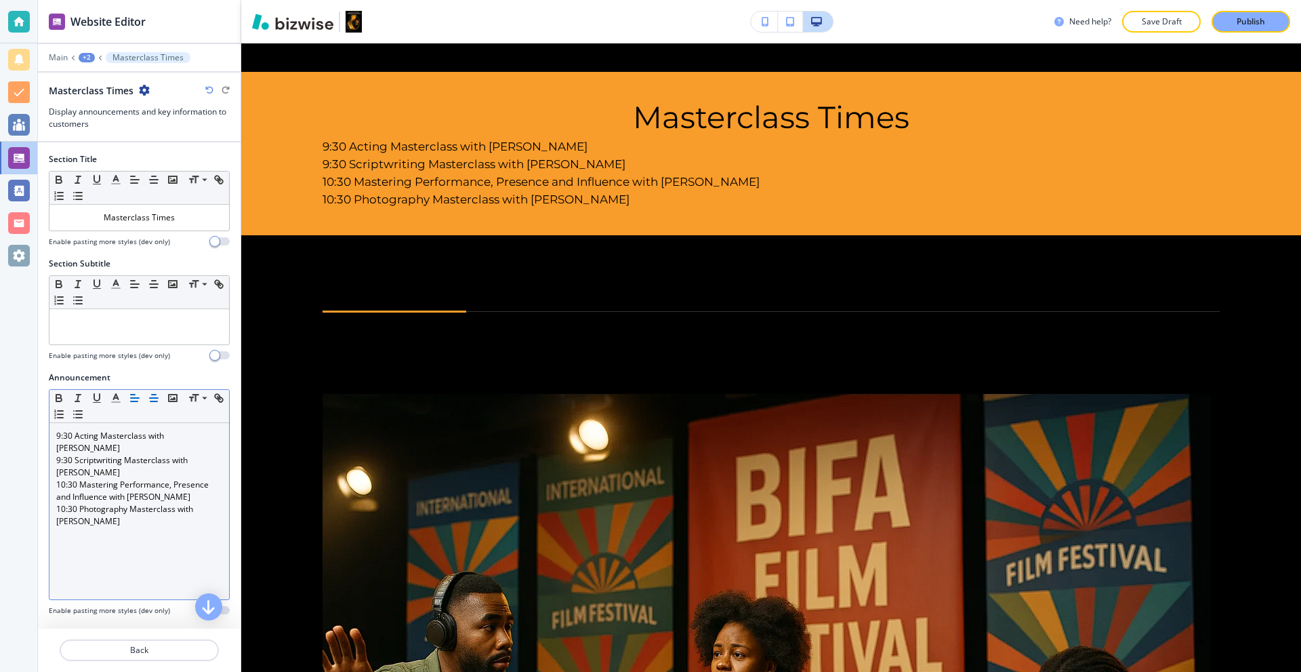
click at [149, 399] on icon "button" at bounding box center [154, 398] width 12 height 12
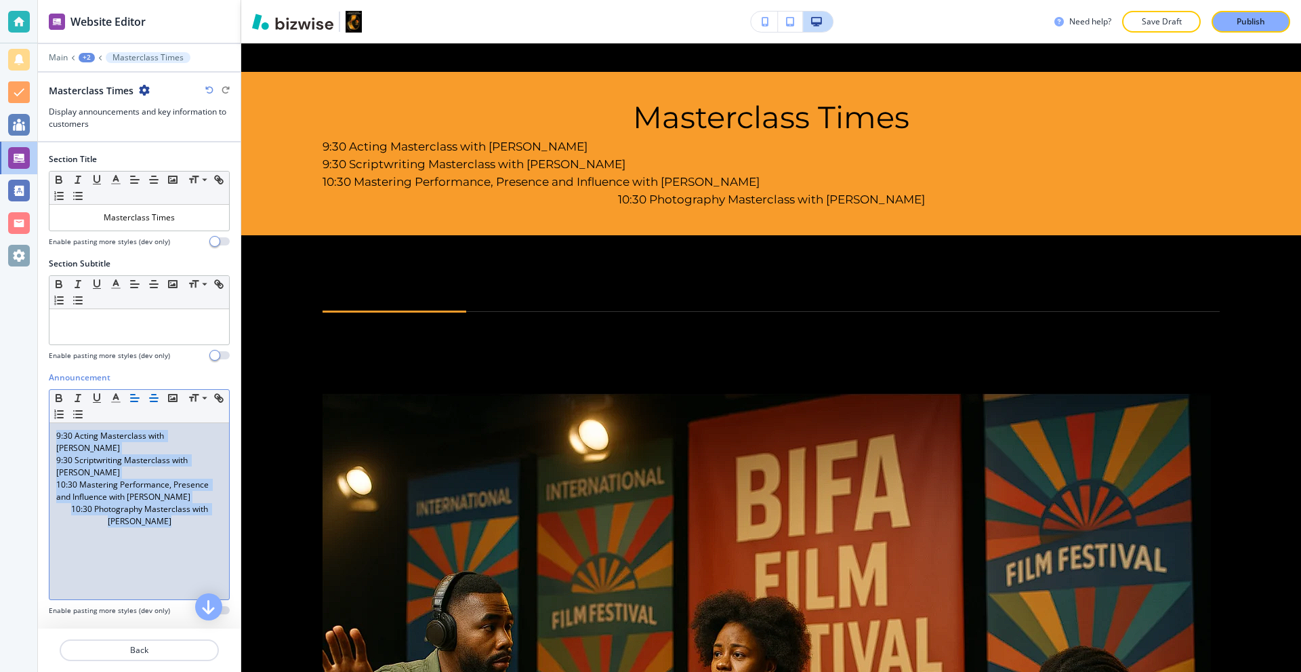
click at [153, 394] on line "button" at bounding box center [154, 394] width 4 height 0
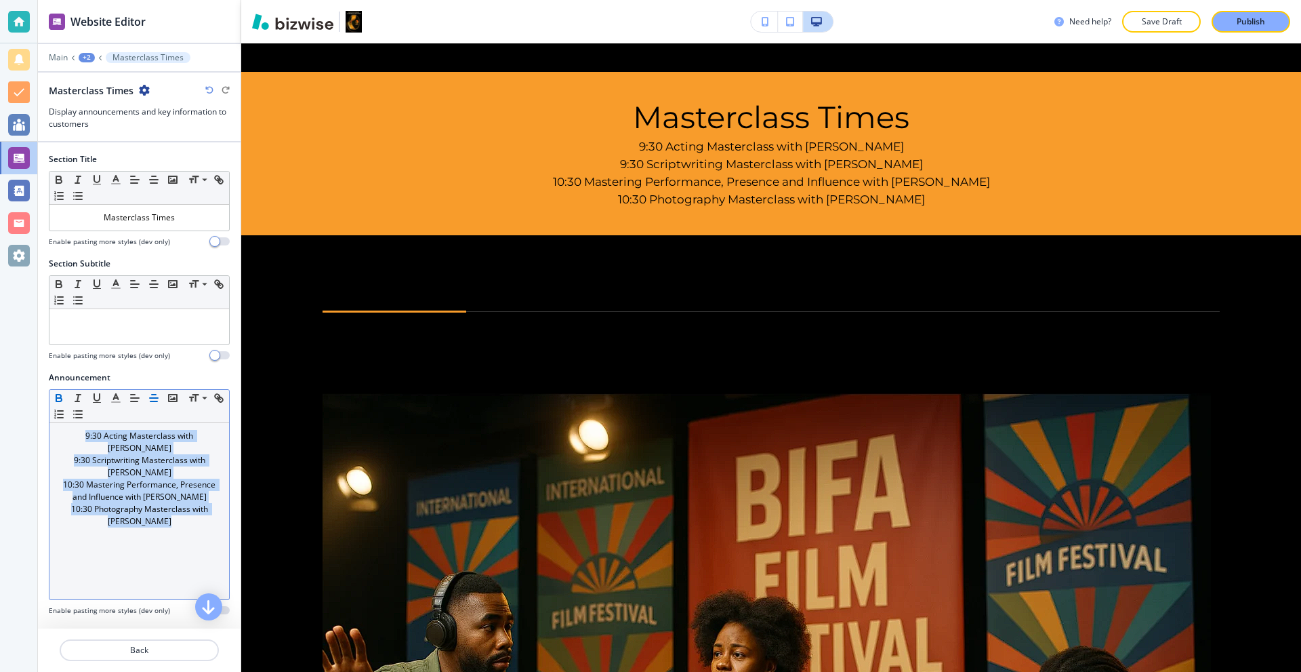
click at [62, 398] on icon "button" at bounding box center [58, 399] width 5 height 3
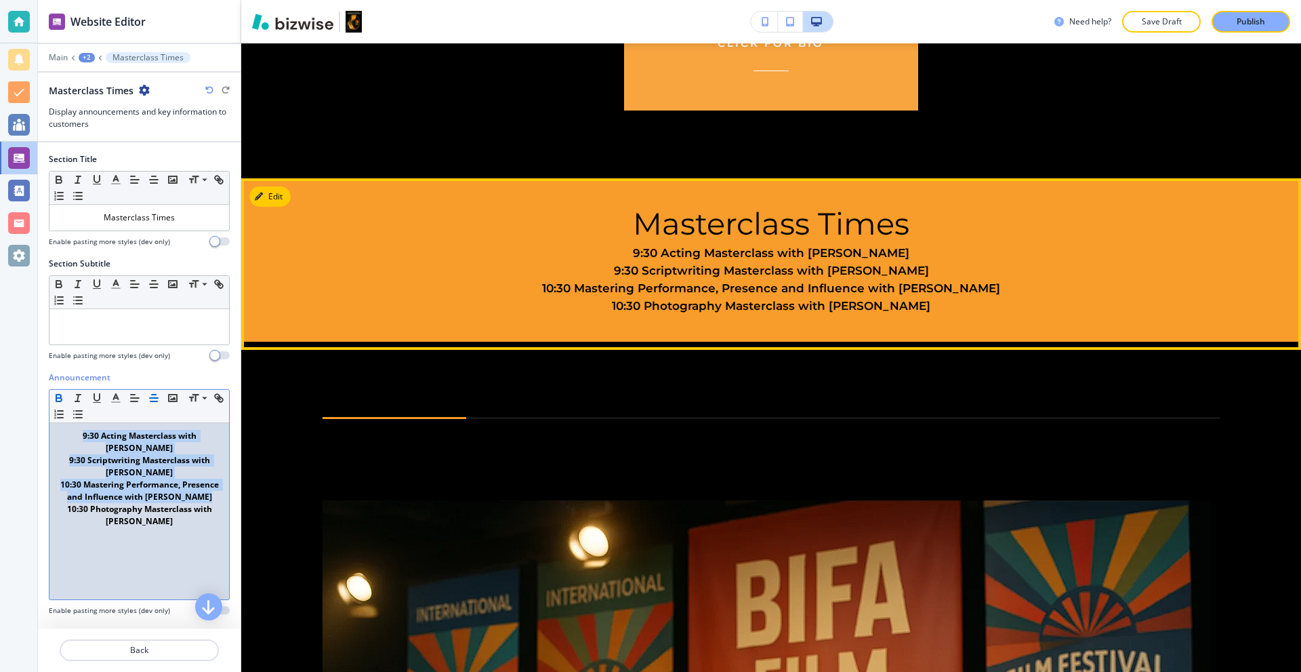
scroll to position [2980, 0]
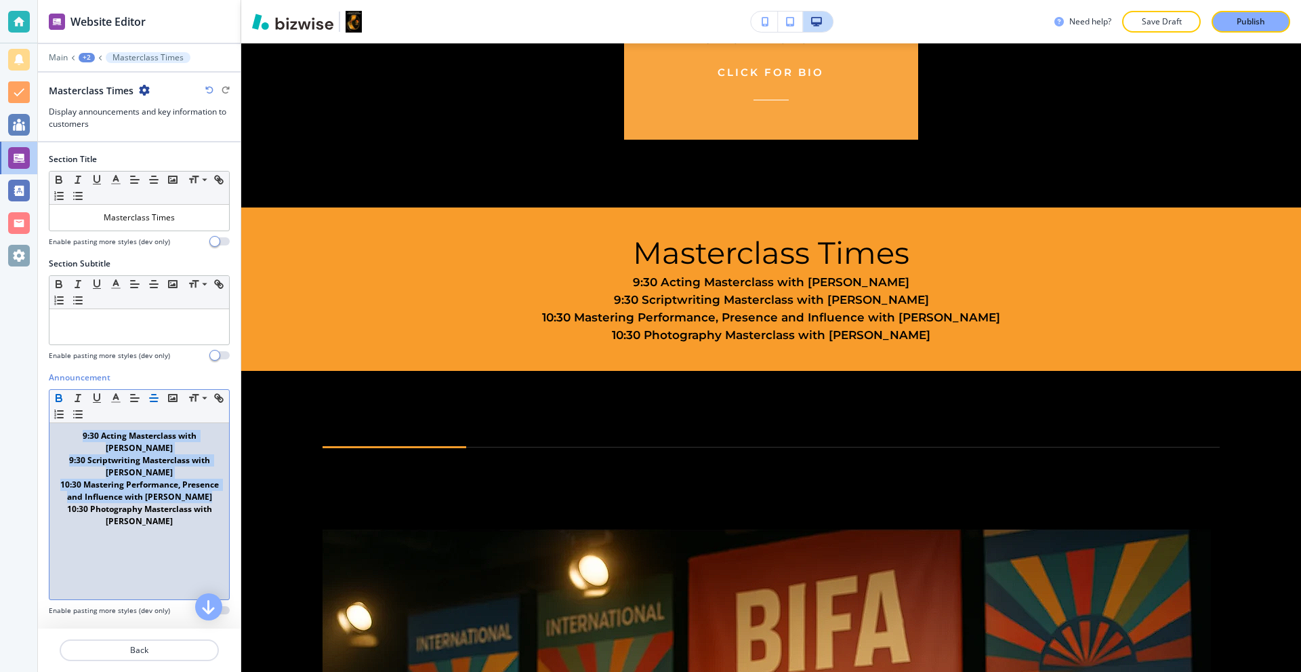
click at [1254, 20] on p "Publish" at bounding box center [1251, 22] width 28 height 12
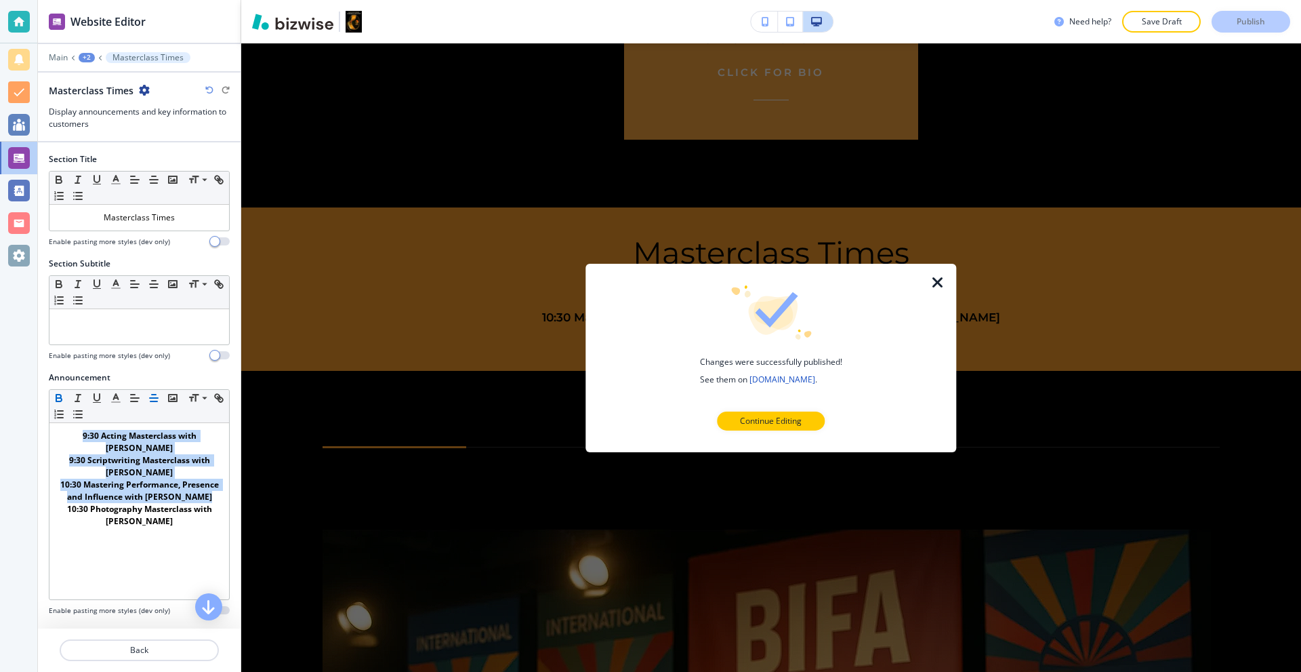
click at [933, 283] on icon "button" at bounding box center [938, 282] width 16 height 16
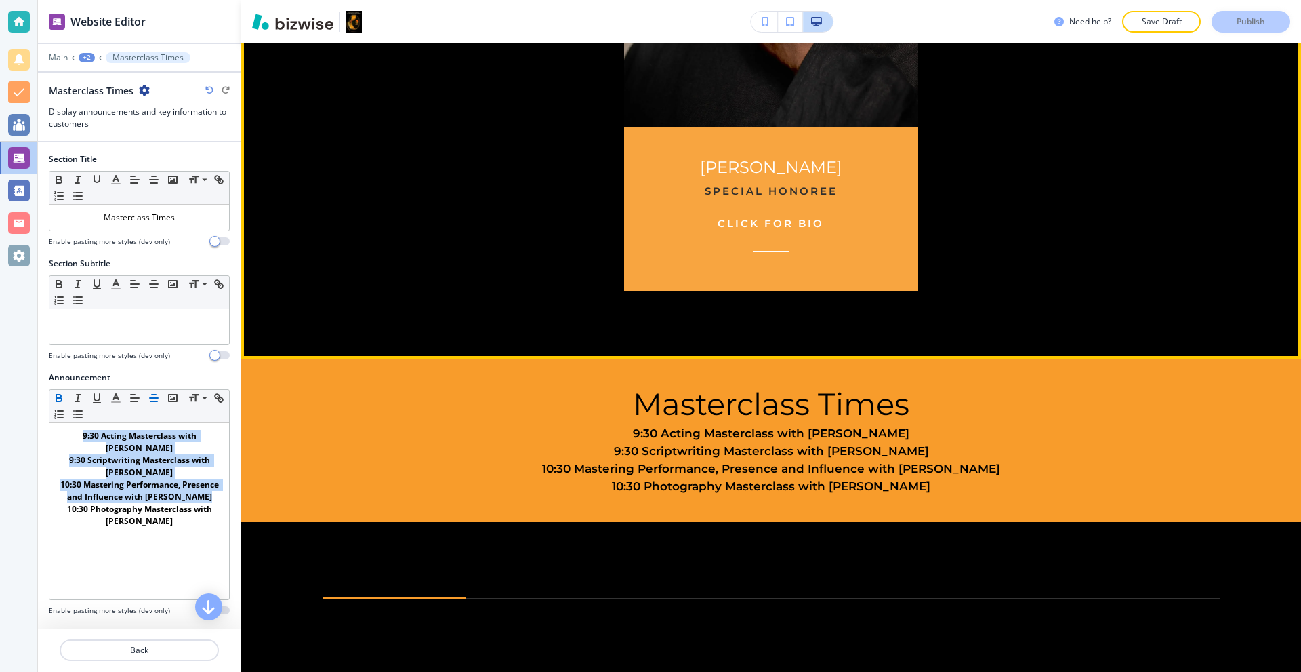
scroll to position [2776, 0]
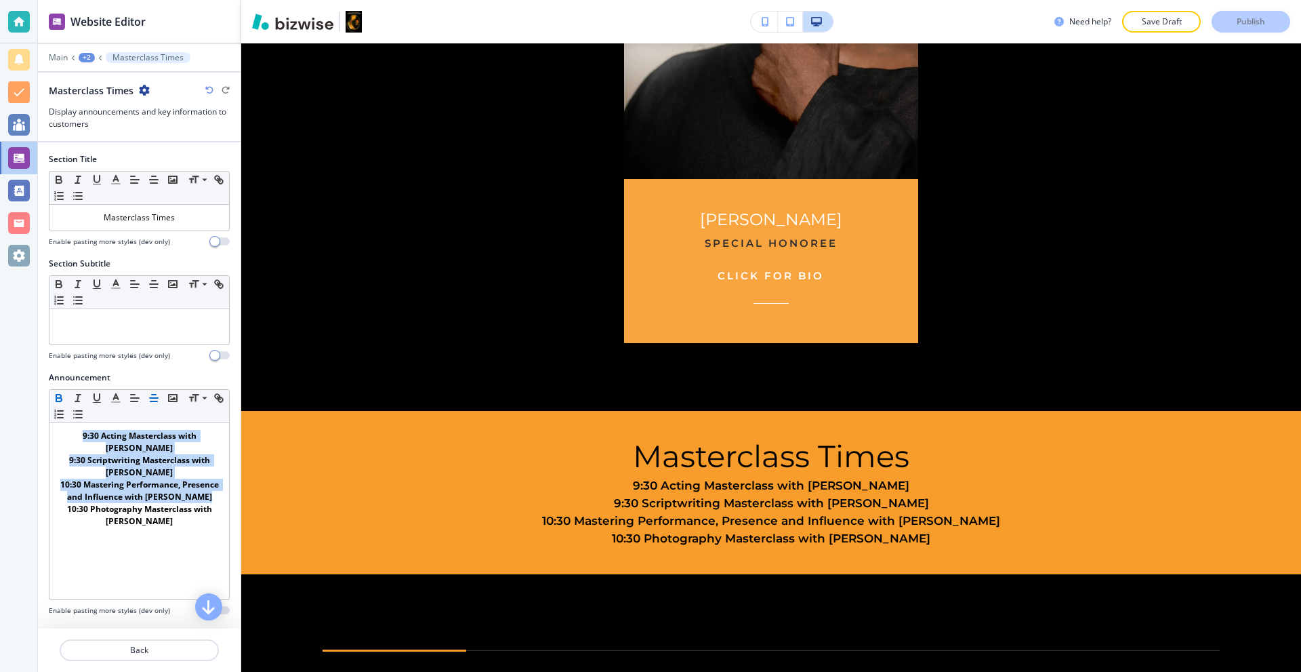
click at [14, 27] on div at bounding box center [19, 22] width 22 height 22
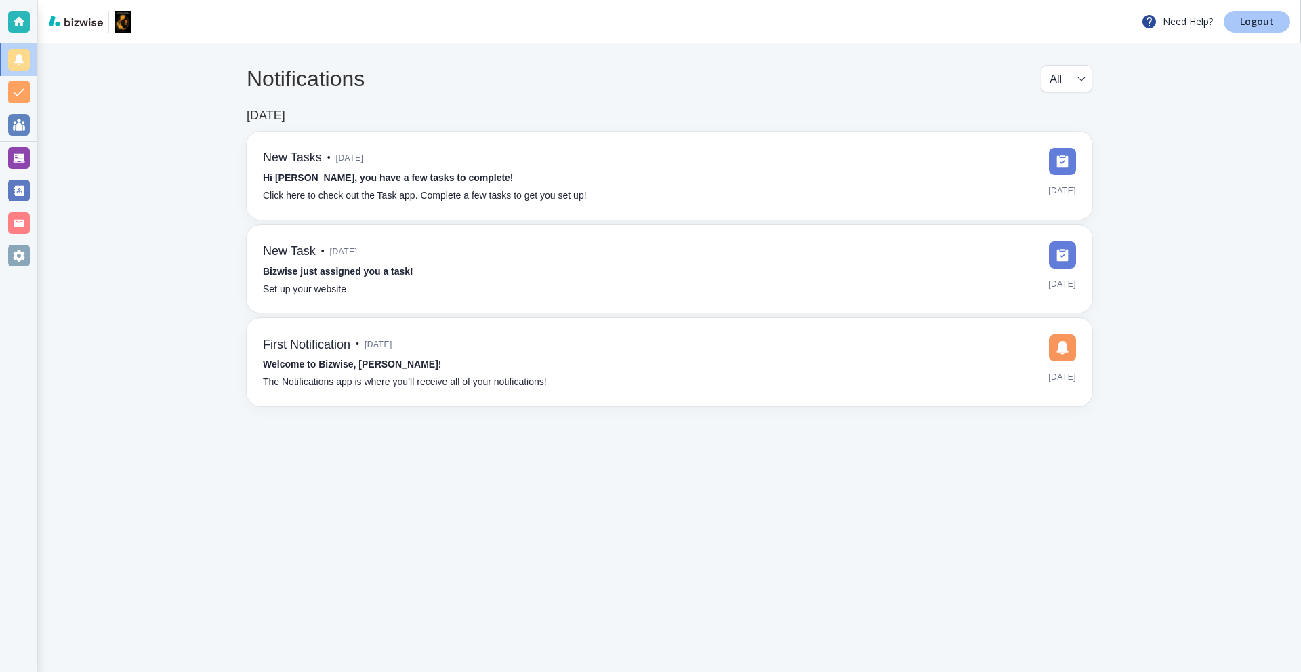
click at [1264, 24] on p "Logout" at bounding box center [1257, 21] width 34 height 9
